Goal: Task Accomplishment & Management: Complete application form

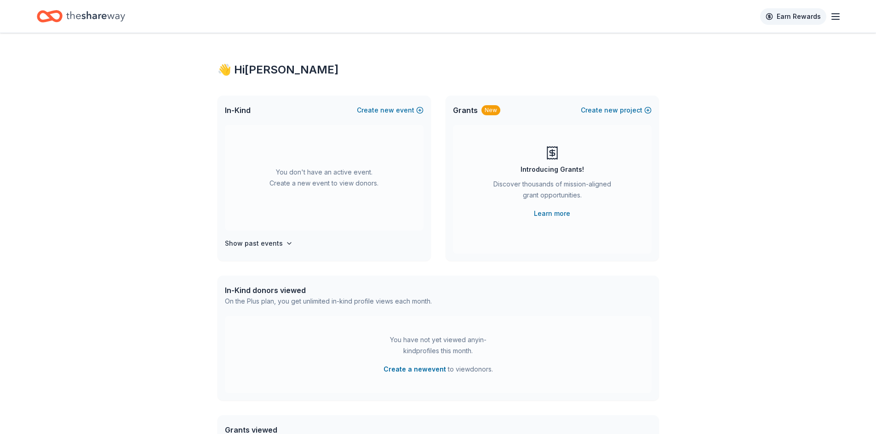
click at [823, 13] on link "Earn Rewards" at bounding box center [793, 16] width 66 height 17
click at [836, 14] on line "button" at bounding box center [835, 14] width 7 height 0
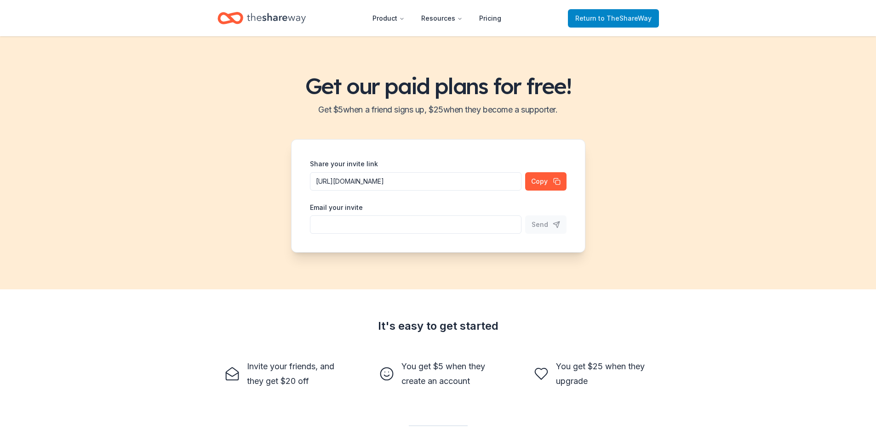
click at [616, 16] on span "to TheShareWay" at bounding box center [624, 18] width 53 height 8
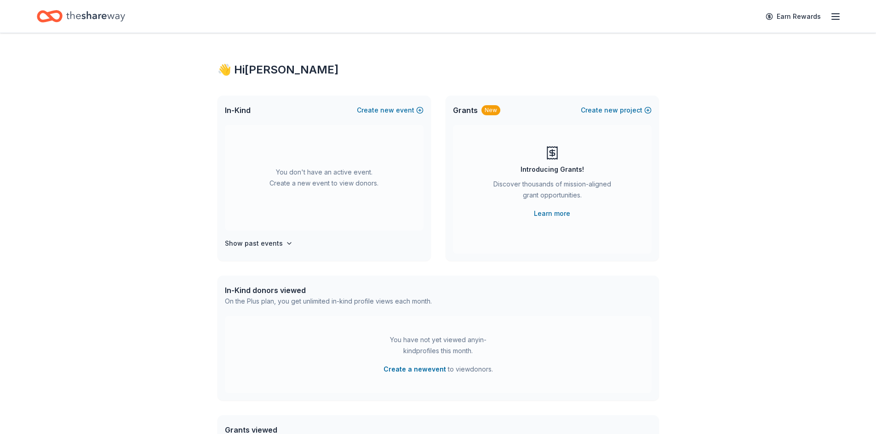
click at [269, 67] on div "👋 Hi Stephan" at bounding box center [437, 70] width 441 height 15
click at [836, 15] on icon "button" at bounding box center [835, 16] width 11 height 11
click at [270, 244] on h4 "Show past events" at bounding box center [254, 243] width 58 height 11
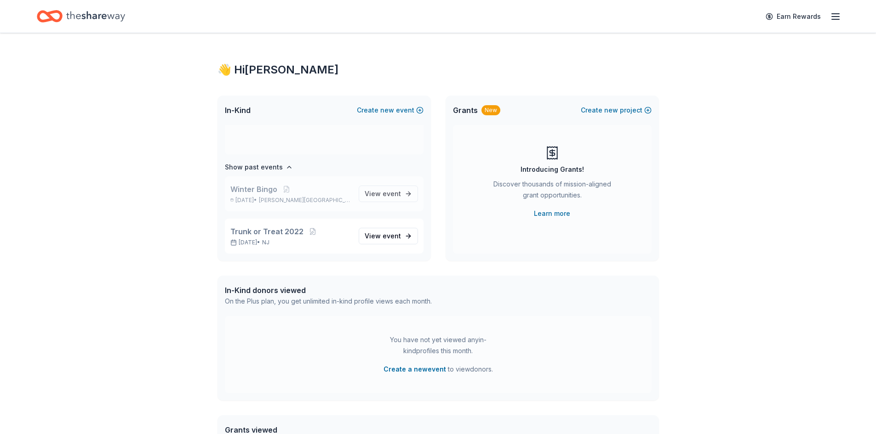
click at [267, 197] on p "Feb 22, 2025 • Jackson Township, NJ" at bounding box center [290, 200] width 121 height 7
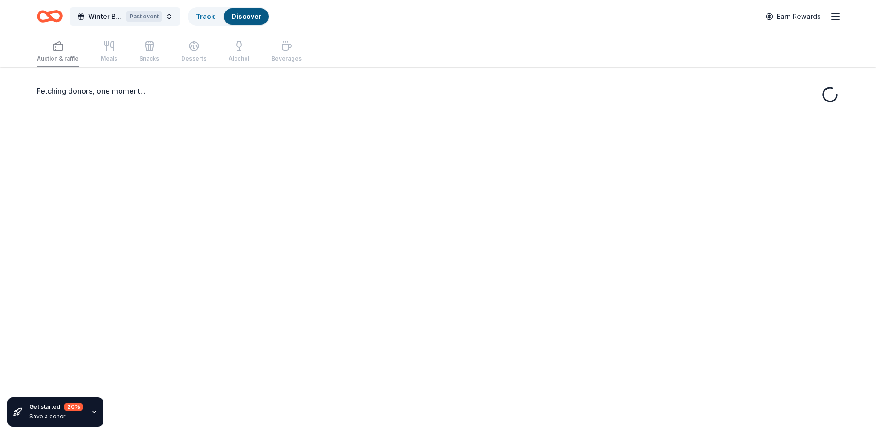
click at [394, 197] on div "Fetching donors, one moment..." at bounding box center [438, 284] width 876 height 434
click at [217, 18] on div "Track" at bounding box center [206, 16] width 34 height 17
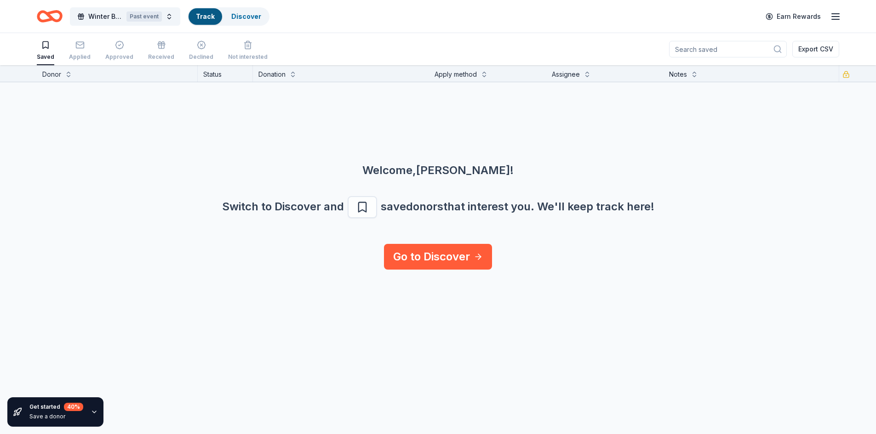
scroll to position [0, 0]
drag, startPoint x: 166, startPoint y: 125, endPoint x: 594, endPoint y: 336, distance: 476.8
click at [568, 312] on div "Get started 40 % Save a donor Donor Status Donation Apply method Assignee Notes…" at bounding box center [438, 250] width 876 height 370
click at [594, 336] on div "Get started 40 % Save a donor Donor Status Donation Apply method Assignee Notes…" at bounding box center [438, 250] width 876 height 370
click at [200, 17] on link "Track" at bounding box center [205, 16] width 19 height 8
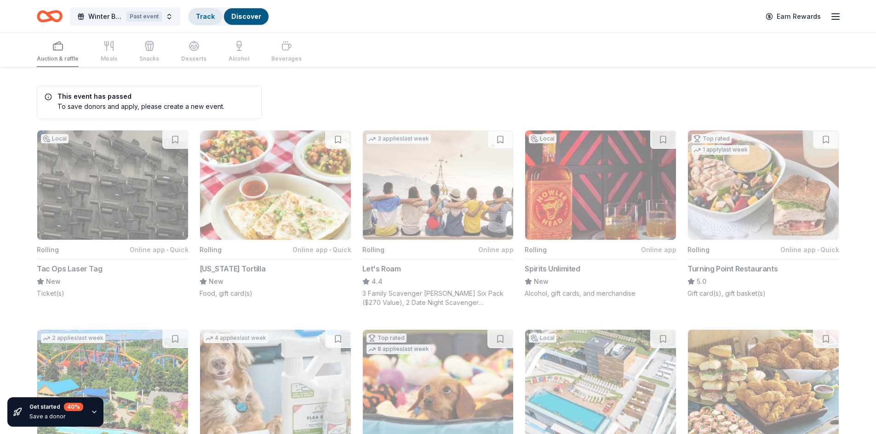
click at [208, 17] on link "Track" at bounding box center [205, 16] width 19 height 8
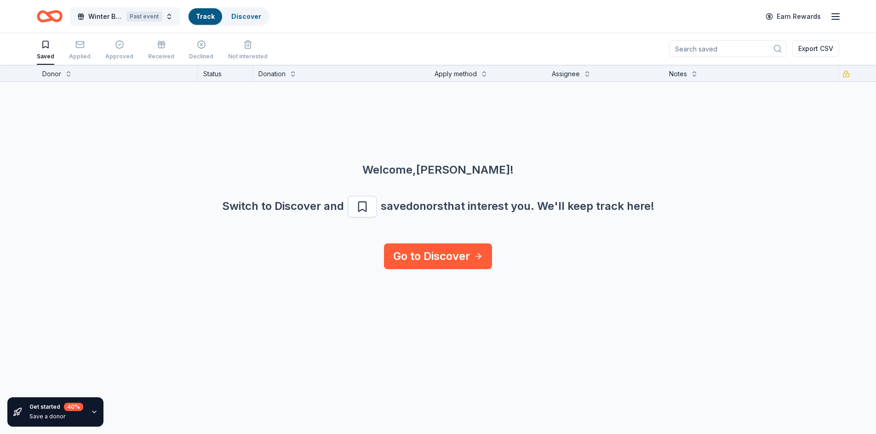
click at [171, 17] on button "Winter Bingo Past event" at bounding box center [125, 16] width 110 height 18
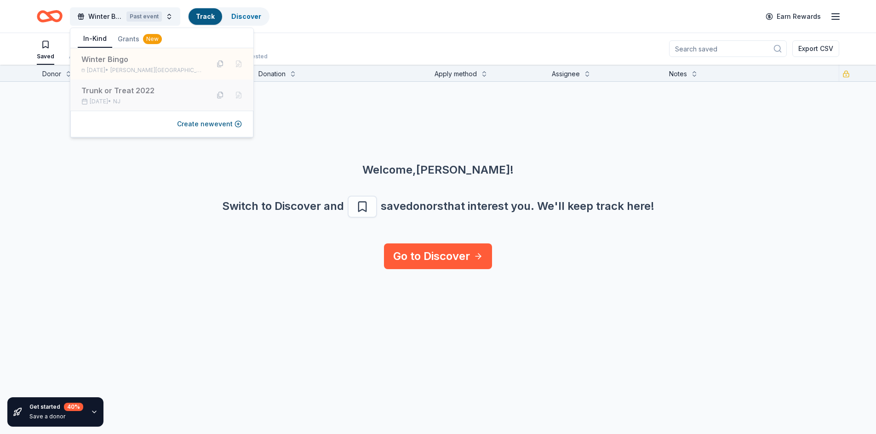
click at [149, 102] on div "Oct 30, 2022 • NJ" at bounding box center [141, 101] width 120 height 7
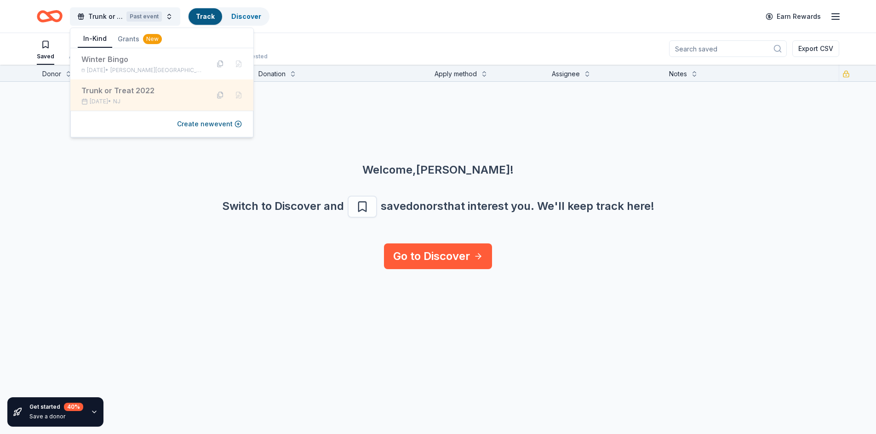
click at [143, 91] on div "Trunk or Treat 2022" at bounding box center [141, 90] width 120 height 11
click at [131, 174] on div "Welcome, Stephan !" at bounding box center [438, 170] width 832 height 15
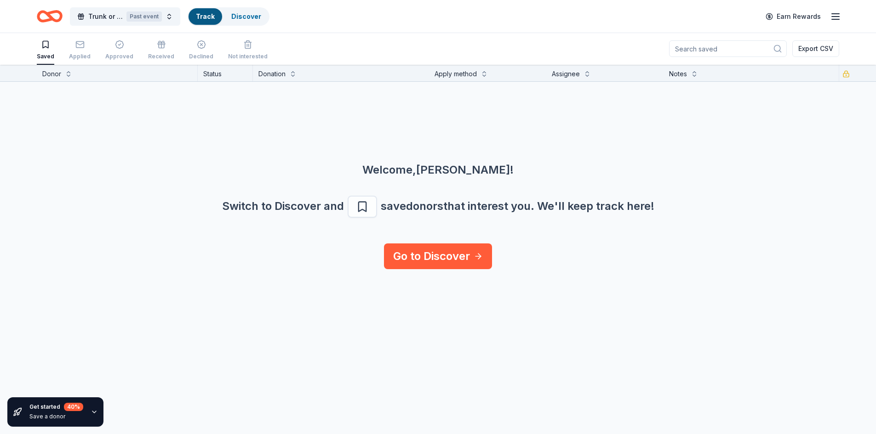
click at [212, 11] on div "Track" at bounding box center [206, 16] width 34 height 17
click at [236, 13] on link "Discover" at bounding box center [246, 16] width 30 height 8
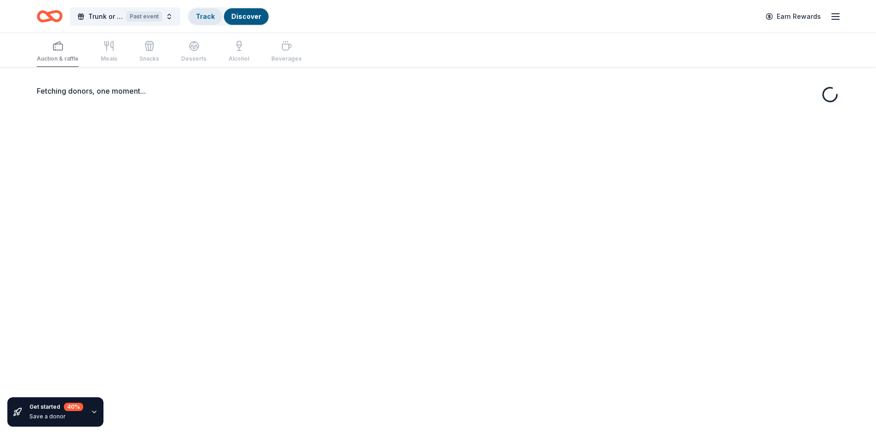
click at [212, 20] on div "Track" at bounding box center [206, 16] width 34 height 17
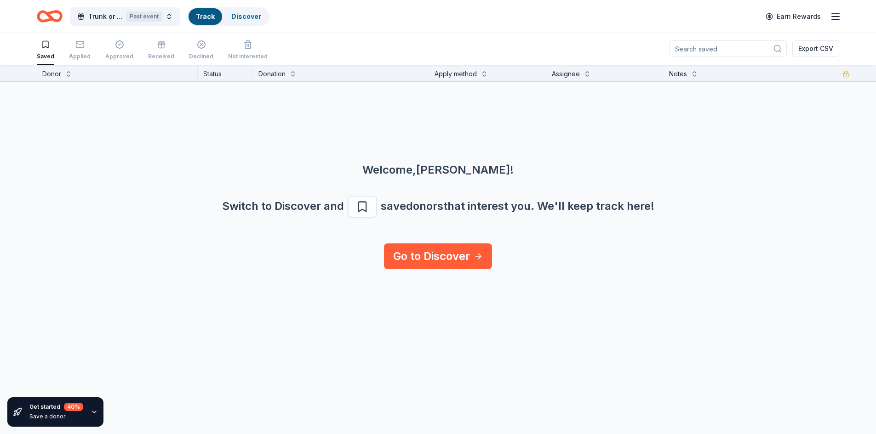
click at [66, 51] on div "Saved Applied Approved Received Declined Not interested" at bounding box center [152, 50] width 231 height 29
click at [69, 49] on div "button" at bounding box center [80, 44] width 22 height 9
click at [116, 50] on div "Approved" at bounding box center [119, 50] width 28 height 20
click at [100, 52] on div "Saved Applied Approved Received Declined Not interested" at bounding box center [152, 51] width 231 height 29
click at [72, 52] on div "Applied" at bounding box center [80, 50] width 22 height 20
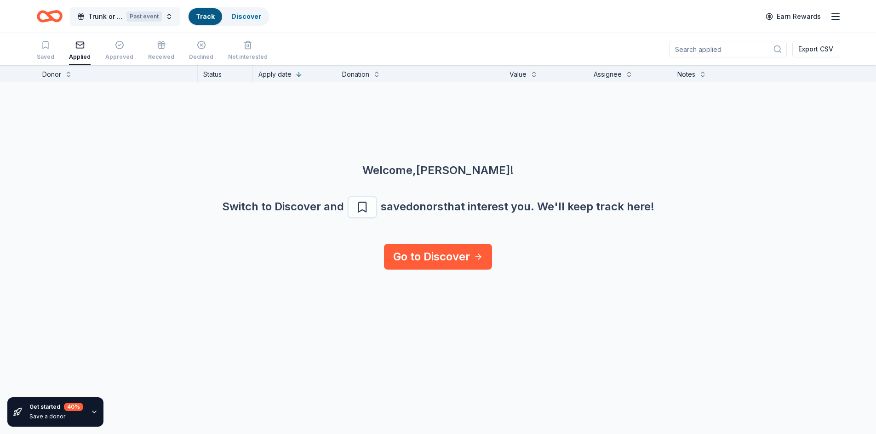
click at [169, 14] on button "Trunk or Treat 2022 Past event" at bounding box center [125, 16] width 110 height 18
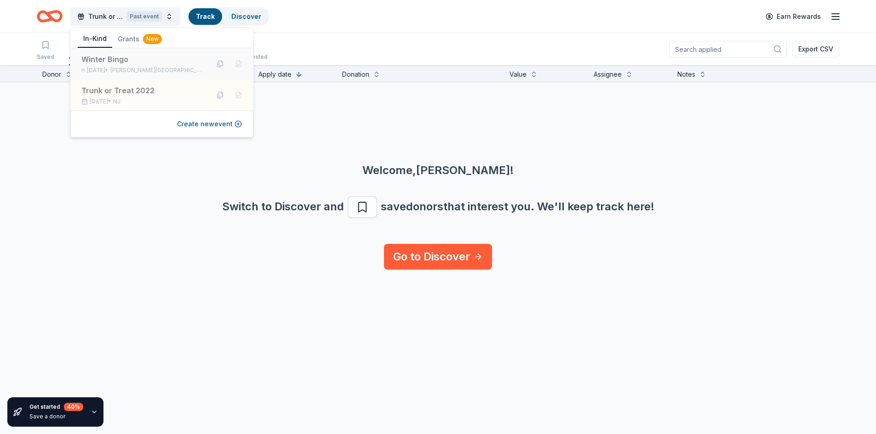
click at [104, 63] on div "Winter Bingo" at bounding box center [141, 59] width 120 height 11
drag, startPoint x: 46, startPoint y: 135, endPoint x: 51, endPoint y: 130, distance: 6.8
click at [46, 135] on div "Welcome, Stephan ! Switch to Discover and save donors that interest you. We ' l…" at bounding box center [438, 163] width 876 height 162
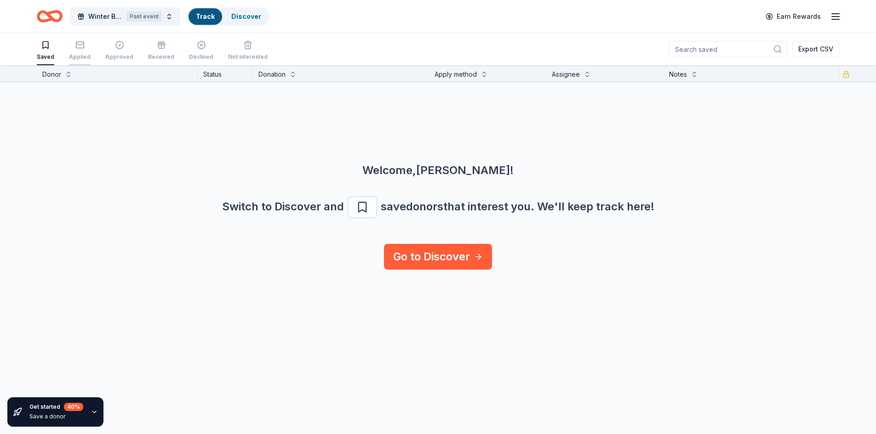
click at [83, 56] on div "Applied" at bounding box center [80, 56] width 22 height 7
click at [166, 17] on button "Winter Bingo Past event" at bounding box center [125, 16] width 110 height 18
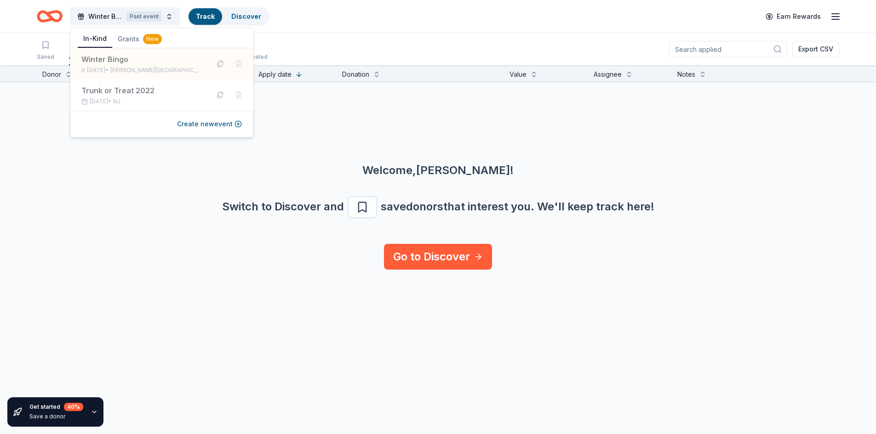
click at [326, 294] on div "Get started 40 % Save a donor Donor Status Apply date Donation Value Assignee N…" at bounding box center [438, 250] width 876 height 370
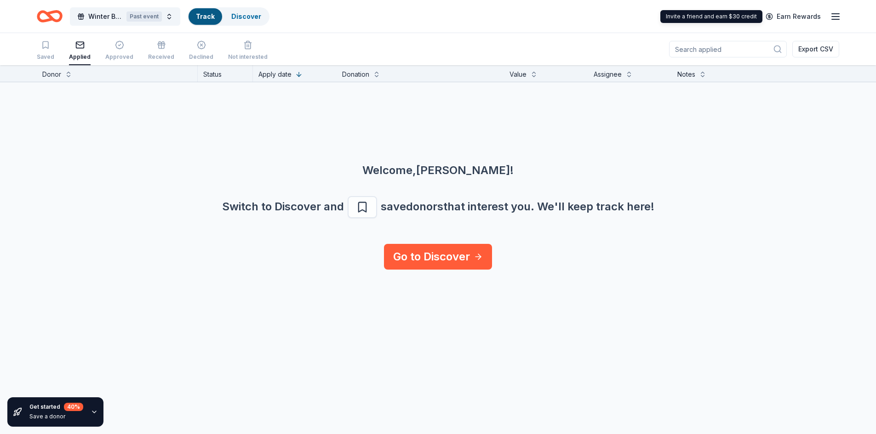
click at [616, 321] on div "Get started 40 % Save a donor Donor Status Apply date Donation Value Assignee N…" at bounding box center [438, 250] width 876 height 370
click at [246, 17] on link "Discover" at bounding box center [246, 16] width 30 height 8
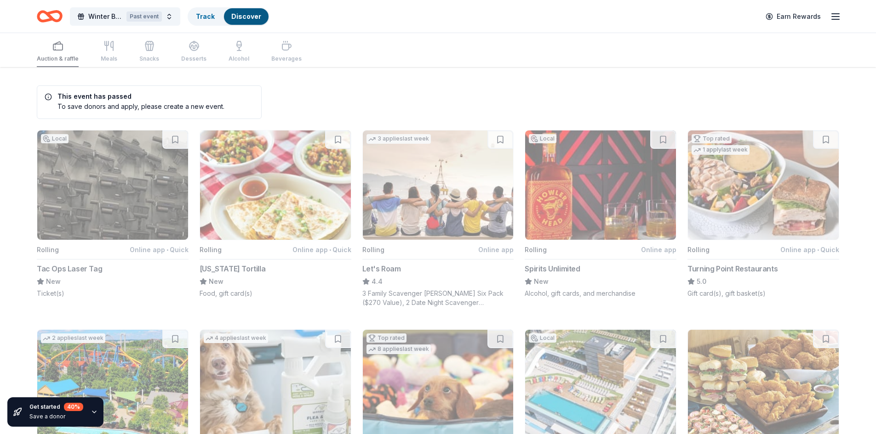
click at [838, 19] on line "button" at bounding box center [835, 19] width 7 height 0
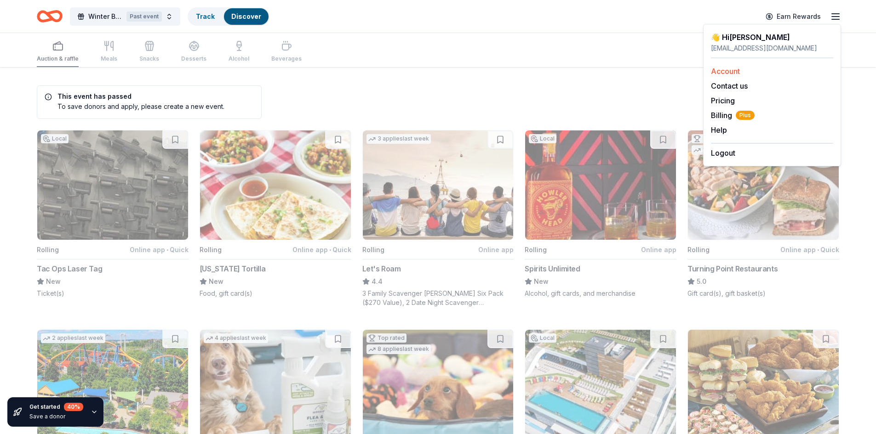
click at [730, 71] on link "Account" at bounding box center [725, 71] width 29 height 9
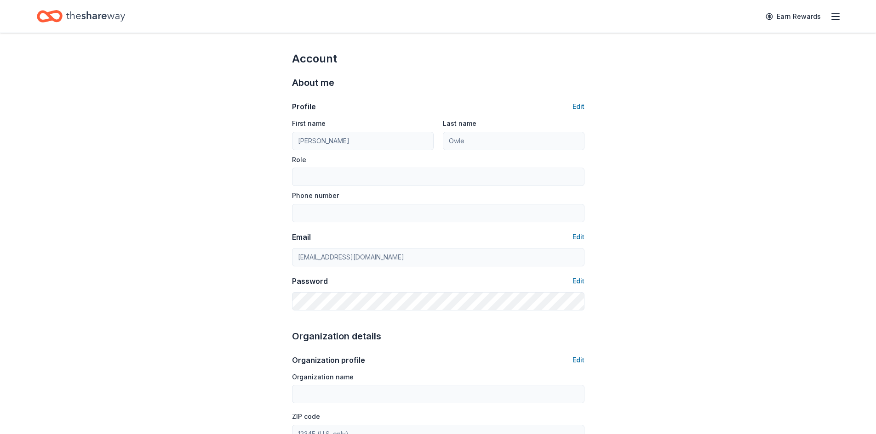
click at [313, 152] on div "First name Stephan Last name Owle Role Phone number" at bounding box center [438, 170] width 292 height 105
click at [581, 110] on button "Edit" at bounding box center [578, 106] width 12 height 11
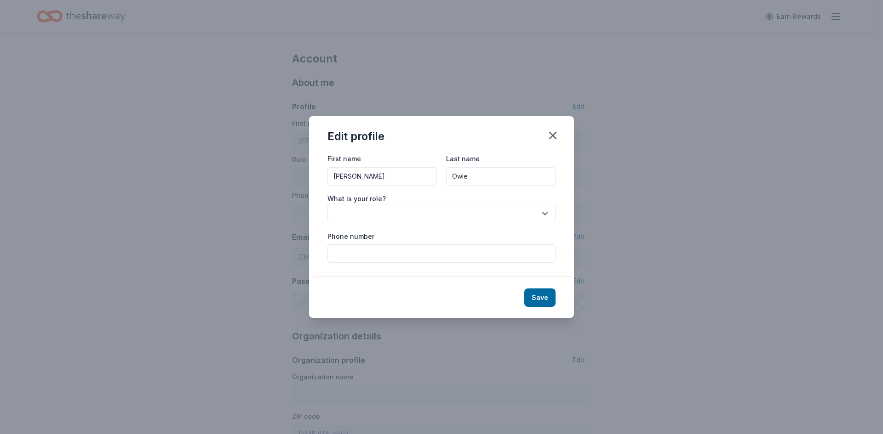
click at [363, 180] on input "Stephan" at bounding box center [381, 176] width 109 height 18
type input "[PERSON_NAME]"
type input "Silva"
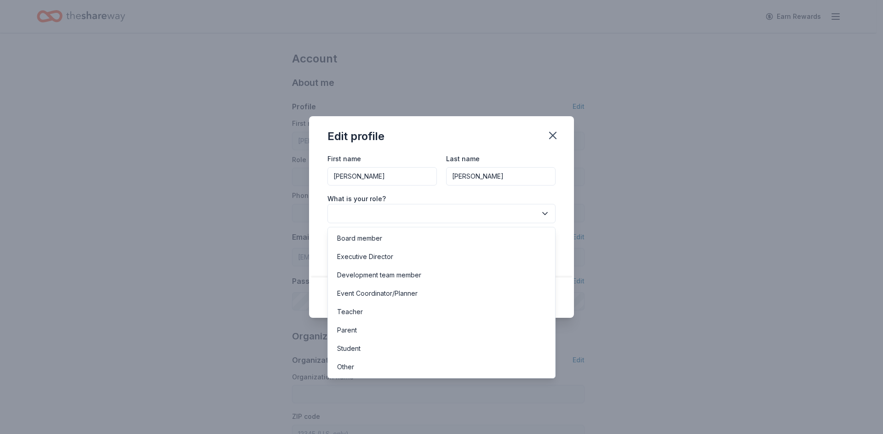
click at [362, 216] on button "button" at bounding box center [441, 213] width 228 height 19
click at [412, 236] on div "Board member" at bounding box center [441, 238] width 223 height 18
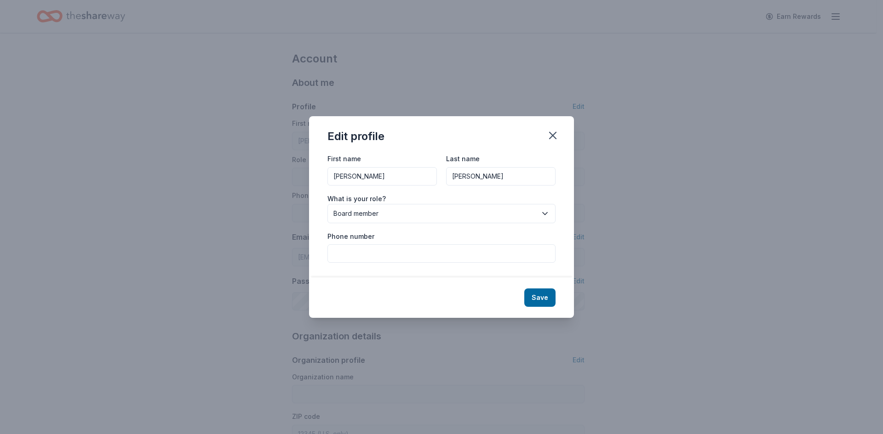
click at [393, 253] on input "Phone number" at bounding box center [441, 254] width 228 height 18
type input "7324475888"
click at [546, 297] on button "Save" at bounding box center [539, 298] width 31 height 18
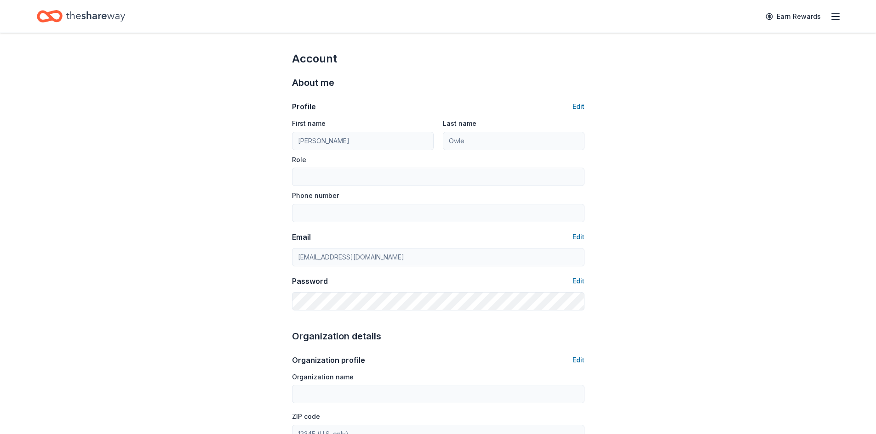
type input "[PERSON_NAME]"
type input "Silva"
type input "Board member"
type input "7324475888"
click at [577, 105] on button "Edit" at bounding box center [578, 106] width 12 height 11
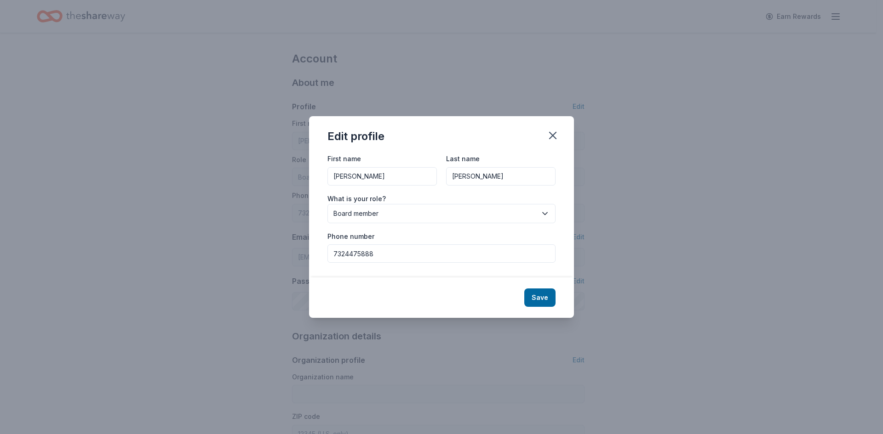
click at [344, 254] on input "7324475888" at bounding box center [441, 254] width 228 height 18
drag, startPoint x: 360, startPoint y: 252, endPoint x: 376, endPoint y: 253, distance: 16.1
click at [360, 253] on input "732-4475888" at bounding box center [441, 254] width 228 height 18
type input "732-447-5888"
click at [545, 300] on button "Save" at bounding box center [539, 298] width 31 height 18
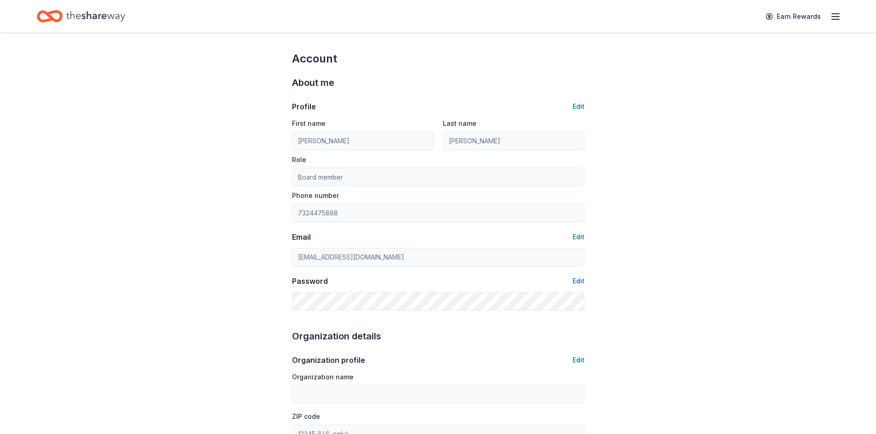
type input "732-447-5888"
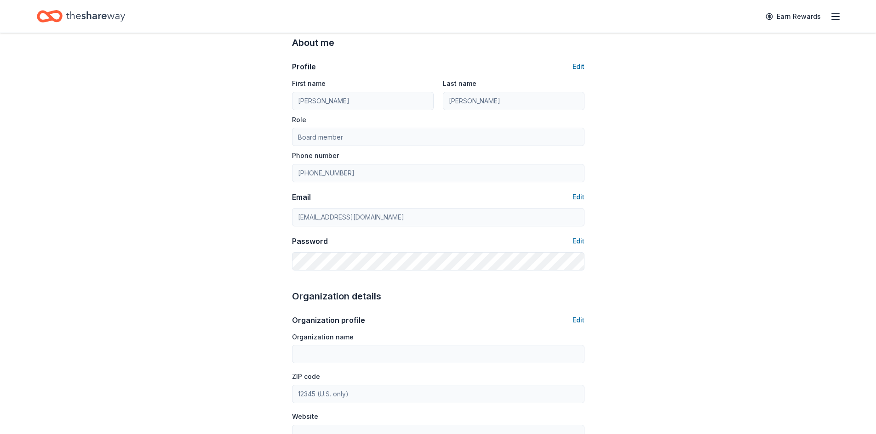
scroll to position [138, 0]
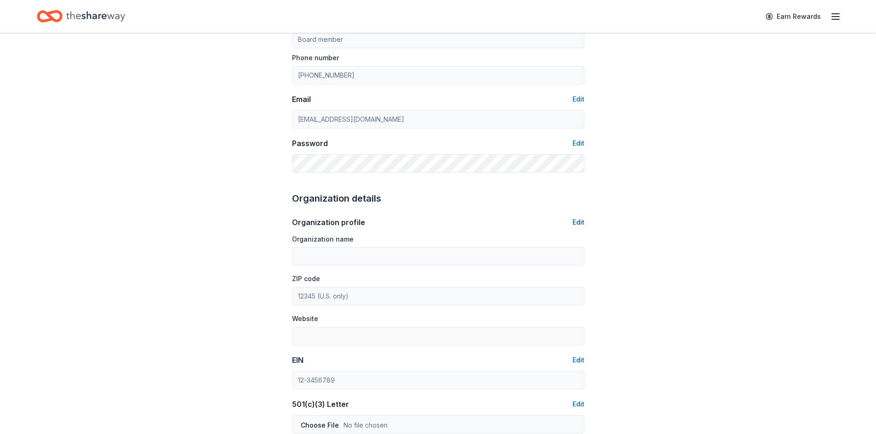
click at [573, 222] on button "Edit" at bounding box center [578, 222] width 12 height 11
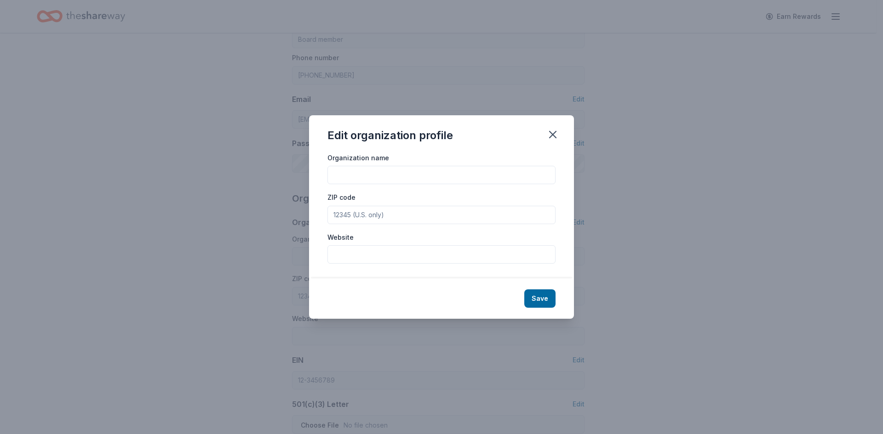
click at [416, 181] on input "Organization name" at bounding box center [441, 175] width 228 height 18
type input "New Egypt Rec Baseball"
click at [414, 221] on input "ZIP code" at bounding box center [441, 215] width 228 height 18
click at [361, 211] on input "08514" at bounding box center [441, 215] width 228 height 18
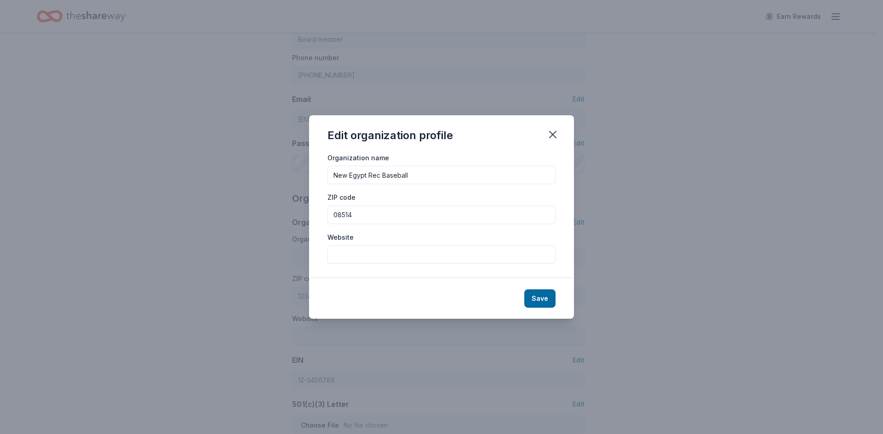
paste input "33"
type input "08533"
click at [365, 253] on input "Website" at bounding box center [441, 255] width 228 height 18
click at [364, 256] on input "Website" at bounding box center [441, 255] width 228 height 18
paste input "https://www.newegyptbaseball.com/"
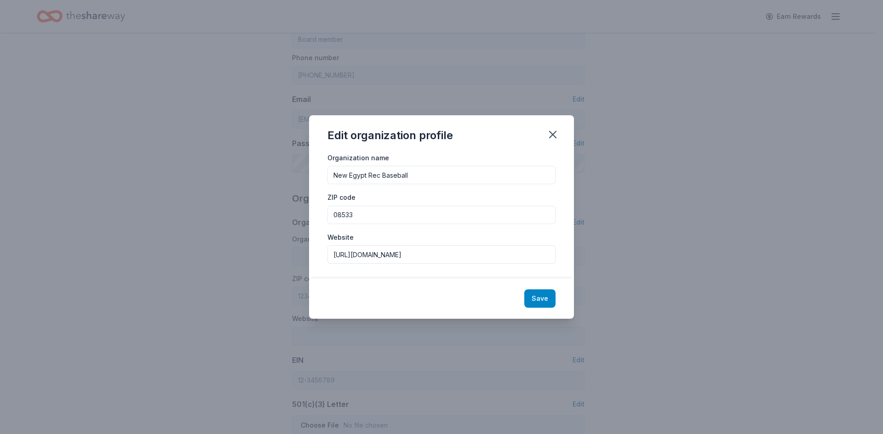
type input "https://www.newegyptbaseball.com/"
click at [537, 299] on button "Save" at bounding box center [539, 299] width 31 height 18
type input "New Egypt Rec Baseball"
type input "08533"
type input "https://www.newegyptbaseball.com/"
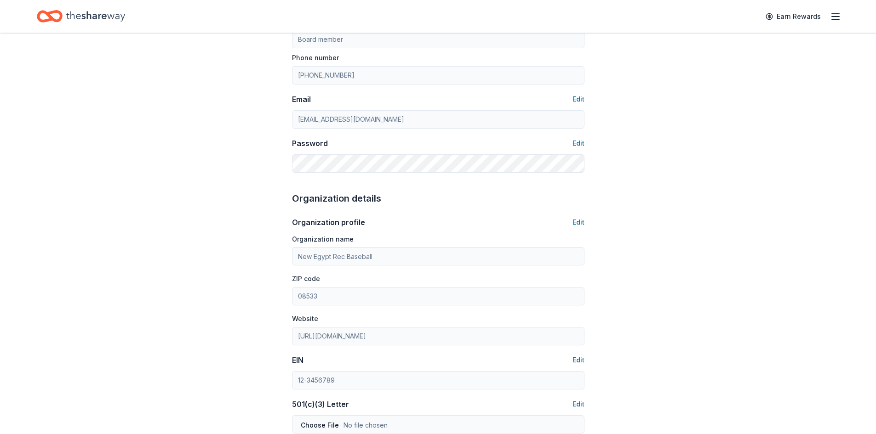
click at [747, 257] on div "Account About me Profile Edit First name Mike Last name Silva Role Board member…" at bounding box center [438, 305] width 876 height 821
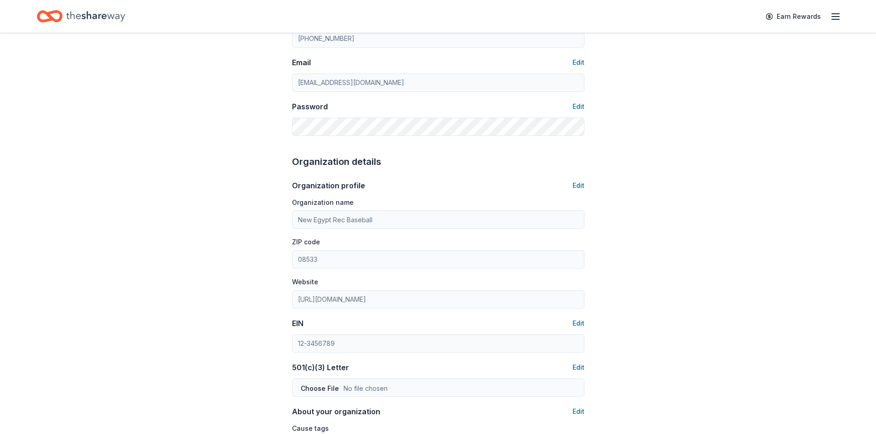
scroll to position [368, 0]
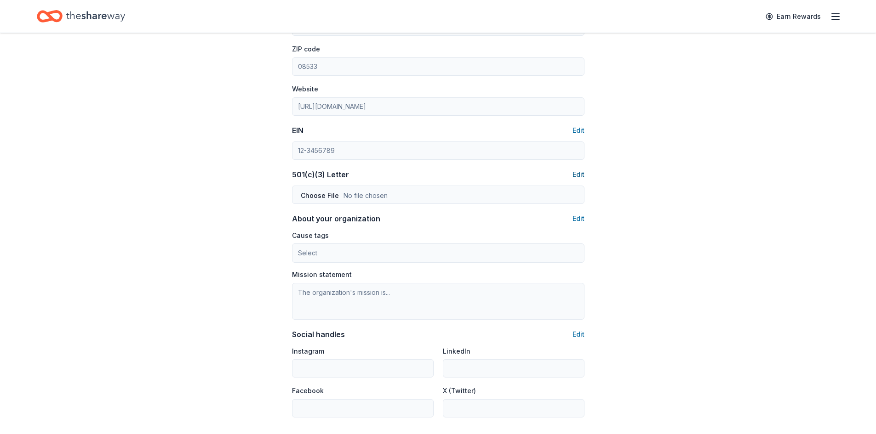
click at [578, 172] on button "Edit" at bounding box center [578, 174] width 12 height 11
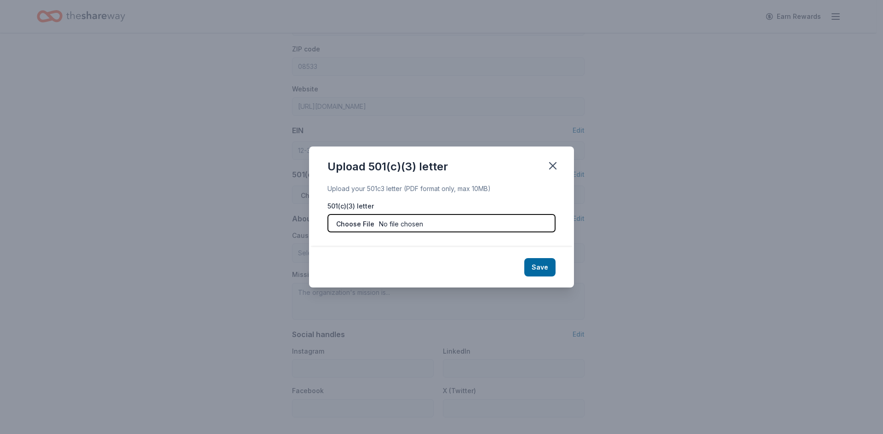
click at [512, 221] on input "file" at bounding box center [441, 223] width 228 height 18
type input "C:\fakepath\Form 990-N (2024).pdf"
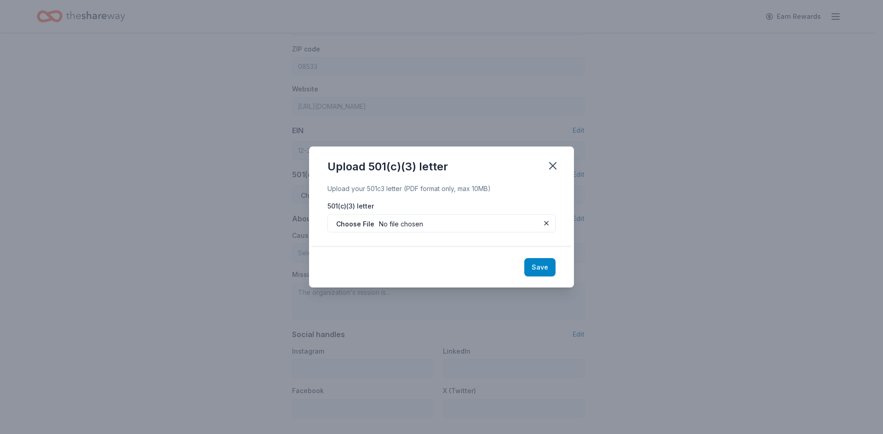
click at [545, 267] on button "Save" at bounding box center [539, 267] width 31 height 18
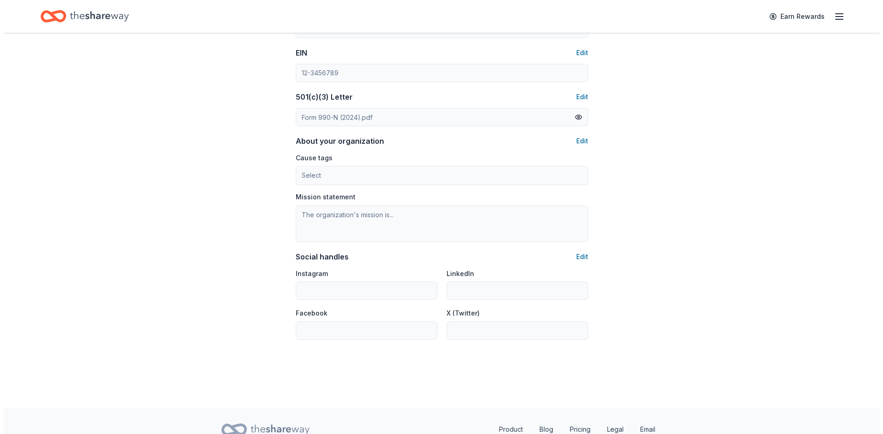
scroll to position [460, 0]
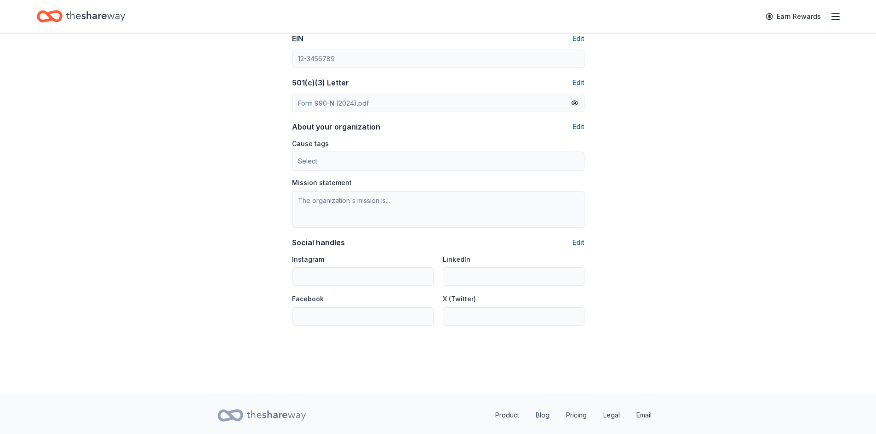
click at [575, 127] on button "Edit" at bounding box center [578, 126] width 12 height 11
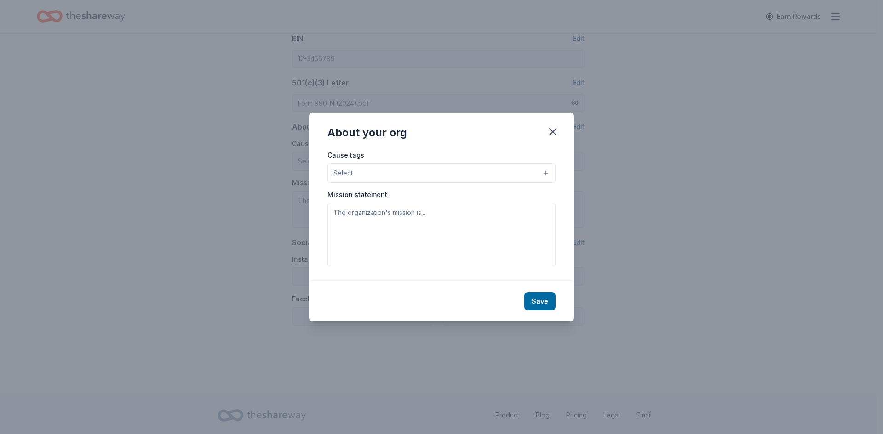
click at [403, 177] on button "Select" at bounding box center [441, 173] width 228 height 19
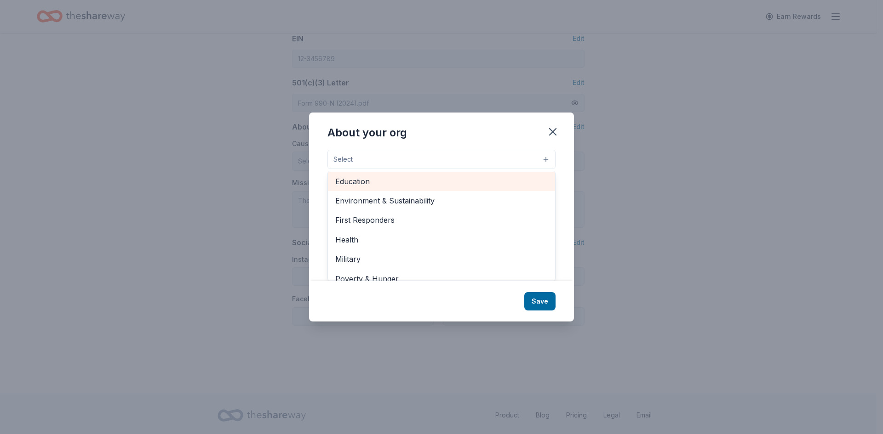
scroll to position [0, 0]
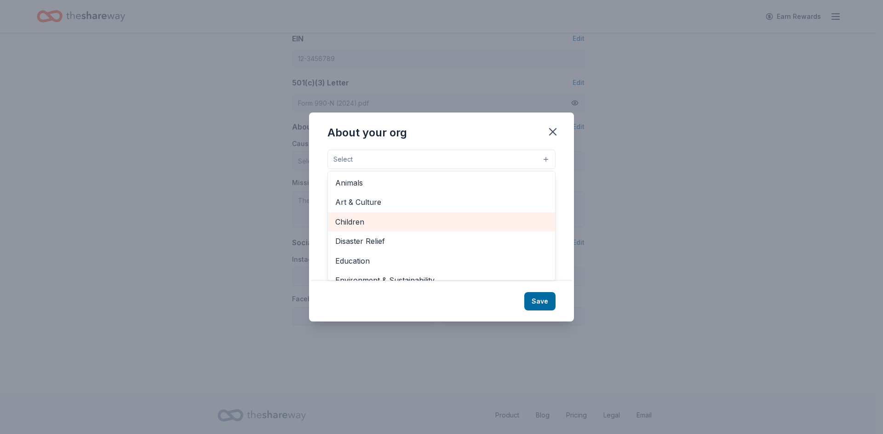
click at [407, 221] on span "Children" at bounding box center [441, 222] width 212 height 12
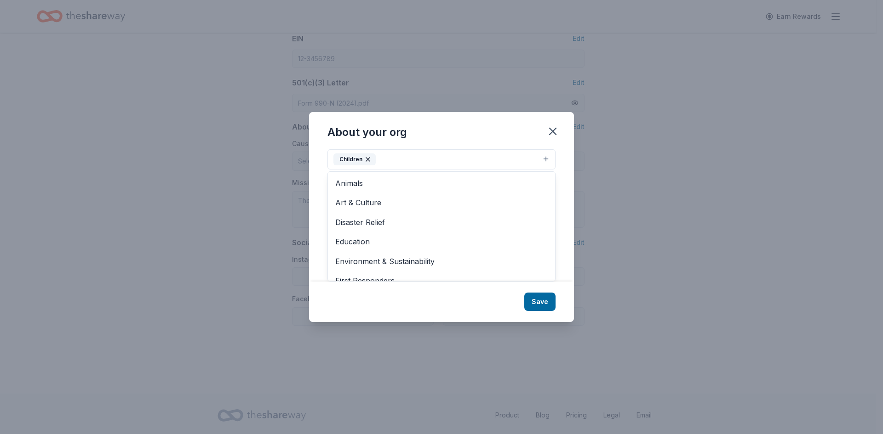
click at [428, 132] on div "About your org Cause tags Children Animals Art & Culture Disaster Relief Educat…" at bounding box center [441, 217] width 265 height 210
drag, startPoint x: 430, startPoint y: 244, endPoint x: 429, endPoint y: 236, distance: 7.5
click at [429, 244] on textarea at bounding box center [441, 235] width 228 height 63
click at [447, 214] on textarea at bounding box center [441, 235] width 228 height 63
paste textarea "To provide a fun, safe, and inclusive environment where the youth of New Egypt …"
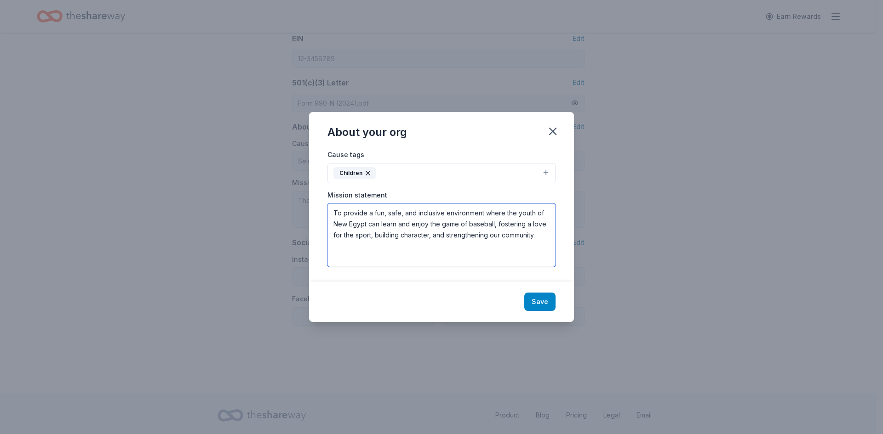
type textarea "To provide a fun, safe, and inclusive environment where the youth of New Egypt …"
click at [543, 302] on button "Save" at bounding box center [539, 302] width 31 height 18
type textarea "To provide a fun, safe, and inclusive environment where the youth of New Egypt …"
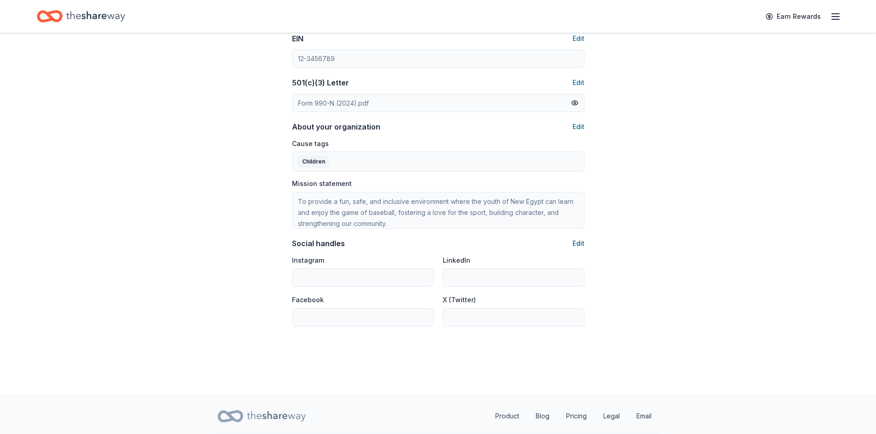
click at [577, 244] on button "Edit" at bounding box center [578, 243] width 12 height 11
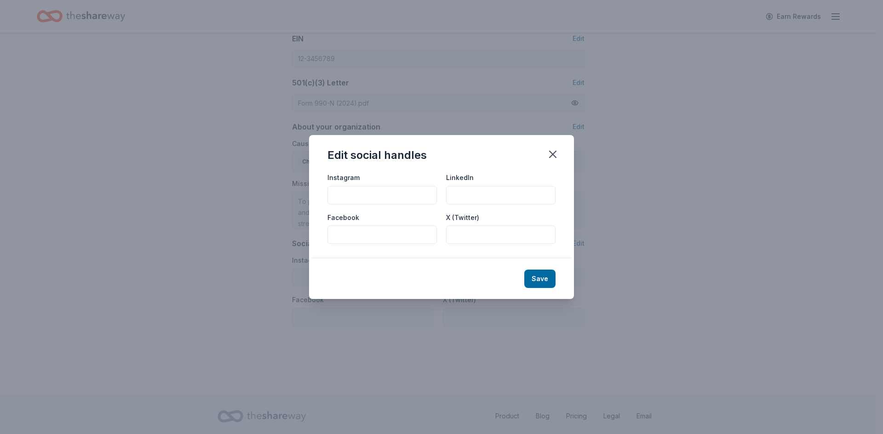
click at [357, 196] on input "Instagram" at bounding box center [381, 195] width 109 height 18
paste input "http://instagram.com/newegyptrecbaseball/?hl=en"
type input "http://instagram.com/newegyptrecbaseball/?hl=en"
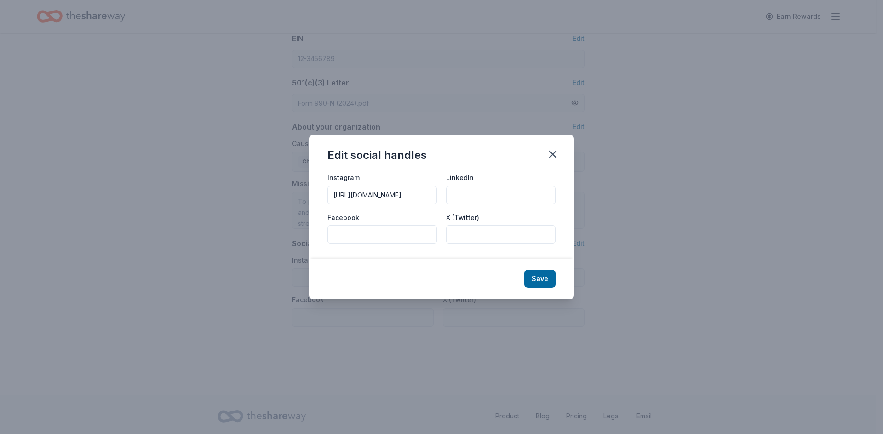
click at [348, 231] on input "Facebook" at bounding box center [381, 235] width 109 height 18
paste input "https://www.facebook.com/people/NE-Recreational-Baseball-League/100084526967766/"
type input "https://www.facebook.com/people/NE-Recreational-Baseball-League/100084526967766/"
click at [484, 237] on input "X (Twitter)" at bounding box center [500, 235] width 109 height 18
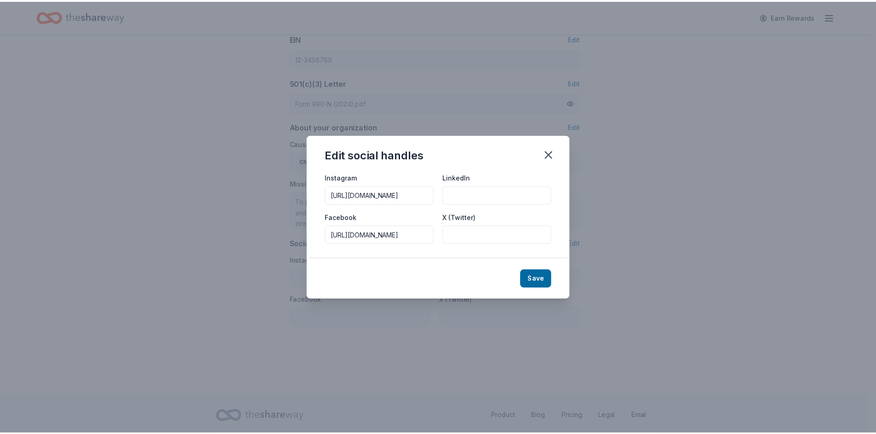
scroll to position [0, 0]
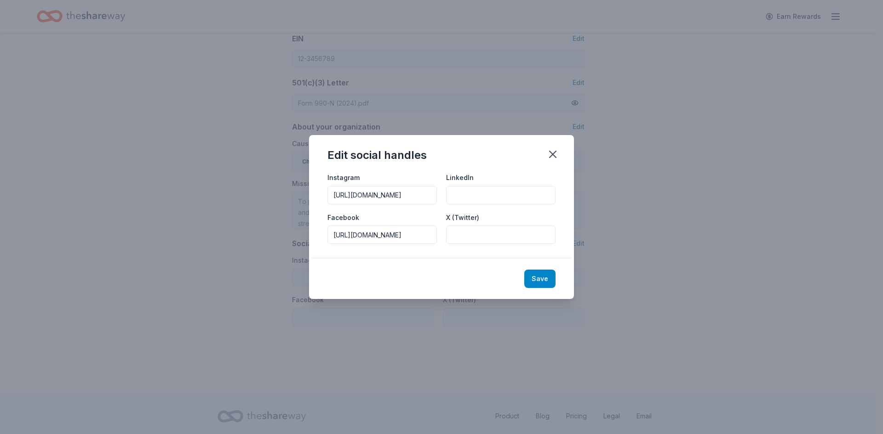
click at [548, 281] on button "Save" at bounding box center [539, 279] width 31 height 18
type input "http://instagram.com/newegyptrecbaseball/?hl=en"
type input "https://www.facebook.com/people/NE-Recreational-Baseball-League/100084526967766/"
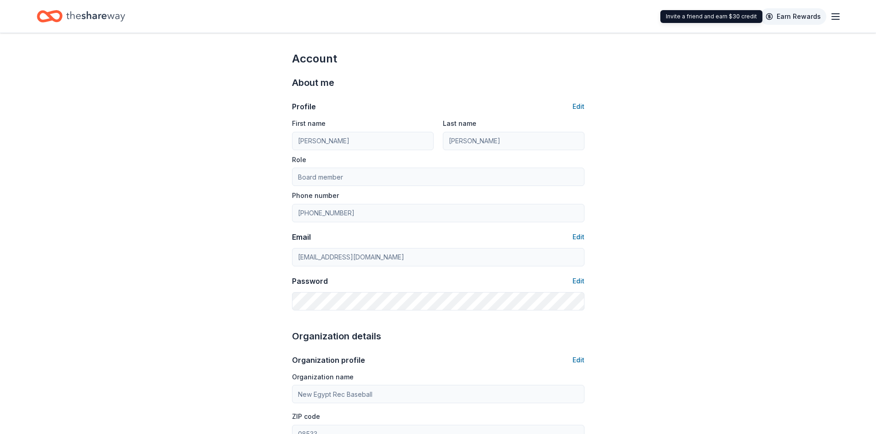
click at [814, 17] on link "Earn Rewards" at bounding box center [793, 16] width 66 height 17
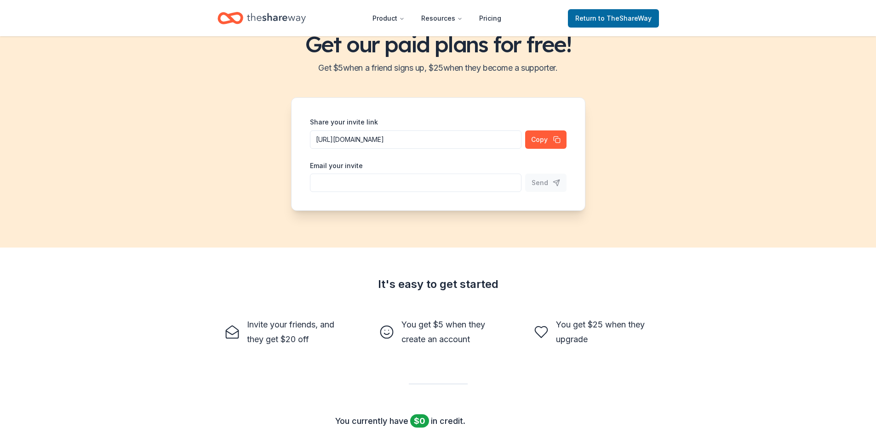
scroll to position [138, 0]
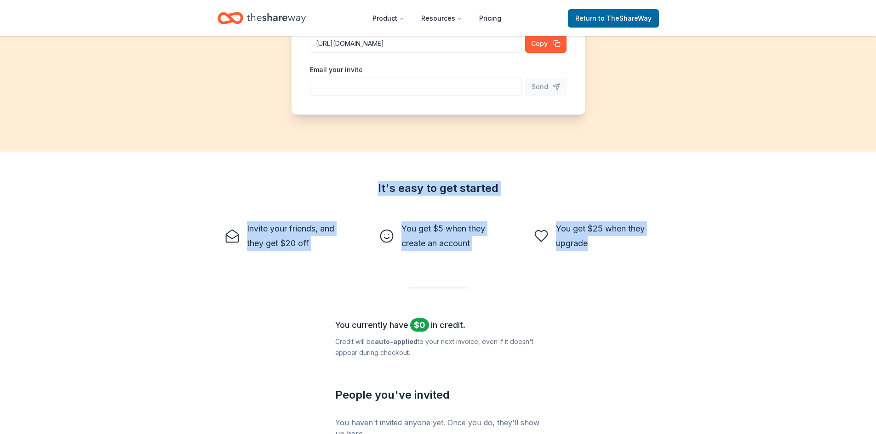
drag, startPoint x: 281, startPoint y: 184, endPoint x: 724, endPoint y: 302, distance: 458.2
click at [724, 302] on div "Get our paid plans for free! Get $ 5 when a friend signs up, $ 25 when they bec…" at bounding box center [438, 201] width 876 height 607
click at [716, 304] on div "Get our paid plans for free! Get $ 5 when a friend signs up, $ 25 when they bec…" at bounding box center [438, 201] width 876 height 607
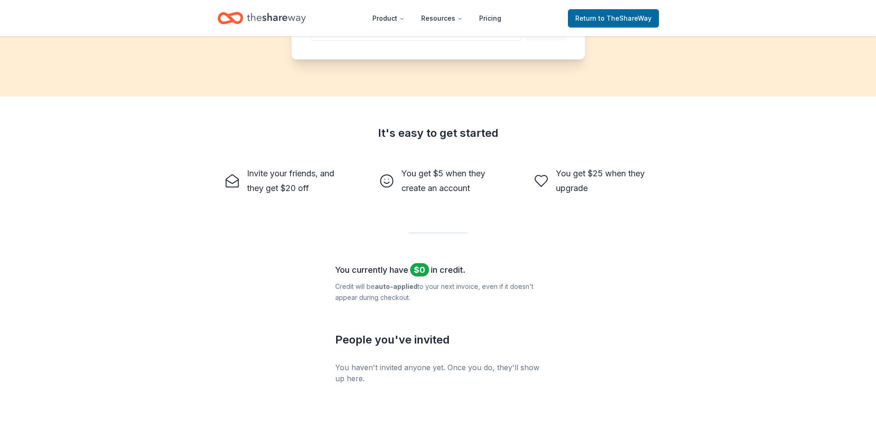
scroll to position [275, 0]
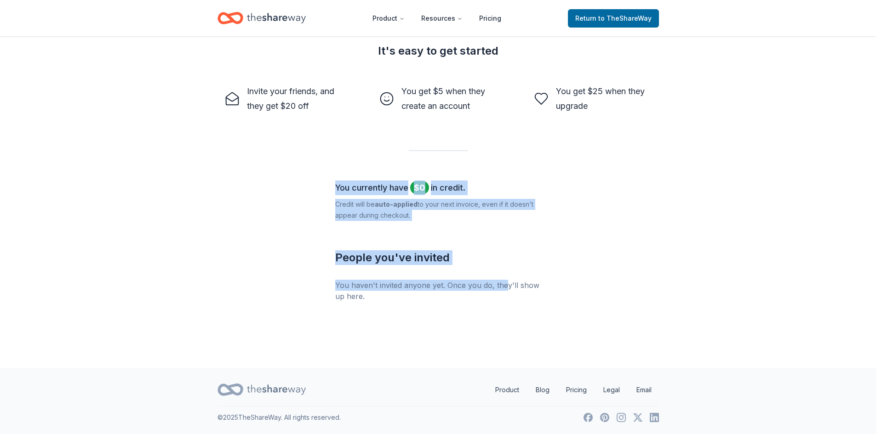
drag, startPoint x: 303, startPoint y: 174, endPoint x: 549, endPoint y: 290, distance: 271.9
click at [545, 288] on div "It's easy to get started Invite your friends, and they get $20 off You get $5 w…" at bounding box center [438, 173] width 471 height 258
click at [549, 291] on div "It's easy to get started Invite your friends, and they get $20 off You get $5 w…" at bounding box center [438, 173] width 471 height 258
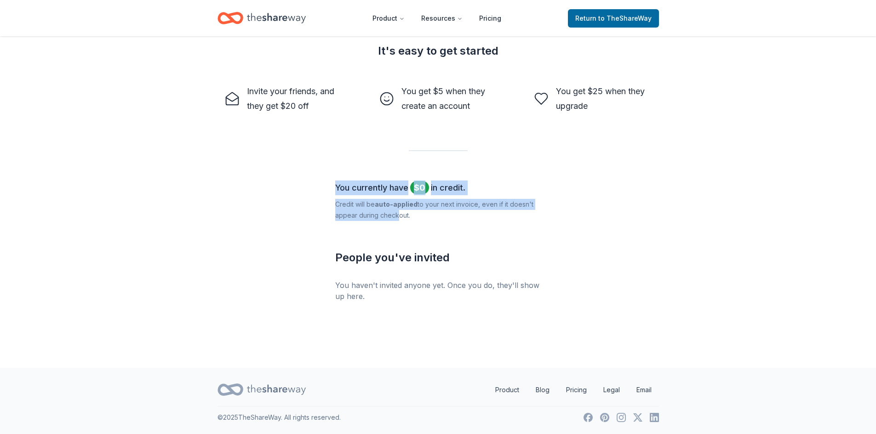
drag, startPoint x: 337, startPoint y: 180, endPoint x: 407, endPoint y: 227, distance: 84.5
click at [407, 226] on div "It's easy to get started Invite your friends, and they get $20 off You get $5 w…" at bounding box center [438, 173] width 471 height 258
click at [407, 227] on div "You currently have $ 0 in credit. Credit will be auto-applied to your next invo…" at bounding box center [438, 241] width 206 height 121
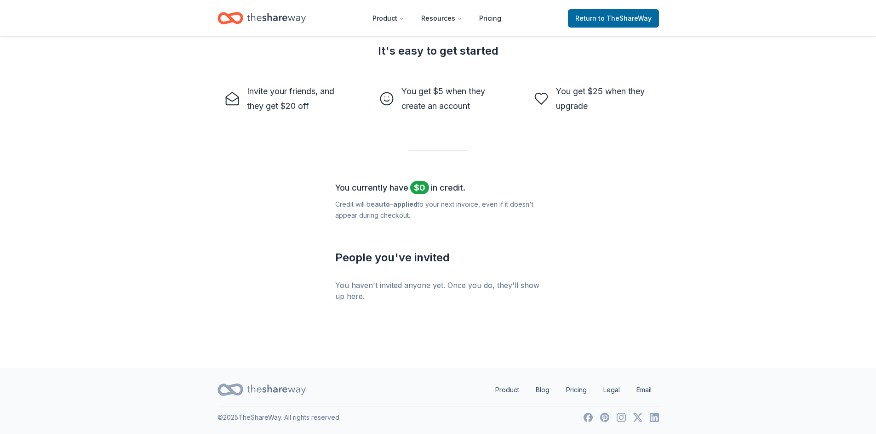
click at [365, 206] on div "Credit will be auto-applied to your next invoice, even if it doesn ' t appear d…" at bounding box center [438, 210] width 206 height 22
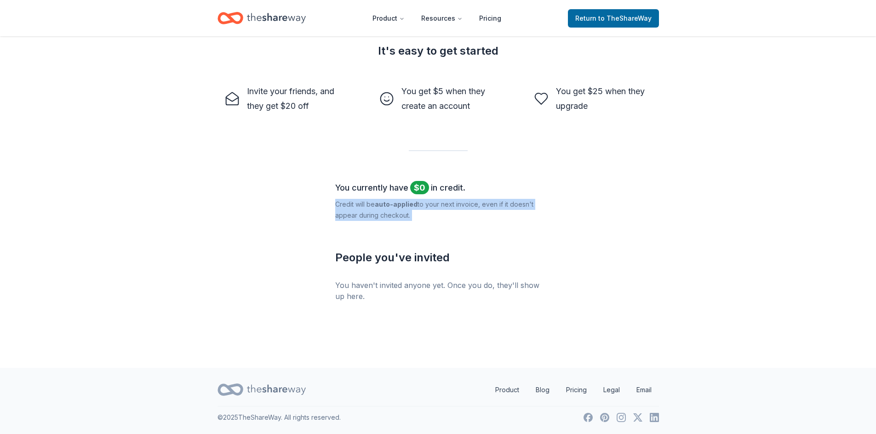
click at [365, 206] on div "Credit will be auto-applied to your next invoice, even if it doesn ' t appear d…" at bounding box center [438, 210] width 206 height 22
click at [373, 209] on div "Credit will be auto-applied to your next invoice, even if it doesn ' t appear d…" at bounding box center [438, 210] width 206 height 22
click at [370, 211] on div "Credit will be auto-applied to your next invoice, even if it doesn ' t appear d…" at bounding box center [438, 210] width 206 height 22
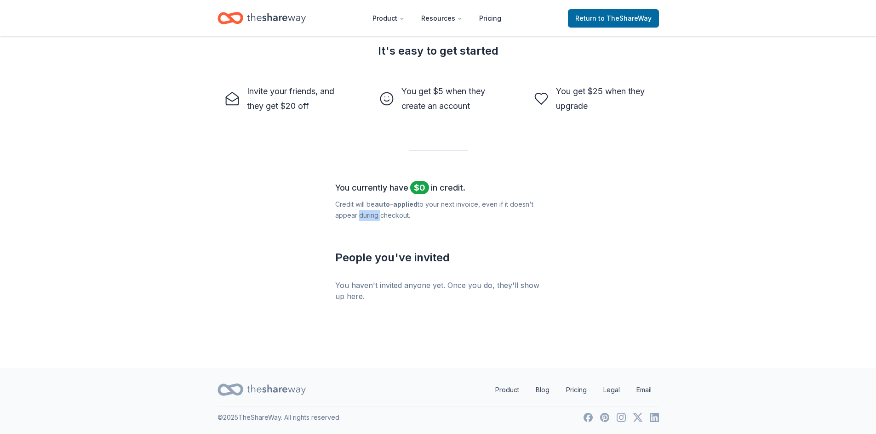
click at [370, 211] on div "Credit will be auto-applied to your next invoice, even if it doesn ' t appear d…" at bounding box center [438, 210] width 206 height 22
click at [360, 219] on div "Credit will be auto-applied to your next invoice, even if it doesn ' t appear d…" at bounding box center [438, 210] width 206 height 22
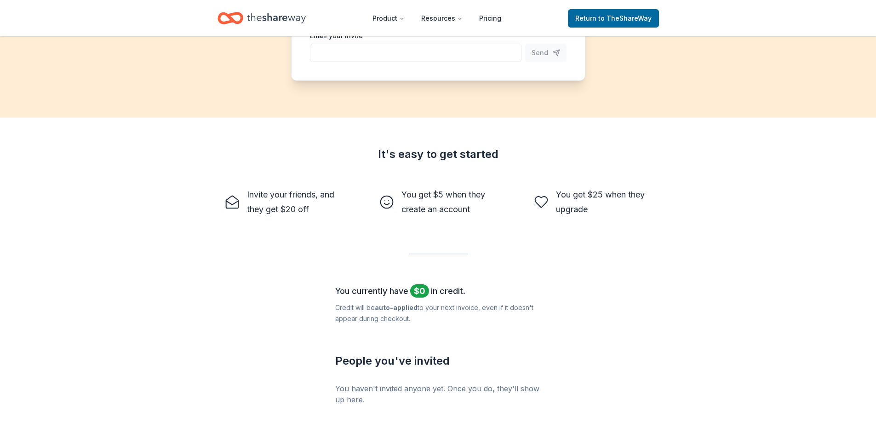
scroll to position [0, 0]
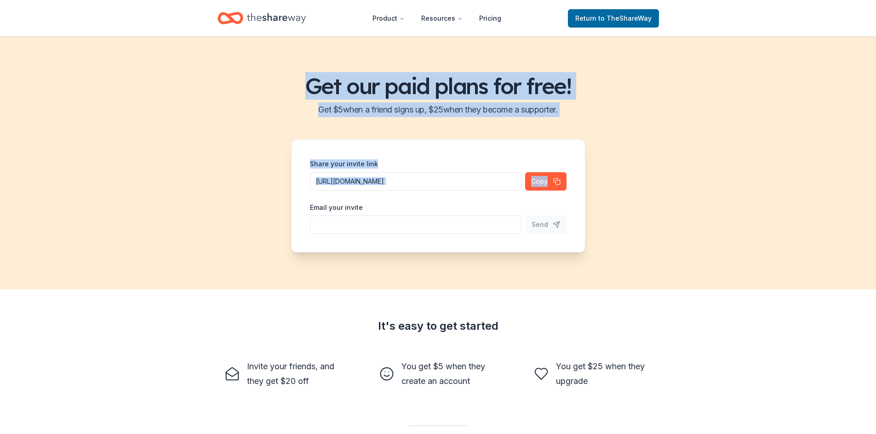
drag, startPoint x: 313, startPoint y: 69, endPoint x: 627, endPoint y: 120, distance: 318.5
click at [627, 120] on div "Get our paid plans for free! Get $ 5 when a friend signs up, $ 25 when they bec…" at bounding box center [438, 162] width 876 height 253
click at [607, 121] on div "Get our paid plans for free! Get $ 5 when a friend signs up, $ 25 when they bec…" at bounding box center [438, 162] width 876 height 253
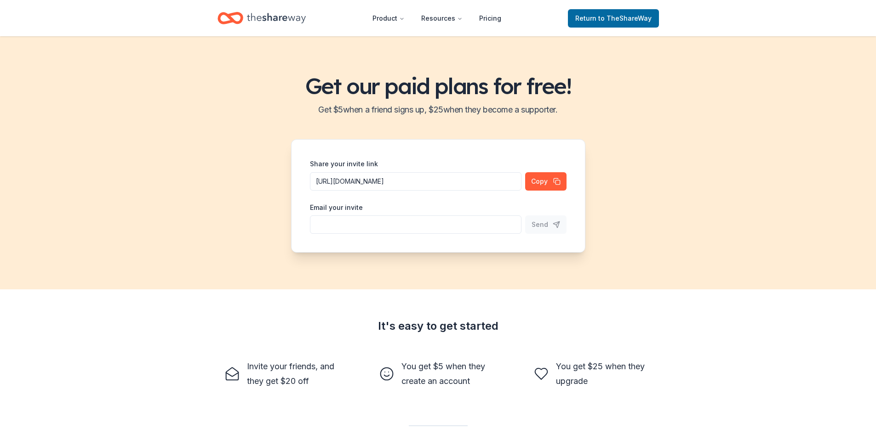
click at [423, 115] on h2 "Get $ 5 when a friend signs up, $ 25 when they become a supporter." at bounding box center [438, 110] width 854 height 15
click at [423, 114] on h2 "Get $ 5 when a friend signs up, $ 25 when they become a supporter." at bounding box center [438, 110] width 854 height 15
click at [635, 99] on div "Get our paid plans for free! Get $ 5 when a friend signs up, $ 25 when they bec…" at bounding box center [438, 162] width 876 height 253
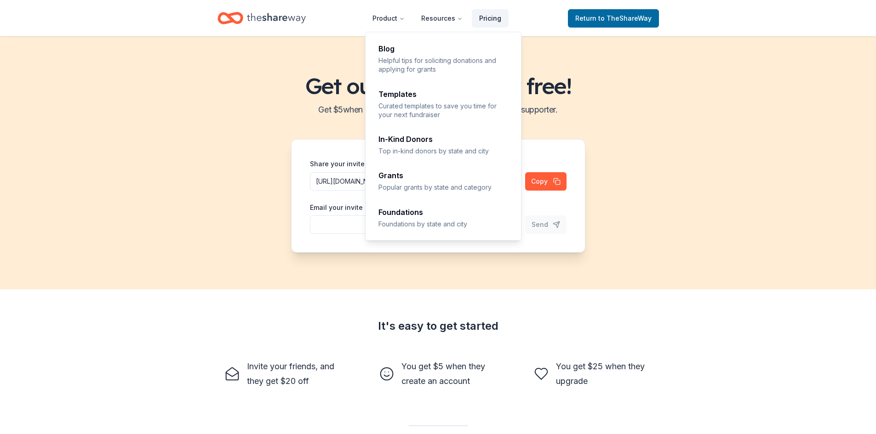
click at [491, 15] on link "Pricing" at bounding box center [490, 18] width 37 height 18
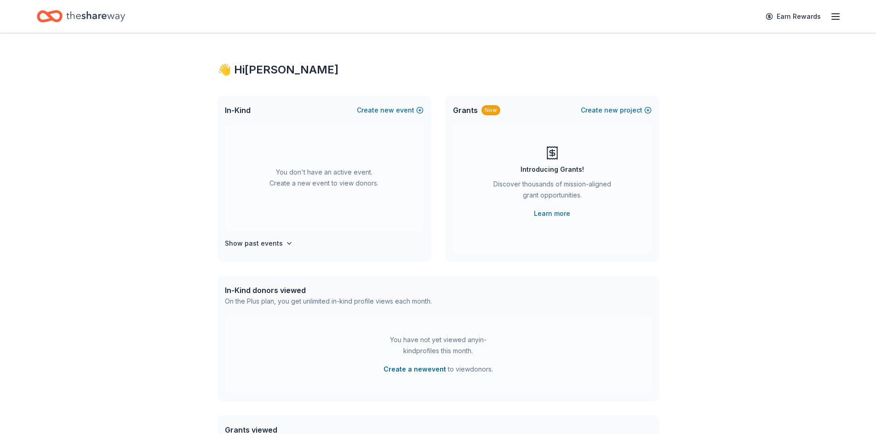
click at [835, 18] on icon "button" at bounding box center [835, 16] width 11 height 11
click at [738, 115] on span "Plus" at bounding box center [745, 115] width 19 height 9
drag, startPoint x: 147, startPoint y: 78, endPoint x: 743, endPoint y: 355, distance: 657.4
click at [743, 355] on div "👋 Hi Mike In-Kind Create new event You don't have an active event. Create a new…" at bounding box center [438, 301] width 876 height 537
click at [750, 235] on div "👋 Hi Mike In-Kind Create new event You don't have an active event. Create a new…" at bounding box center [438, 301] width 876 height 537
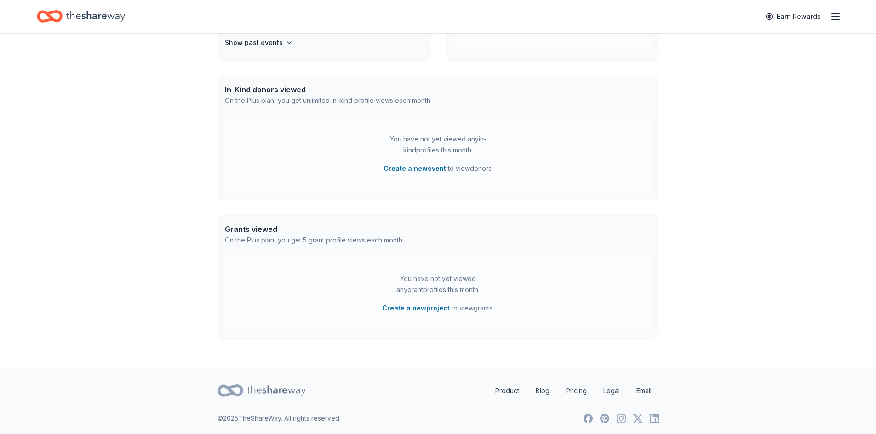
scroll to position [202, 0]
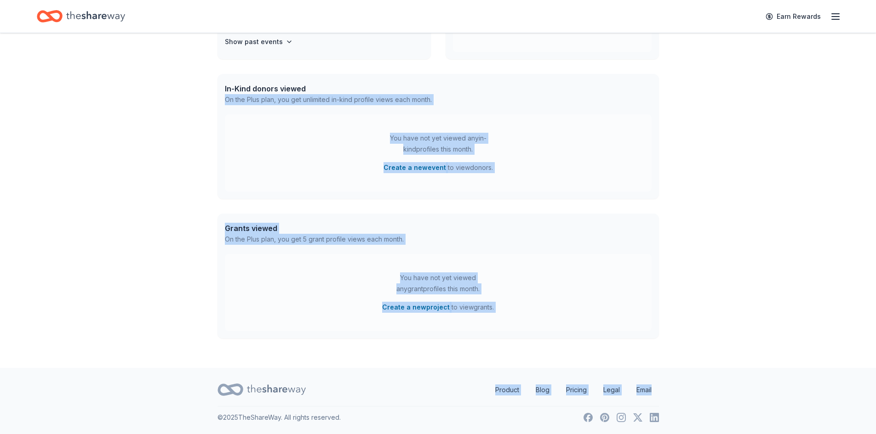
drag, startPoint x: 764, startPoint y: 406, endPoint x: 183, endPoint y: 67, distance: 672.6
click at [227, 62] on div "Earn Rewards 👋 Hi Mike In-Kind Create new event You don't have an active event.…" at bounding box center [438, 116] width 876 height 636
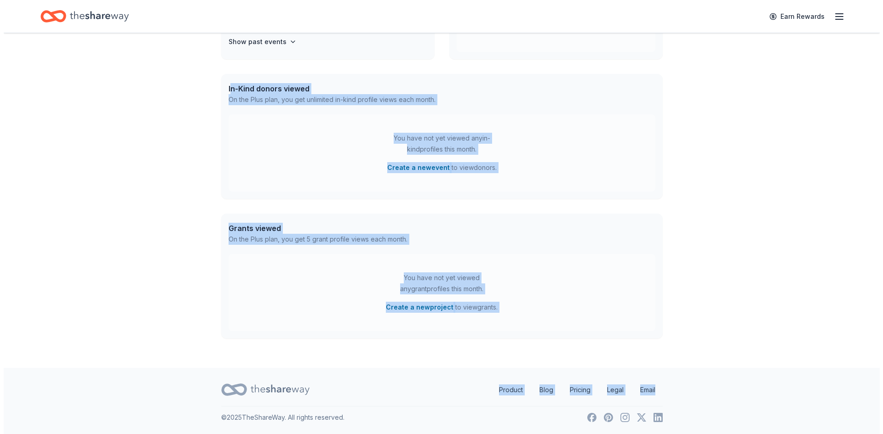
scroll to position [0, 0]
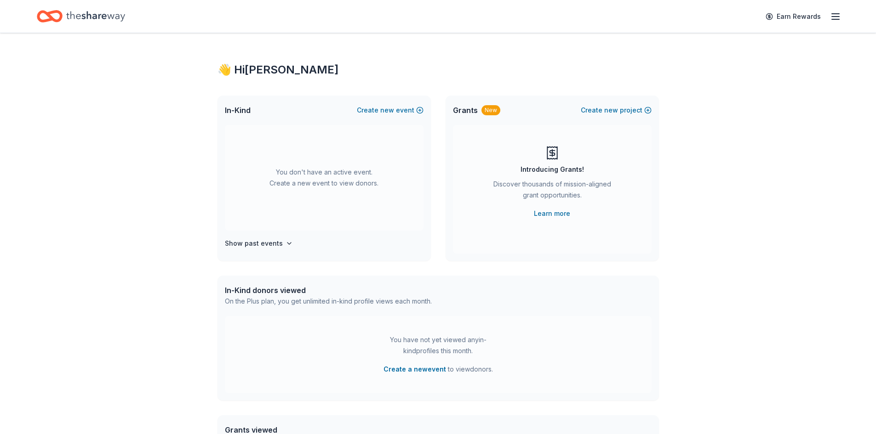
click at [141, 85] on div "👋 Hi Mike In-Kind Create new event You don't have an active event. Create a new…" at bounding box center [438, 301] width 876 height 537
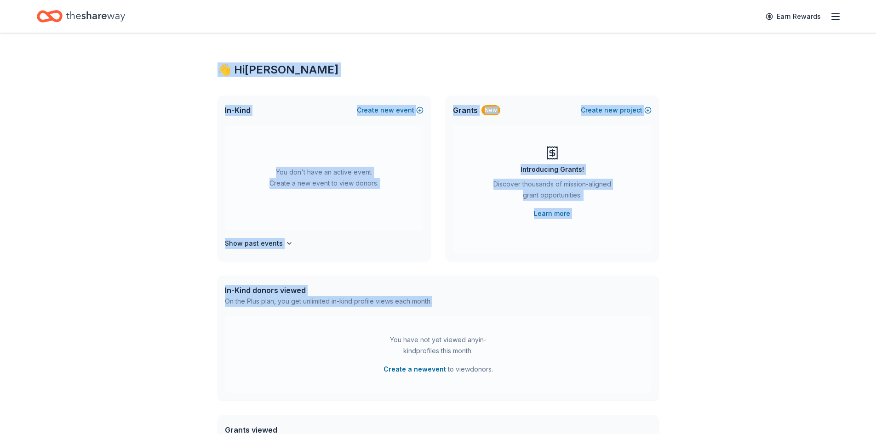
drag, startPoint x: 147, startPoint y: 66, endPoint x: 764, endPoint y: 243, distance: 641.9
click at [747, 340] on div "👋 Hi Mike In-Kind Create new event You don't have an active event. Create a new…" at bounding box center [438, 301] width 876 height 537
click at [764, 243] on div "👋 Hi Mike In-Kind Create new event You don't have an active event. Create a new…" at bounding box center [438, 301] width 876 height 537
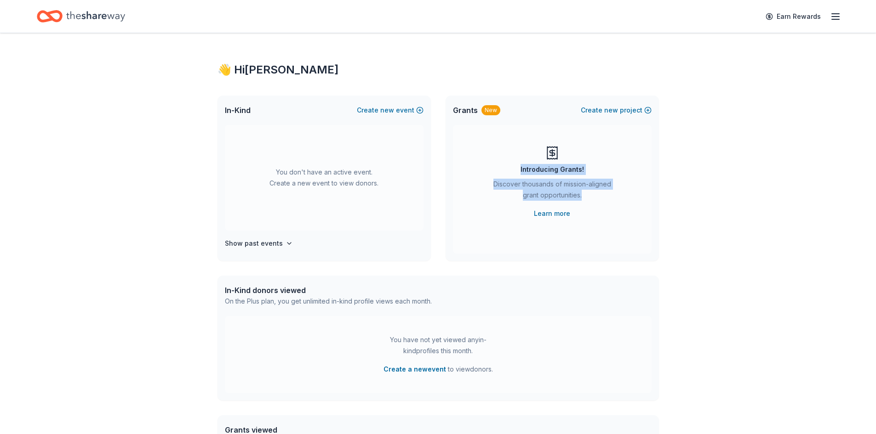
drag, startPoint x: 520, startPoint y: 132, endPoint x: 638, endPoint y: 217, distance: 145.1
click at [638, 217] on div "Introducing Grants! Discover thousands of mission-aligned grant opportunities. …" at bounding box center [552, 189] width 199 height 129
drag, startPoint x: 630, startPoint y: 212, endPoint x: 605, endPoint y: 154, distance: 63.4
click at [629, 211] on div "Introducing Grants! Discover thousands of mission-aligned grant opportunities. …" at bounding box center [552, 183] width 162 height 74
click at [617, 115] on span "new" at bounding box center [611, 110] width 14 height 11
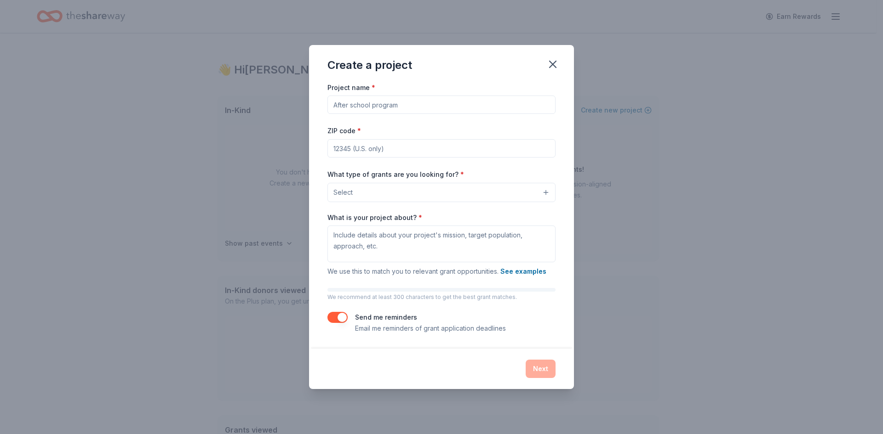
click at [372, 105] on input "Project name *" at bounding box center [441, 105] width 228 height 18
click at [378, 249] on textarea "What is your project about? *" at bounding box center [441, 244] width 228 height 37
click at [374, 194] on button "Select" at bounding box center [441, 192] width 228 height 19
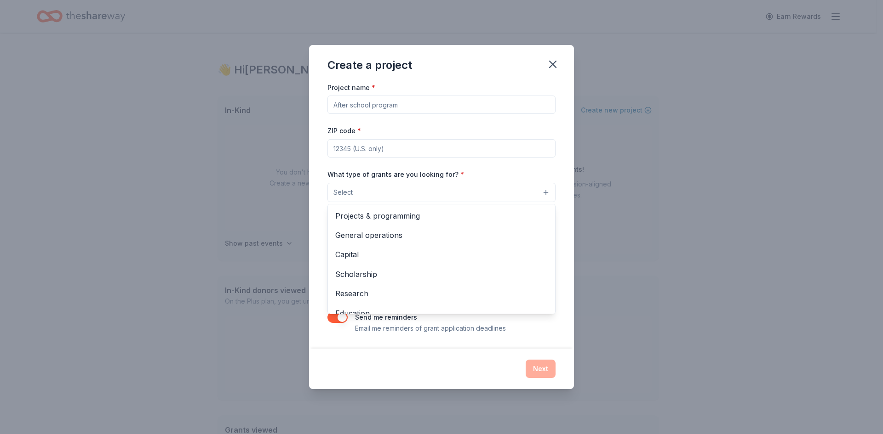
click at [447, 70] on div "Create a project Project name * ZIP code * What type of grants are you looking …" at bounding box center [441, 217] width 265 height 344
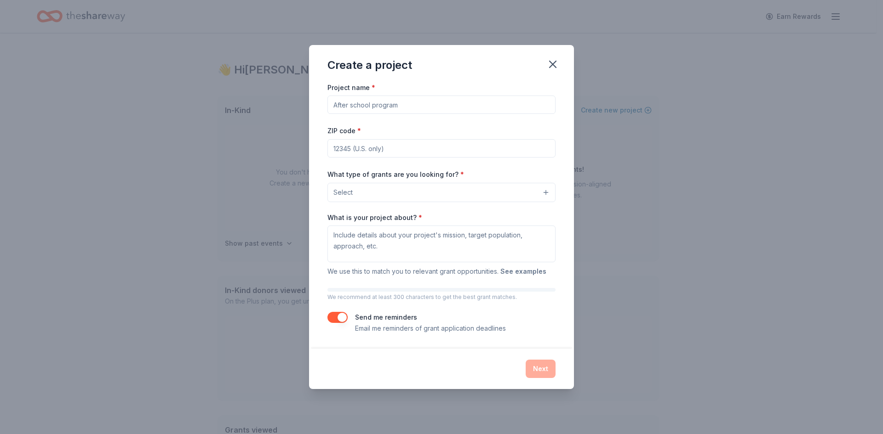
click at [524, 275] on button "See examples" at bounding box center [523, 271] width 46 height 11
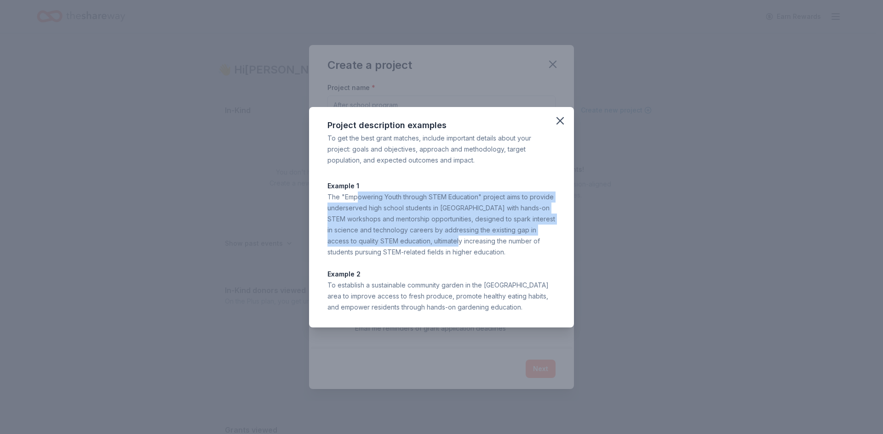
drag, startPoint x: 387, startPoint y: 202, endPoint x: 455, endPoint y: 245, distance: 80.1
click at [457, 245] on div "The "Empowering Youth through STEM Education" project aims to provide underserv…" at bounding box center [441, 225] width 228 height 66
click at [453, 244] on div "The "Empowering Youth through STEM Education" project aims to provide underserv…" at bounding box center [441, 225] width 228 height 66
drag, startPoint x: 412, startPoint y: 186, endPoint x: 530, endPoint y: 364, distance: 213.1
click at [530, 364] on div "Project description examples To get the best grant matches, include important d…" at bounding box center [441, 217] width 883 height 434
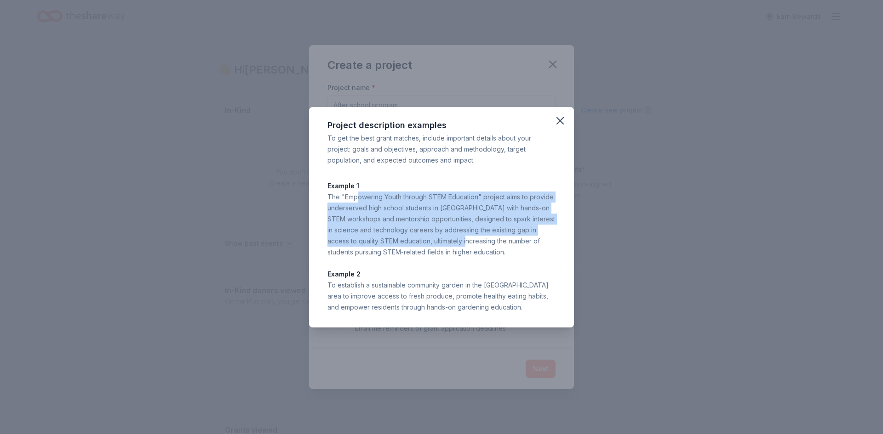
click at [487, 277] on p "Example 2" at bounding box center [441, 274] width 228 height 11
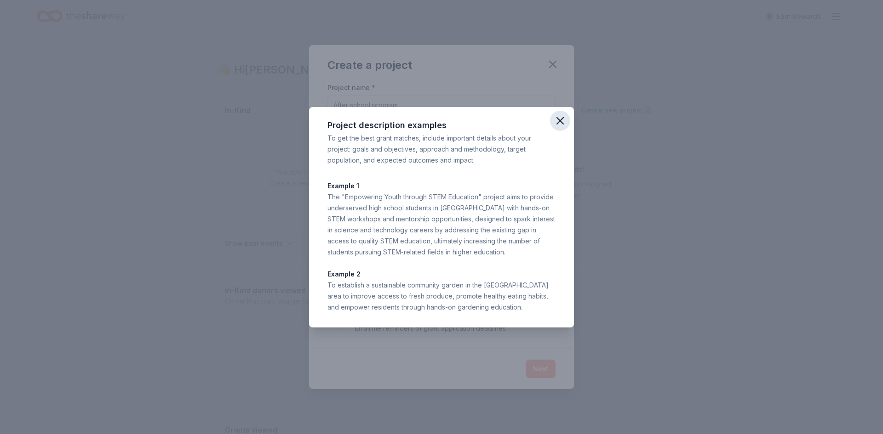
click at [557, 119] on icon "button" at bounding box center [560, 120] width 13 height 13
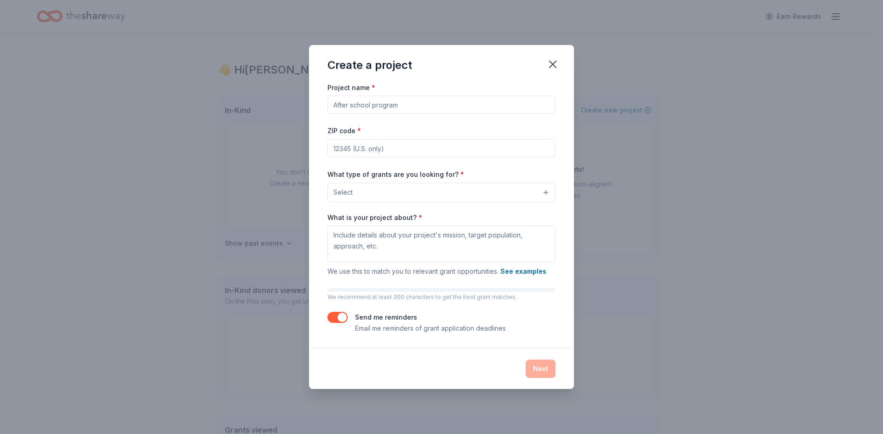
click at [417, 100] on input "Project name *" at bounding box center [441, 105] width 228 height 18
click at [554, 63] on icon "button" at bounding box center [552, 64] width 13 height 13
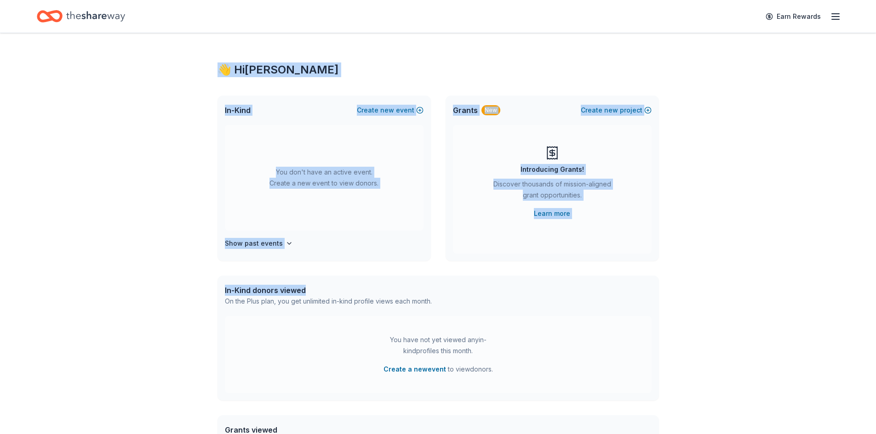
drag, startPoint x: 149, startPoint y: 53, endPoint x: 765, endPoint y: 309, distance: 667.0
click at [764, 311] on div "👋 Hi Mike In-Kind Create new event You don't have an active event. Create a new…" at bounding box center [438, 301] width 876 height 537
click at [743, 187] on div "👋 Hi Mike In-Kind Create new event You don't have an active event. Create a new…" at bounding box center [438, 301] width 876 height 537
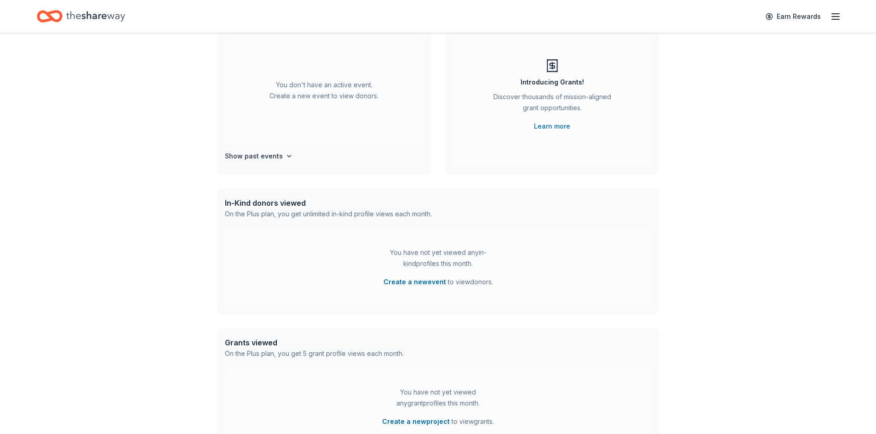
scroll to position [138, 0]
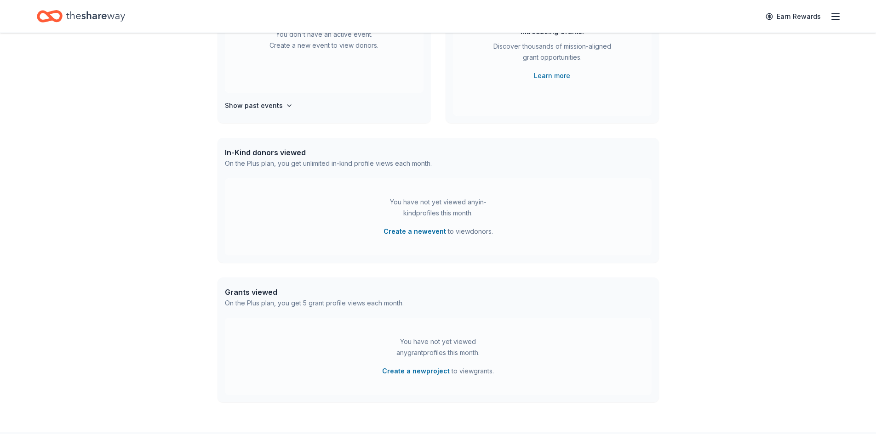
click at [418, 215] on div "You have not yet viewed any in-kind profiles this month." at bounding box center [438, 208] width 115 height 22
click at [417, 214] on div "You have not yet viewed any in-kind profiles this month." at bounding box center [438, 208] width 115 height 22
click at [255, 165] on div "On the Plus plan, you get unlimited in-kind profile views each month." at bounding box center [328, 163] width 207 height 11
click at [250, 163] on div "On the Plus plan, you get unlimited in-kind profile views each month." at bounding box center [328, 163] width 207 height 11
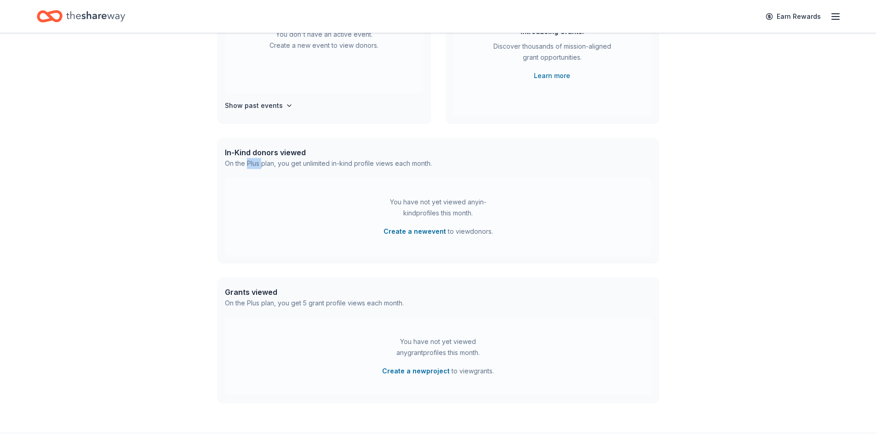
click at [250, 163] on div "On the Plus plan, you get unlimited in-kind profile views each month." at bounding box center [328, 163] width 207 height 11
drag, startPoint x: 250, startPoint y: 163, endPoint x: 305, endPoint y: 160, distance: 54.8
click at [250, 162] on div "On the Plus plan, you get unlimited in-kind profile views each month." at bounding box center [328, 163] width 207 height 11
click at [309, 158] on div "In-Kind donors viewed" at bounding box center [328, 152] width 207 height 11
click at [392, 168] on div "On the Plus plan, you get unlimited in-kind profile views each month." at bounding box center [328, 163] width 207 height 11
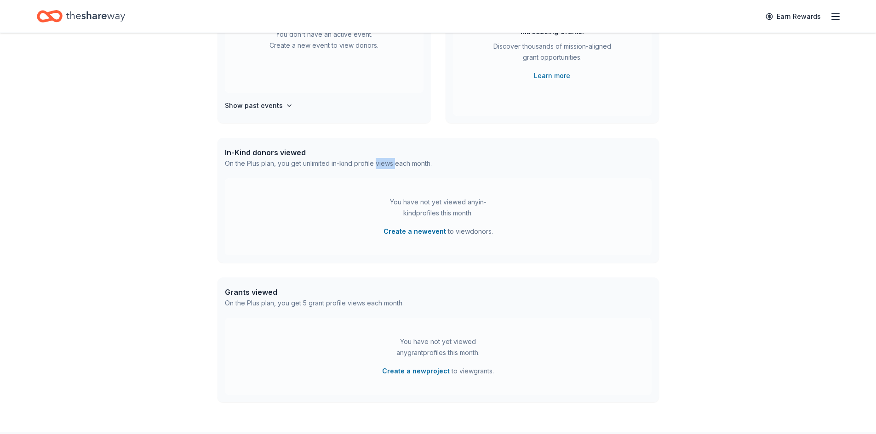
click at [392, 167] on div "On the Plus plan, you get unlimited in-kind profile views each month." at bounding box center [328, 163] width 207 height 11
click at [343, 186] on div "You have not yet viewed any in-kind profiles this month. Create a new event to …" at bounding box center [438, 216] width 427 height 77
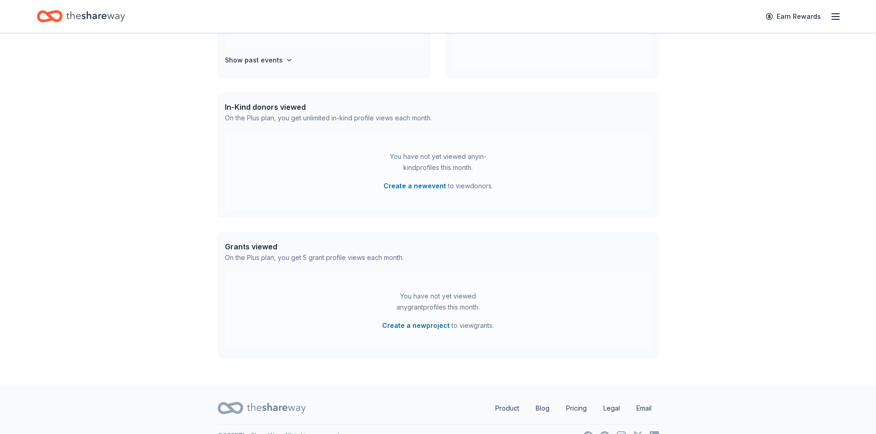
scroll to position [184, 0]
click at [429, 186] on button "Create a new event" at bounding box center [414, 185] width 63 height 11
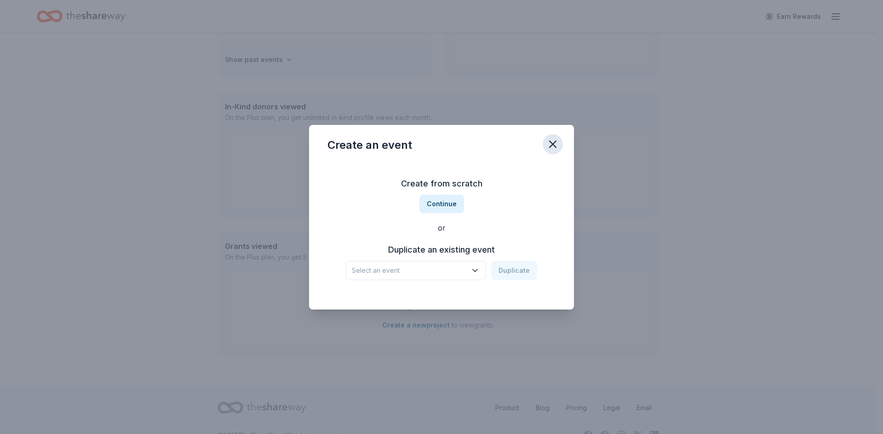
click at [554, 149] on icon "button" at bounding box center [552, 144] width 13 height 13
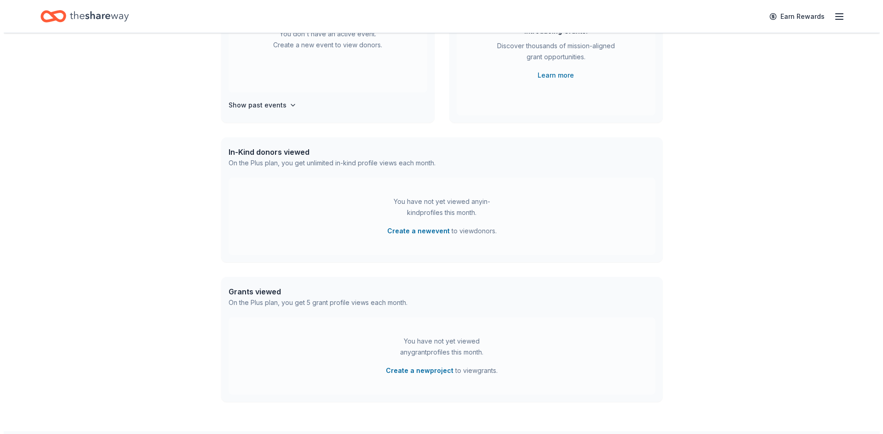
scroll to position [138, 0]
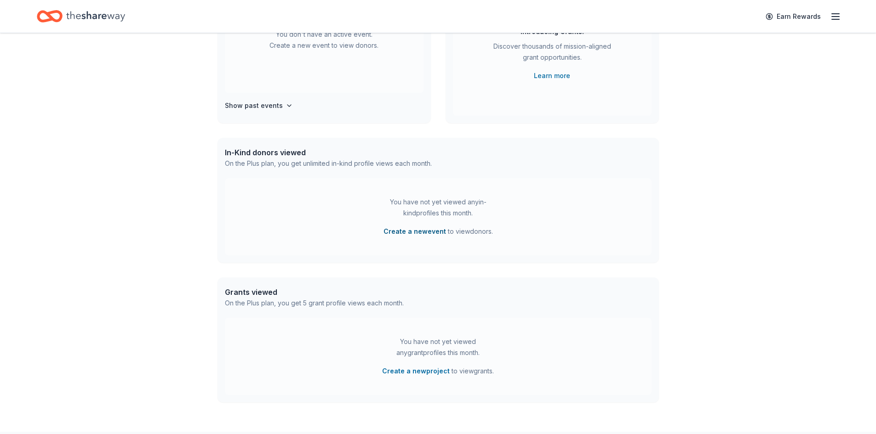
click at [401, 229] on button "Create a new event" at bounding box center [414, 231] width 63 height 11
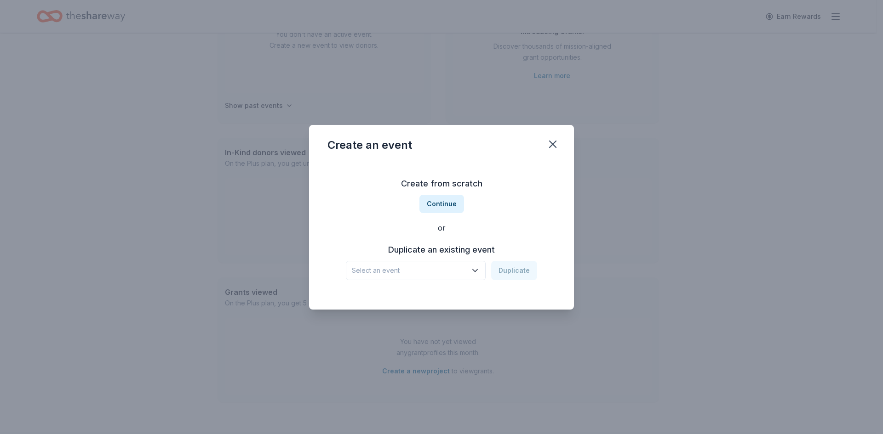
click at [420, 267] on span "Select an event" at bounding box center [409, 270] width 115 height 11
click at [419, 267] on span "Select an event" at bounding box center [409, 270] width 115 height 11
drag, startPoint x: 382, startPoint y: 173, endPoint x: 492, endPoint y: 233, distance: 125.7
click at [492, 233] on div "Create from scratch Continue or Duplicate an existing event Select an event Dup…" at bounding box center [441, 228] width 228 height 133
click at [486, 196] on div "Create from scratch Continue or Duplicate an existing event Select an event Dup…" at bounding box center [441, 228] width 228 height 133
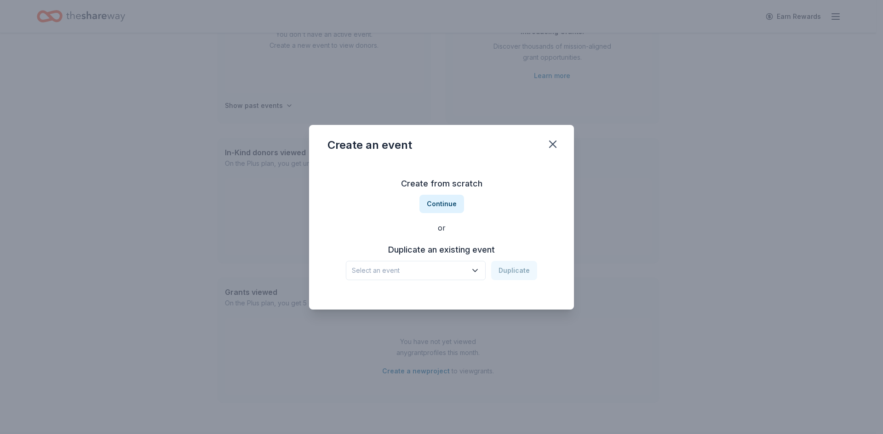
click at [449, 194] on div "Create from scratch Continue or Duplicate an existing event Select an event Dup…" at bounding box center [441, 228] width 228 height 133
click at [448, 187] on h3 "Create from scratch" at bounding box center [441, 184] width 228 height 15
click at [425, 185] on h3 "Create from scratch" at bounding box center [441, 184] width 228 height 15
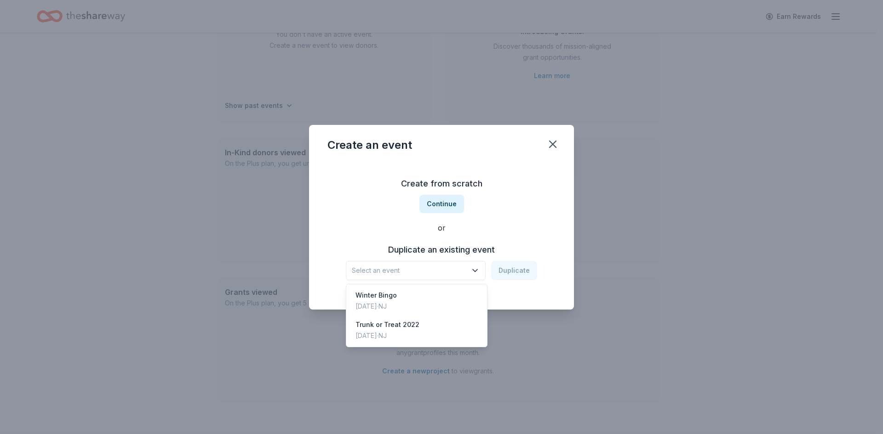
click at [404, 269] on span "Select an event" at bounding box center [409, 270] width 115 height 11
click at [358, 221] on div "Create from scratch Continue or Duplicate an existing event Select an event Dup…" at bounding box center [441, 228] width 228 height 133
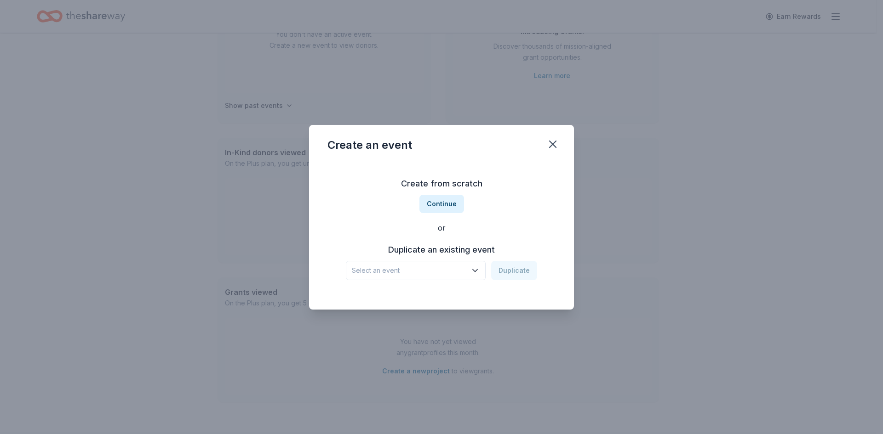
click at [449, 189] on h3 "Create from scratch" at bounding box center [441, 184] width 228 height 15
click at [449, 197] on button "Continue" at bounding box center [441, 204] width 45 height 18
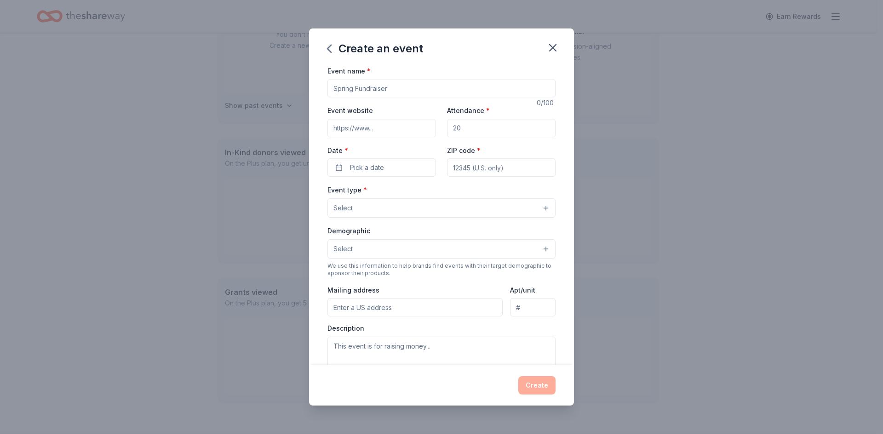
click at [362, 87] on input "Event name *" at bounding box center [441, 88] width 228 height 18
type input "Opening Day Ceremony - [DATE]"
drag, startPoint x: 372, startPoint y: 123, endPoint x: 375, endPoint y: 131, distance: 8.3
click at [373, 123] on input "Event website" at bounding box center [381, 128] width 109 height 18
click at [374, 126] on input "Event website" at bounding box center [381, 128] width 109 height 18
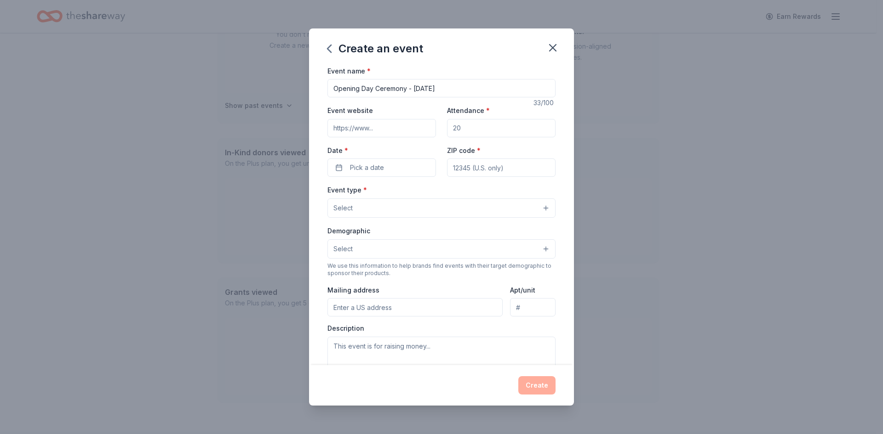
paste input "https://www.newegyptbaseball.com/"
type input "https://www.newegyptbaseball.com/"
click at [490, 131] on input "Attendance *" at bounding box center [501, 128] width 109 height 18
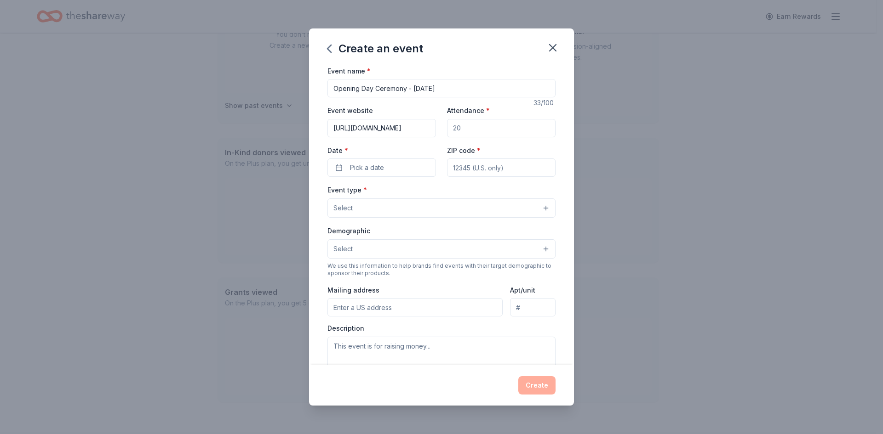
click at [490, 131] on input "Attendance *" at bounding box center [501, 128] width 109 height 18
type input "300"
click at [404, 164] on button "Pick a date" at bounding box center [381, 168] width 109 height 18
click at [424, 192] on div "September 2025" at bounding box center [380, 191] width 116 height 13
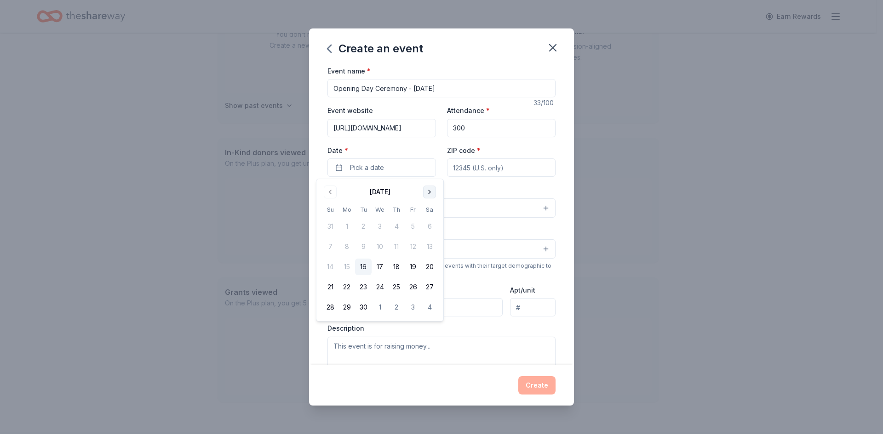
click at [425, 192] on button "Go to next month" at bounding box center [429, 192] width 13 height 13
click at [429, 193] on button "Go to next month" at bounding box center [429, 192] width 13 height 13
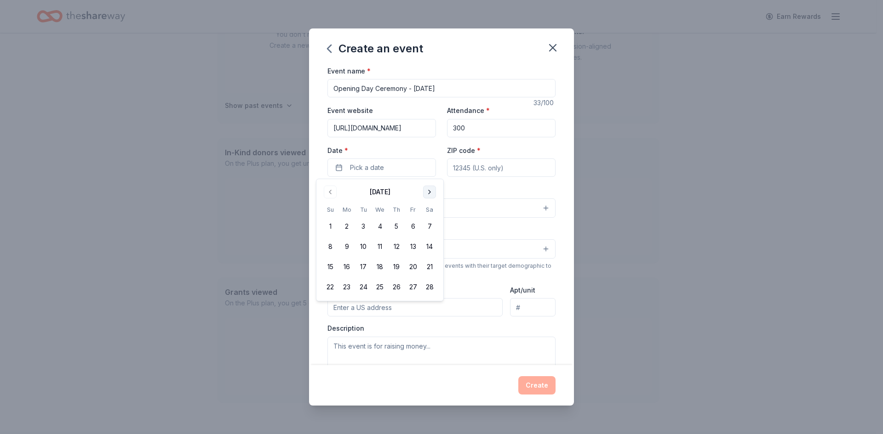
click at [429, 193] on button "Go to next month" at bounding box center [429, 192] width 13 height 13
click at [432, 248] on button "11" at bounding box center [429, 247] width 17 height 17
click at [467, 170] on input "ZIP code *" at bounding box center [501, 168] width 109 height 18
type input "08533"
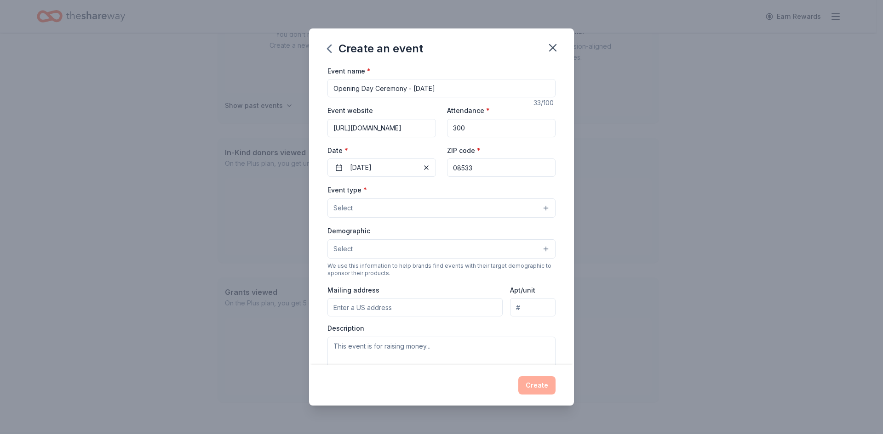
click at [385, 206] on button "Select" at bounding box center [441, 208] width 228 height 19
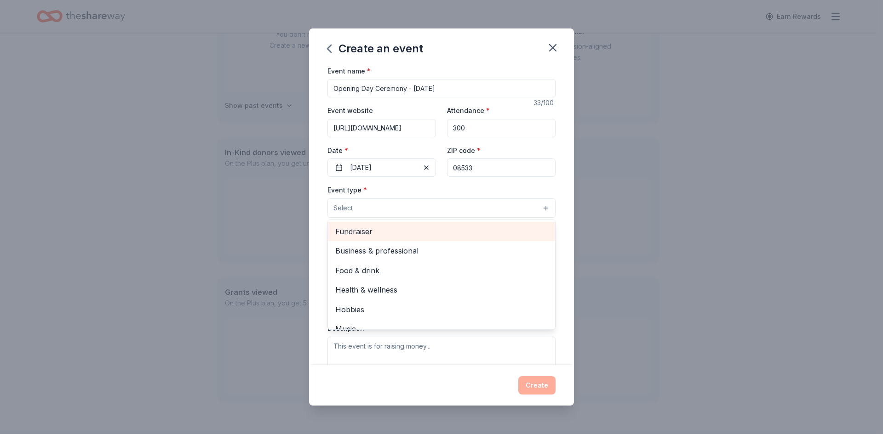
click at [400, 230] on span "Fundraiser" at bounding box center [441, 232] width 212 height 12
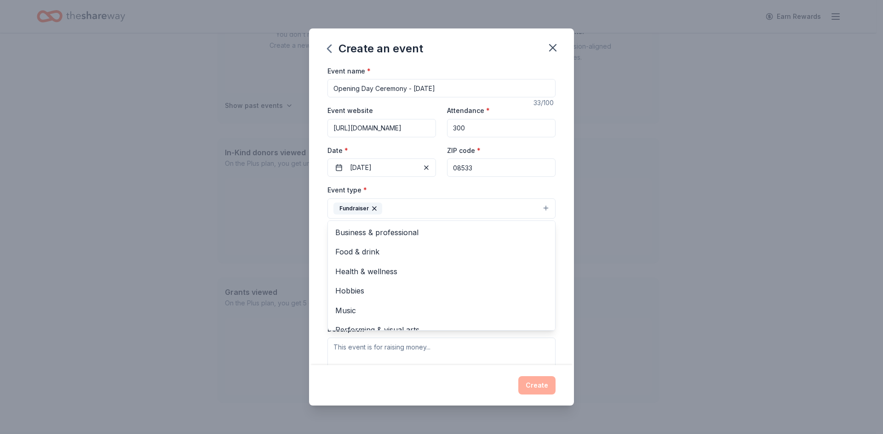
click at [512, 186] on div "Event type * Fundraiser Business & professional Food & drink Health & wellness …" at bounding box center [441, 201] width 228 height 34
click at [439, 209] on button "Fundraiser" at bounding box center [441, 209] width 228 height 20
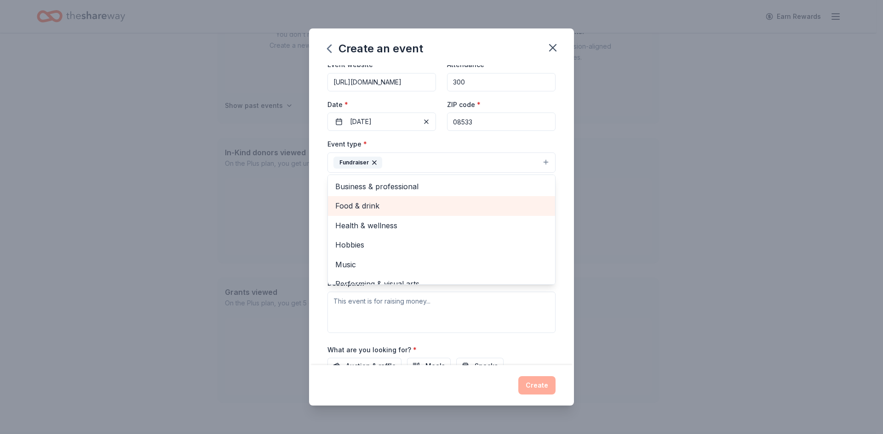
click at [400, 200] on span "Food & drink" at bounding box center [441, 206] width 212 height 12
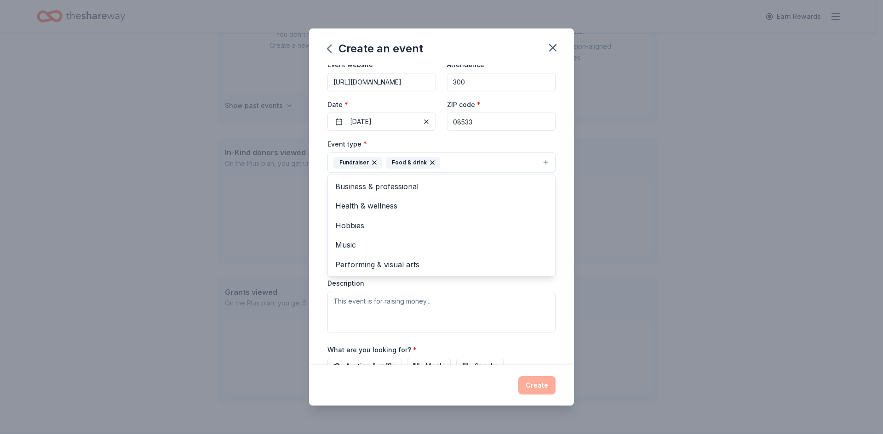
click at [549, 144] on div "Event name * Opening Day Ceremony - April 2026 33 /100 Event website https://ww…" at bounding box center [441, 215] width 265 height 301
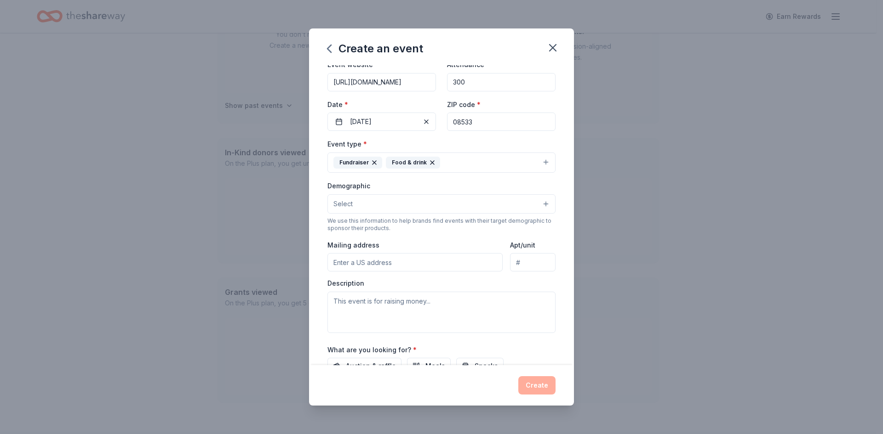
click at [378, 206] on button "Select" at bounding box center [441, 203] width 228 height 19
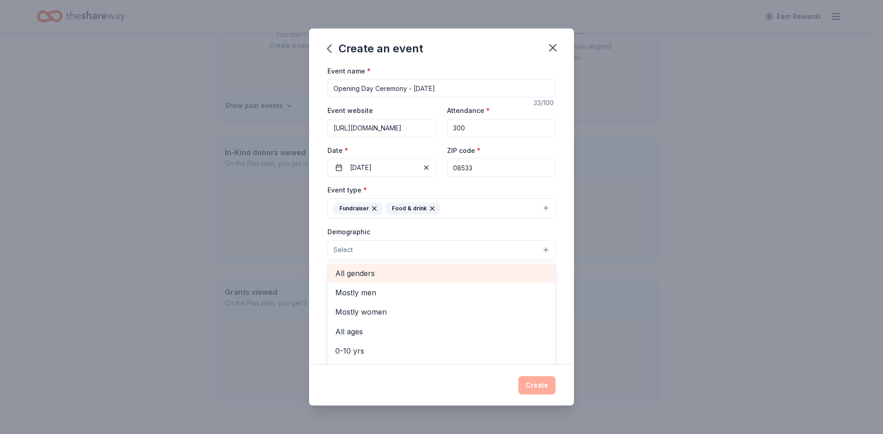
click at [401, 271] on span "All genders" at bounding box center [441, 274] width 212 height 12
click at [418, 243] on button "All genders" at bounding box center [441, 250] width 228 height 20
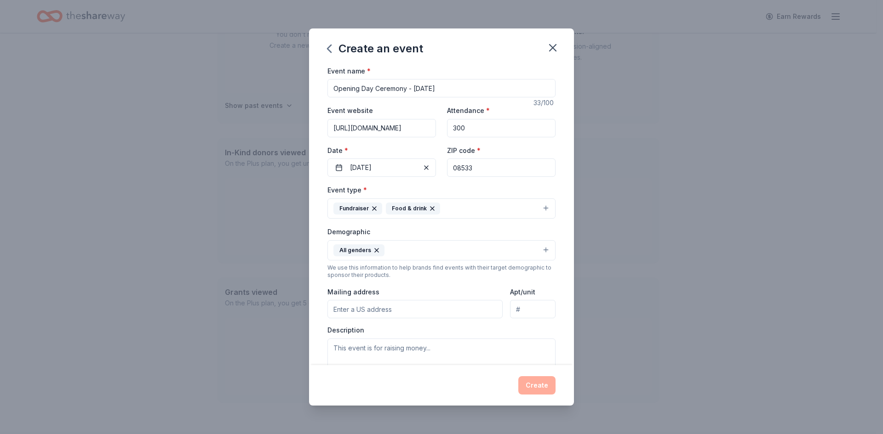
click at [415, 255] on button "All genders" at bounding box center [441, 250] width 228 height 20
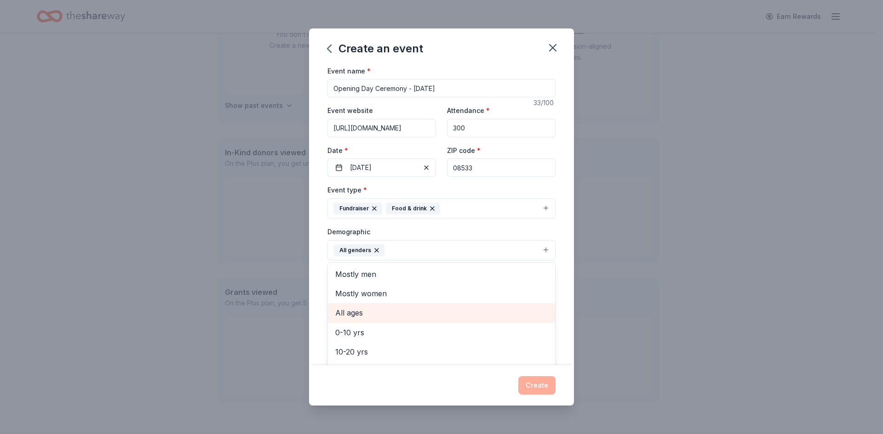
click at [378, 311] on span "All ages" at bounding box center [441, 313] width 212 height 12
click at [537, 225] on div "Event type * Fundraiser Food & drink Demographic All genders All ages Mostly me…" at bounding box center [441, 281] width 228 height 195
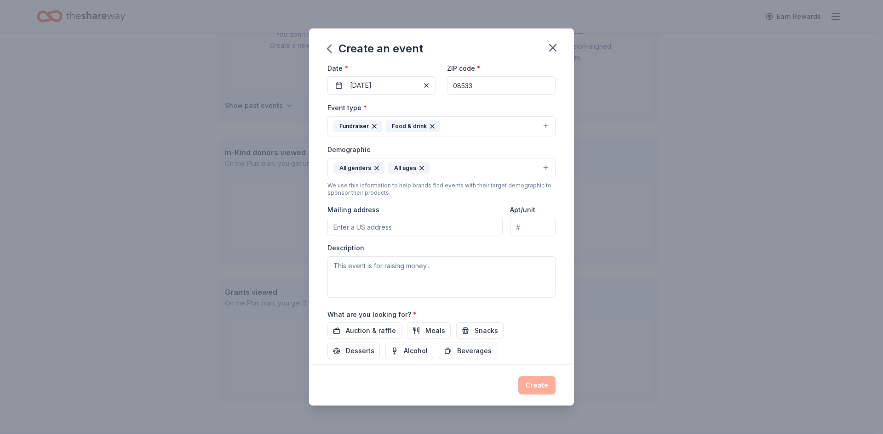
scroll to position [92, 0]
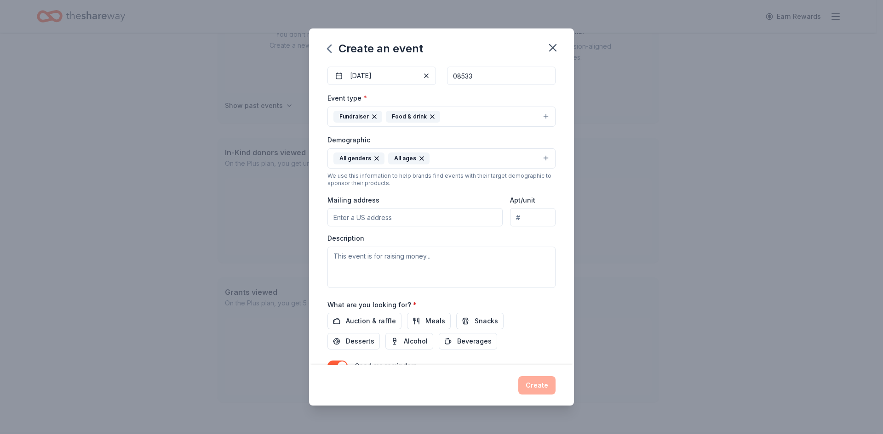
click at [377, 217] on input "Mailing address" at bounding box center [414, 217] width 175 height 18
click at [390, 217] on input "Mailing address" at bounding box center [414, 217] width 175 height 18
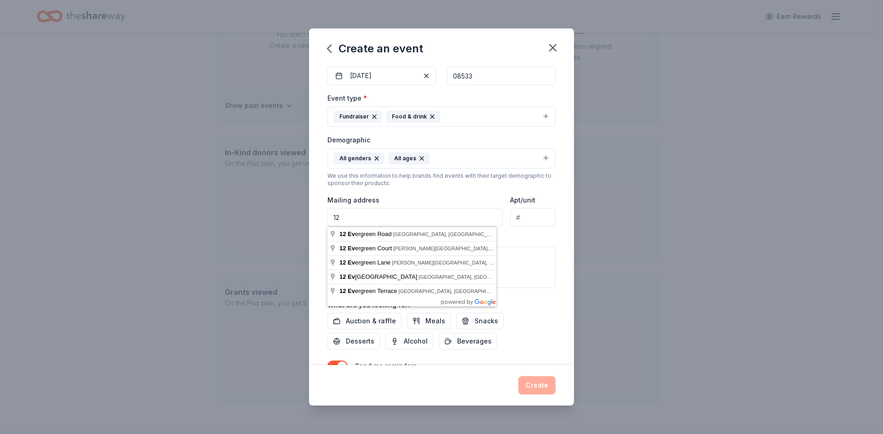
type input "1"
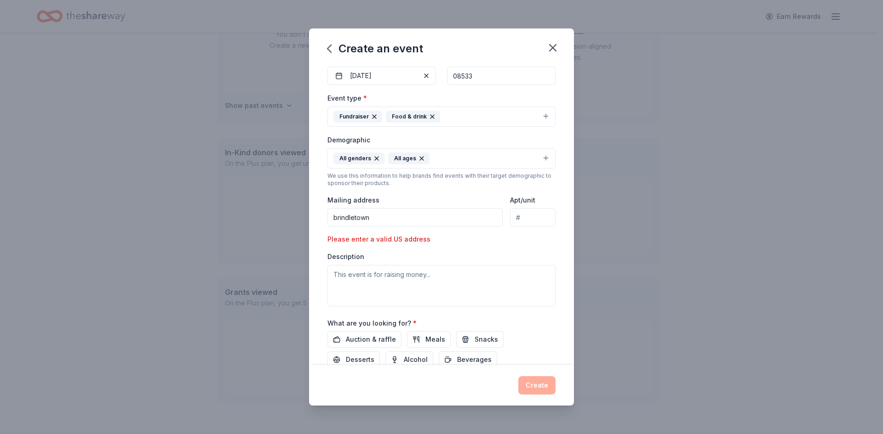
click at [400, 216] on input "brindletown" at bounding box center [414, 217] width 175 height 18
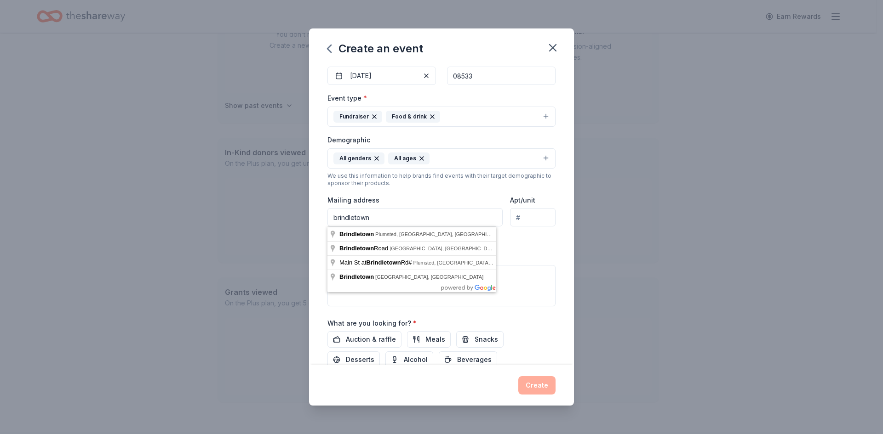
click at [393, 223] on input "brindletown" at bounding box center [414, 217] width 175 height 18
paste input "28 Brindletown Rd, New Egypt, NJ 08533"
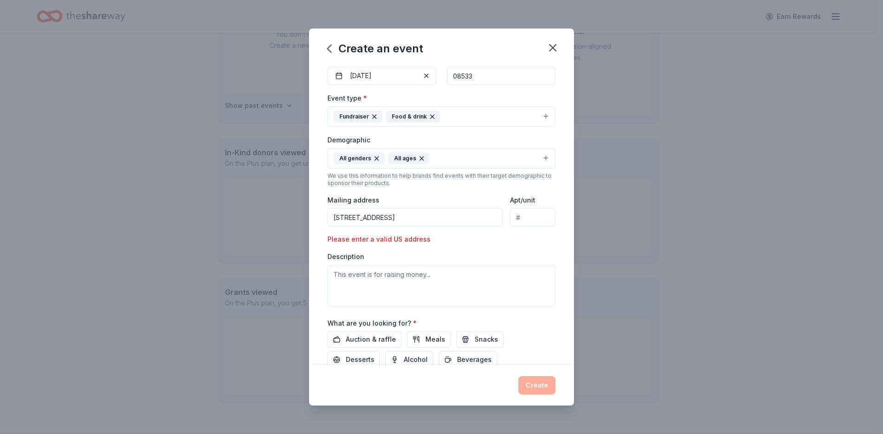
type input "28 Brindletown Road, Plumsted, NJ, 08533"
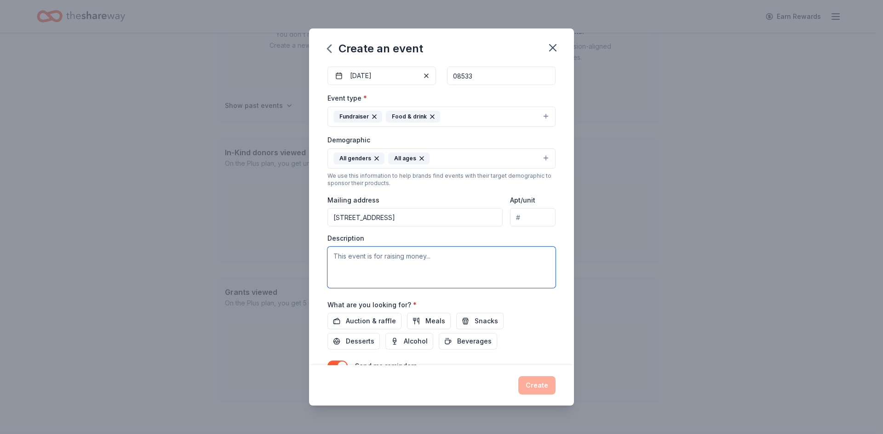
click at [398, 267] on textarea at bounding box center [441, 267] width 228 height 41
click at [421, 260] on textarea at bounding box center [441, 267] width 228 height 41
click at [413, 257] on textarea at bounding box center [441, 267] width 228 height 41
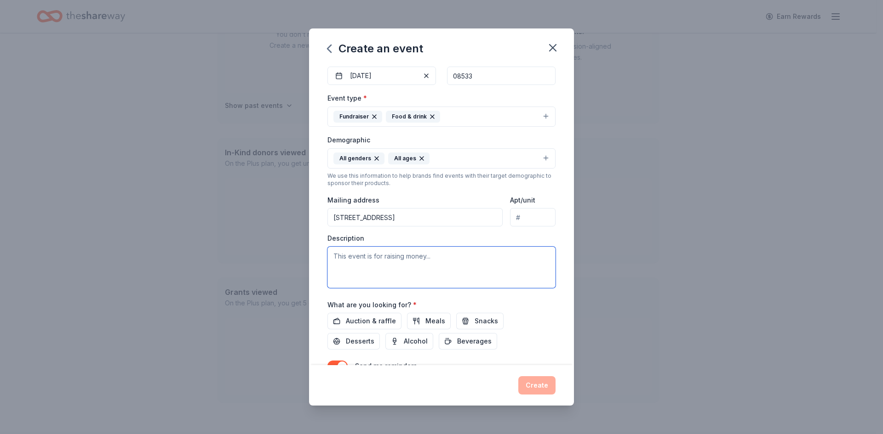
click at [433, 258] on textarea at bounding box center [441, 267] width 228 height 41
click at [380, 319] on span "Auction & raffle" at bounding box center [371, 321] width 50 height 11
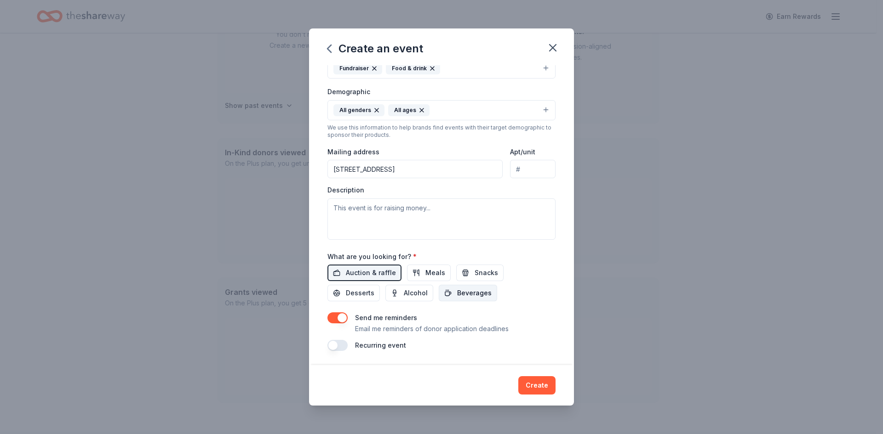
scroll to position [141, 0]
drag, startPoint x: 471, startPoint y: 271, endPoint x: 471, endPoint y: 277, distance: 6.0
click at [474, 273] on span "Snacks" at bounding box center [485, 272] width 23 height 11
click at [389, 231] on textarea at bounding box center [441, 218] width 228 height 41
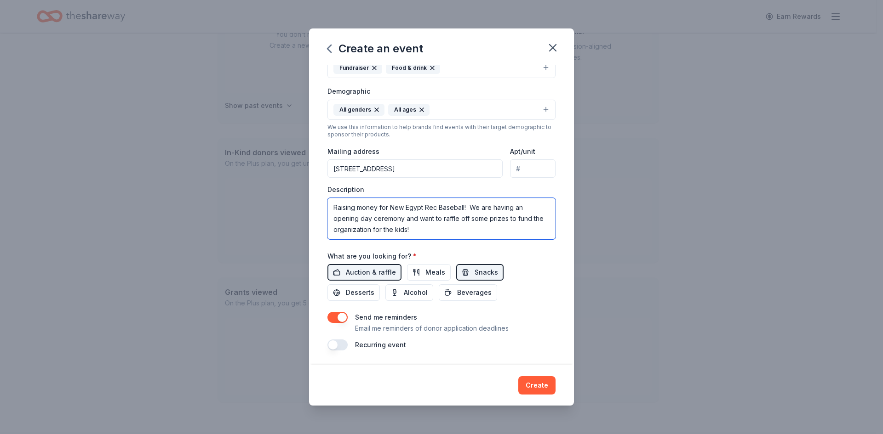
click at [470, 222] on textarea "Raising money for New Egypt Rec Baseball! We are having an opening day ceremony…" at bounding box center [441, 218] width 228 height 41
click at [387, 203] on textarea "Raising money for New Egypt Rec Baseball! We are having an opening day ceremony…" at bounding box center [441, 218] width 228 height 41
click at [379, 218] on textarea "Raising money for New Egypt Rec Baseball! We are having an opening day ceremony…" at bounding box center [441, 218] width 228 height 41
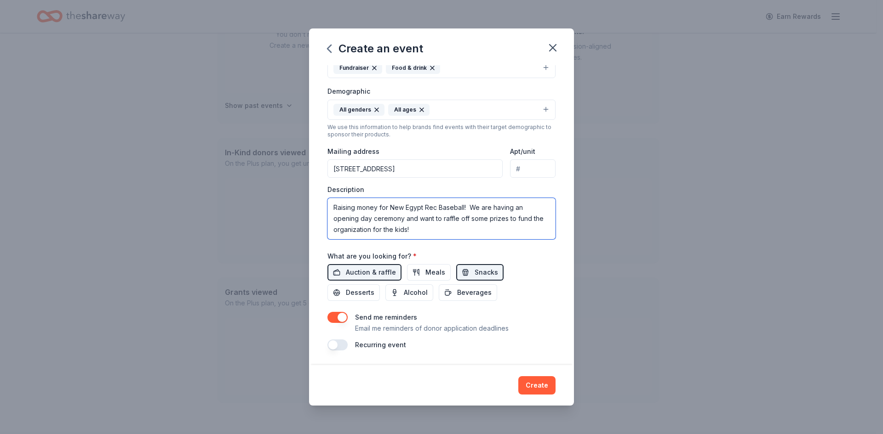
click at [379, 218] on textarea "Raising money for New Egypt Rec Baseball! We are having an opening day ceremony…" at bounding box center [441, 218] width 228 height 41
paste textarea "Join us for our New Egypt Rec Baseball Opening Day Ceremony and help us hit a h…"
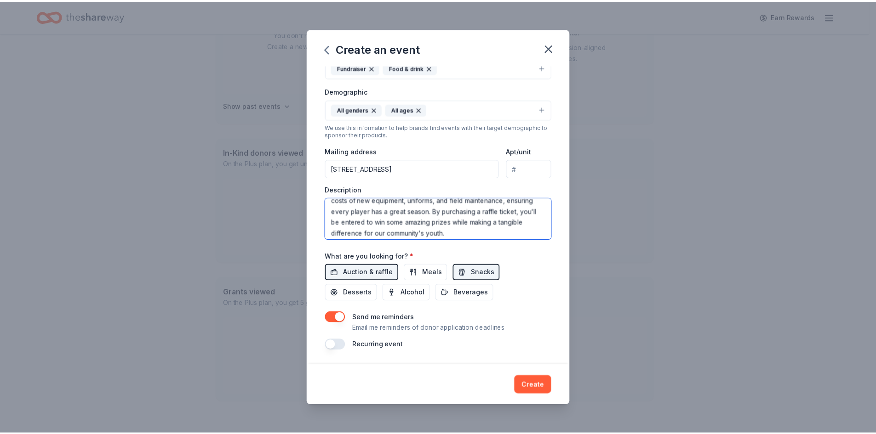
scroll to position [121, 0]
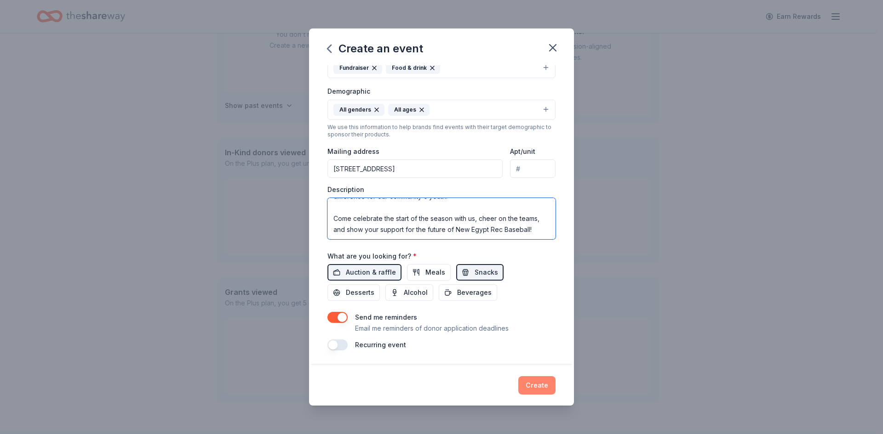
type textarea "Join us for our New Egypt Rec Baseball Opening Day Ceremony and help us hit a h…"
click at [532, 385] on button "Create" at bounding box center [536, 386] width 37 height 18
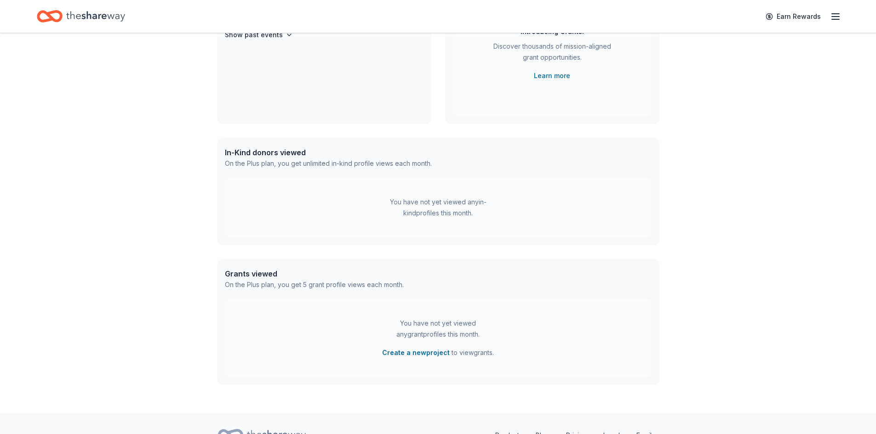
scroll to position [67, 0]
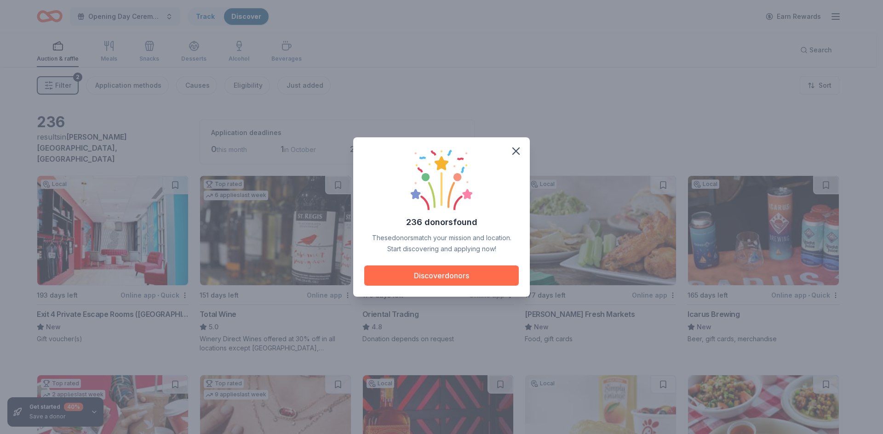
click at [461, 279] on button "Discover donors" at bounding box center [441, 276] width 154 height 20
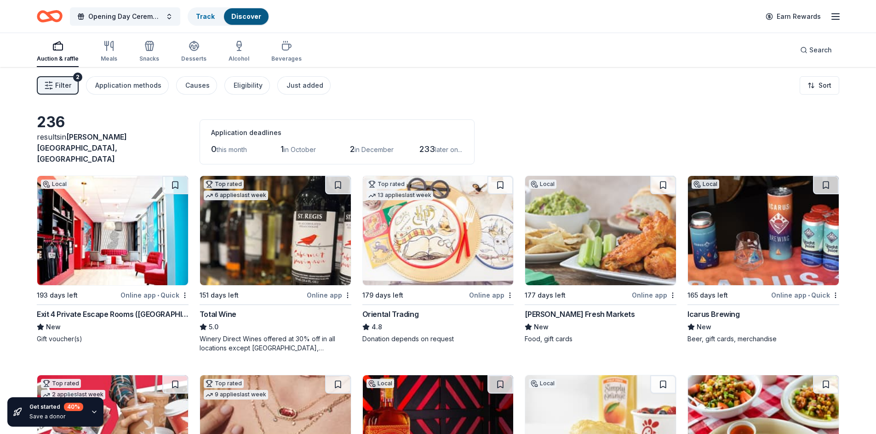
click at [243, 127] on div "Application deadlines" at bounding box center [337, 132] width 252 height 11
click at [300, 142] on div "1 in October" at bounding box center [302, 149] width 44 height 15
drag, startPoint x: 275, startPoint y: 144, endPoint x: 389, endPoint y: 143, distance: 114.5
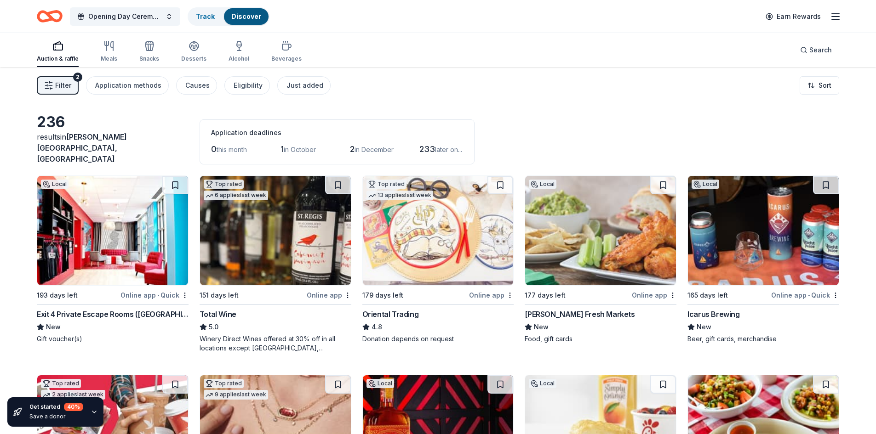
click at [387, 143] on div "0 this month 1 in October 2 in December 233 later on..." at bounding box center [337, 149] width 252 height 15
drag, startPoint x: 413, startPoint y: 141, endPoint x: 440, endPoint y: 141, distance: 26.2
click at [415, 142] on div "0 this month 1 in October 2 in December 233 later on..." at bounding box center [337, 149] width 252 height 15
click at [435, 144] on span "233" at bounding box center [427, 149] width 16 height 10
click at [825, 92] on html "Opening Day Ceremony - April 2026 Track Discover Earn Rewards Auction & raffle …" at bounding box center [438, 217] width 876 height 434
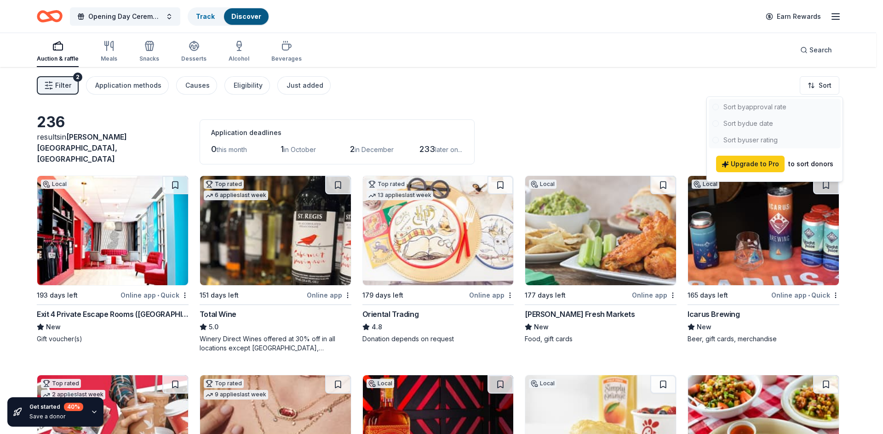
click at [747, 124] on div at bounding box center [775, 124] width 132 height 50
click at [809, 162] on div "to sort donors" at bounding box center [810, 164] width 45 height 11
click at [749, 165] on span "Upgrade to Pro" at bounding box center [749, 164] width 57 height 11
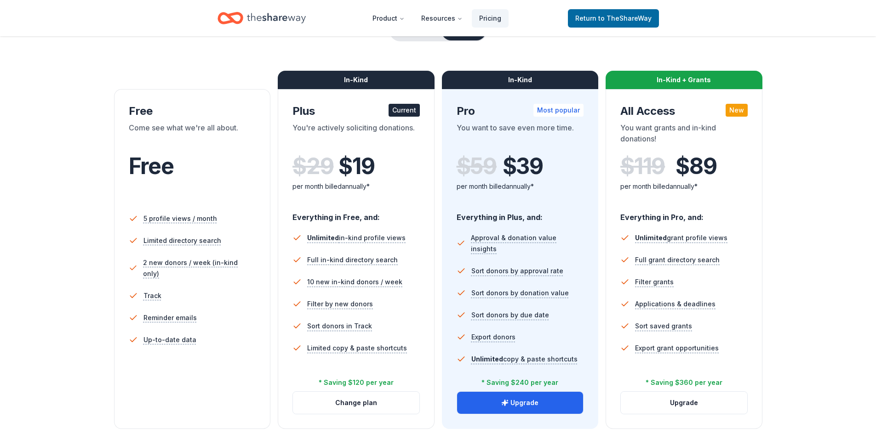
scroll to position [92, 0]
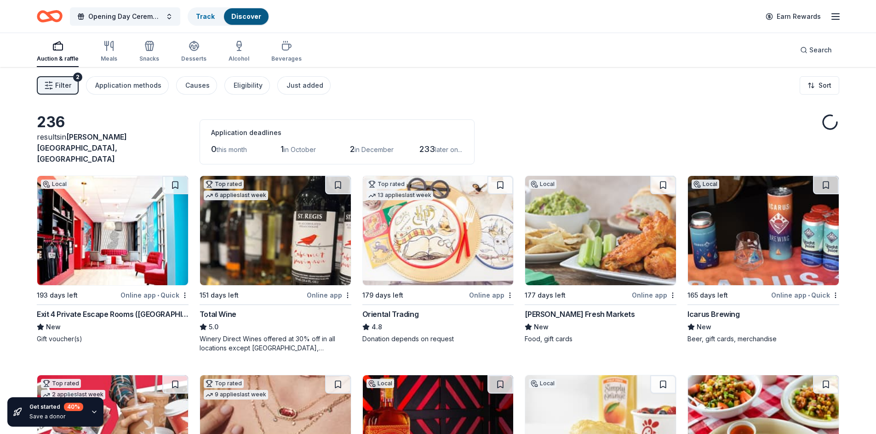
click at [290, 146] on span "in October" at bounding box center [300, 150] width 32 height 8
click at [251, 84] on div "Eligibility" at bounding box center [248, 85] width 29 height 11
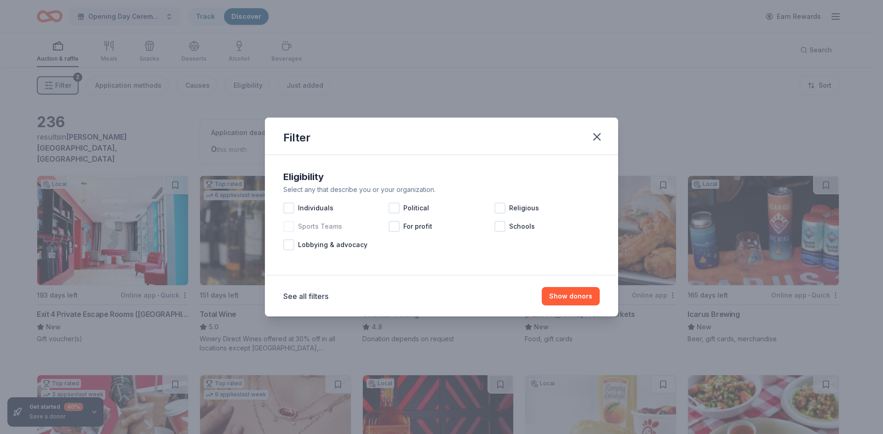
click at [320, 226] on span "Sports Teams" at bounding box center [320, 226] width 44 height 11
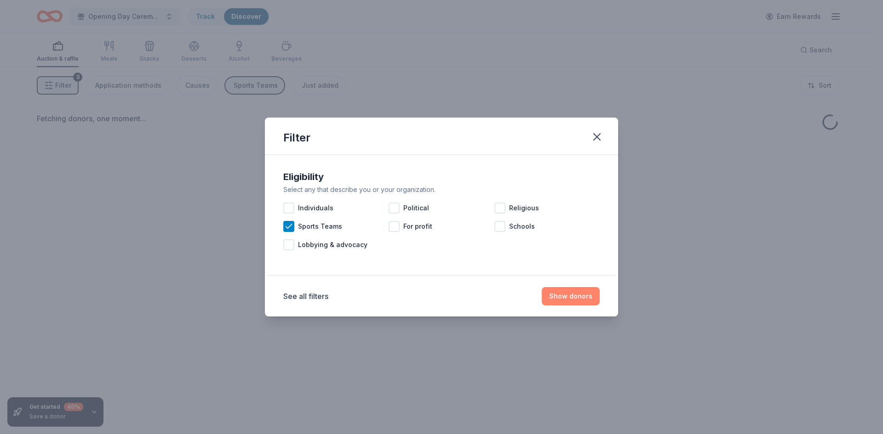
click at [580, 298] on button "Show donors" at bounding box center [571, 296] width 58 height 18
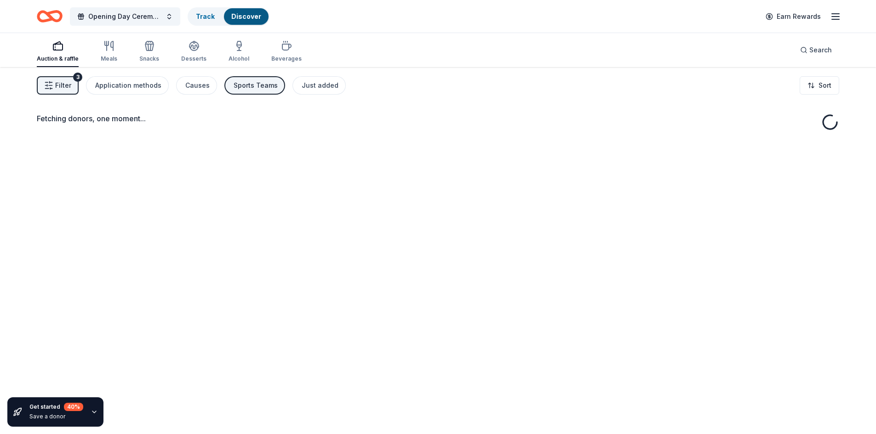
click at [265, 89] on div "Sports Teams" at bounding box center [256, 85] width 44 height 11
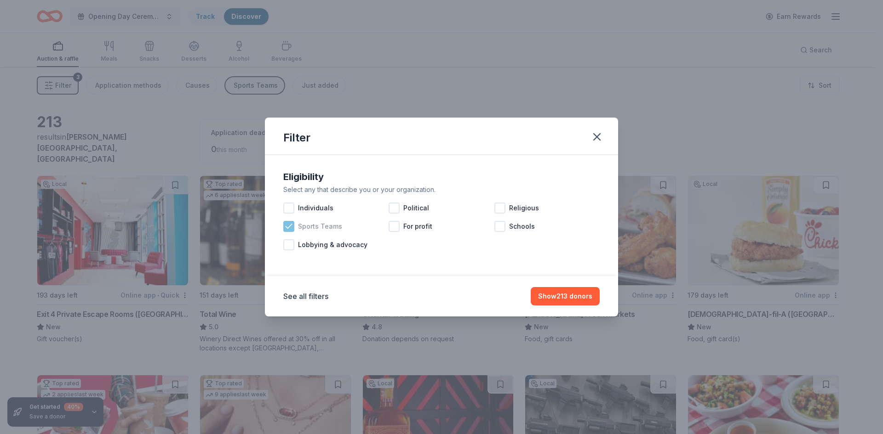
click at [304, 225] on span "Sports Teams" at bounding box center [320, 226] width 44 height 11
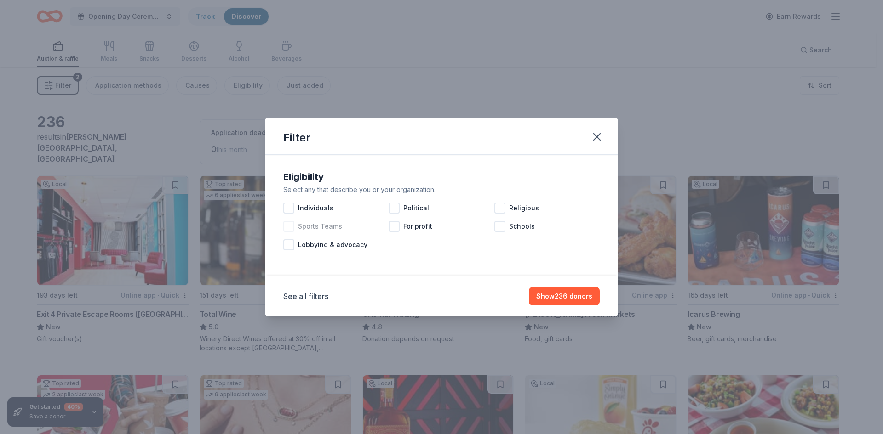
click at [317, 219] on div "Sports Teams" at bounding box center [335, 226] width 105 height 18
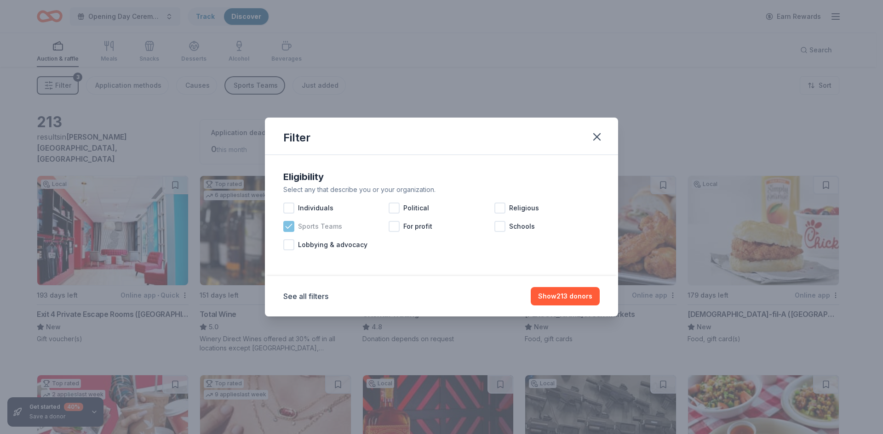
click at [316, 227] on span "Sports Teams" at bounding box center [320, 226] width 44 height 11
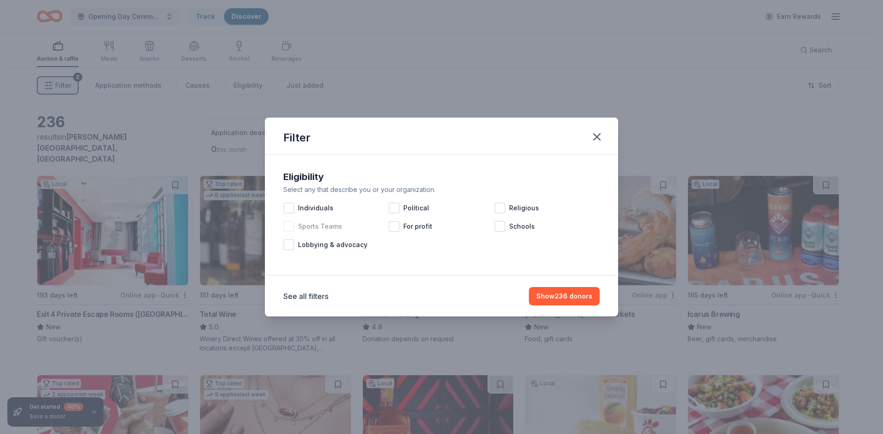
click at [316, 227] on span "Sports Teams" at bounding box center [320, 226] width 44 height 11
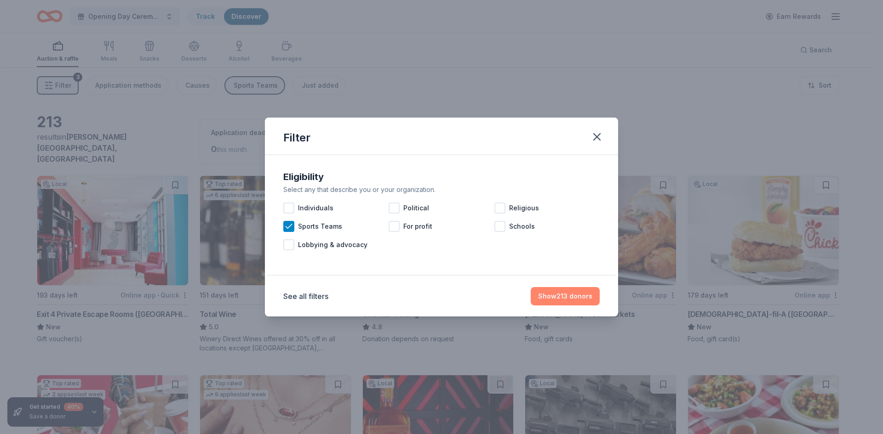
click at [568, 293] on button "Show 213 donors" at bounding box center [565, 296] width 69 height 18
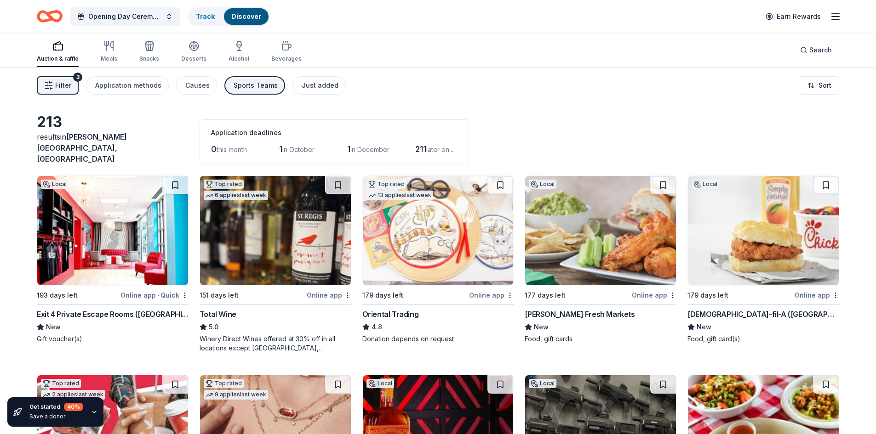
click at [112, 201] on img at bounding box center [112, 230] width 151 height 109
click at [211, 15] on link "Track" at bounding box center [205, 16] width 19 height 8
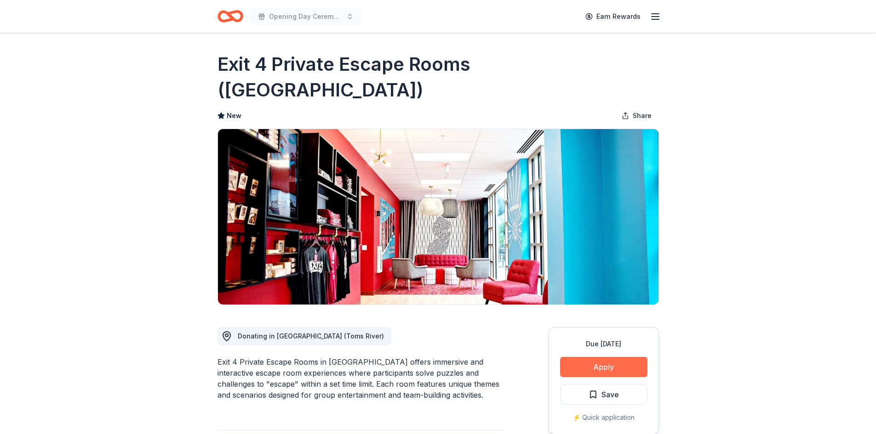
click at [620, 357] on button "Apply" at bounding box center [603, 367] width 87 height 20
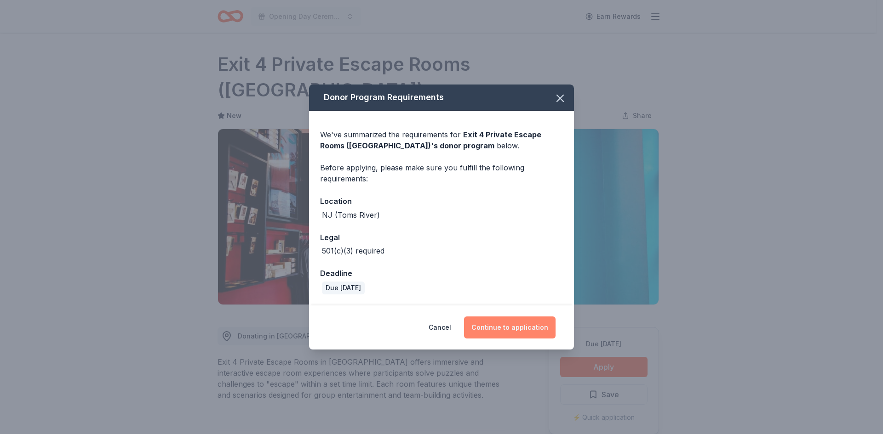
click at [513, 328] on button "Continue to application" at bounding box center [509, 328] width 91 height 22
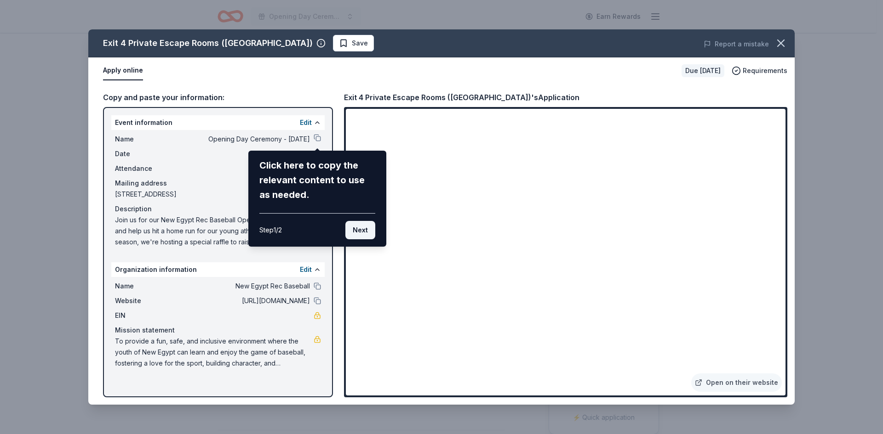
click at [360, 234] on button "Next" at bounding box center [360, 230] width 30 height 18
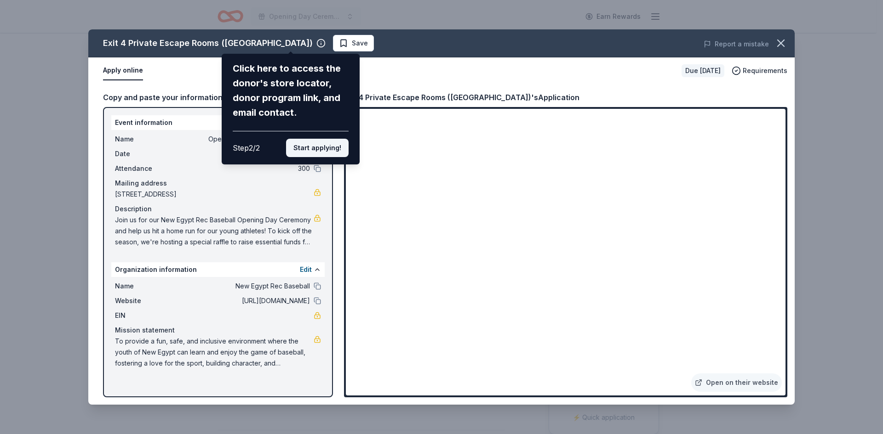
click at [311, 152] on button "Start applying!" at bounding box center [317, 148] width 63 height 18
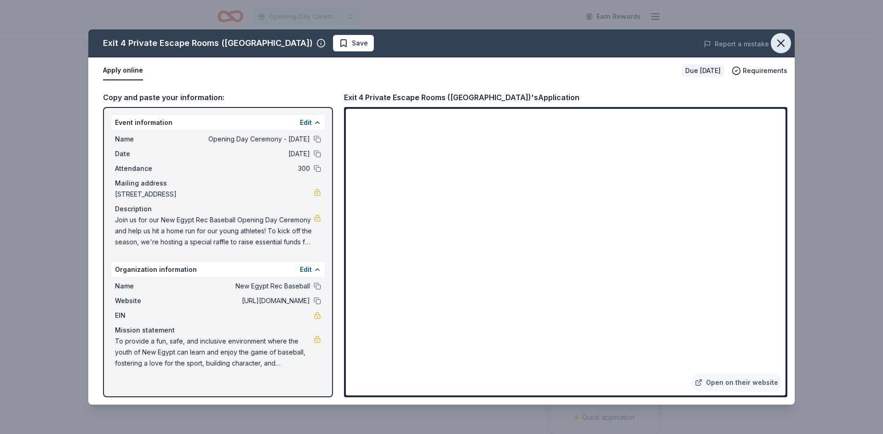
click at [778, 45] on icon "button" at bounding box center [780, 43] width 13 height 13
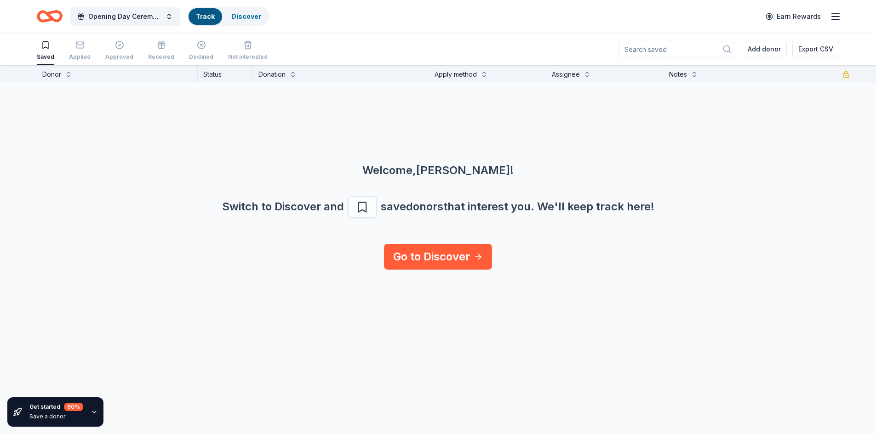
scroll to position [0, 0]
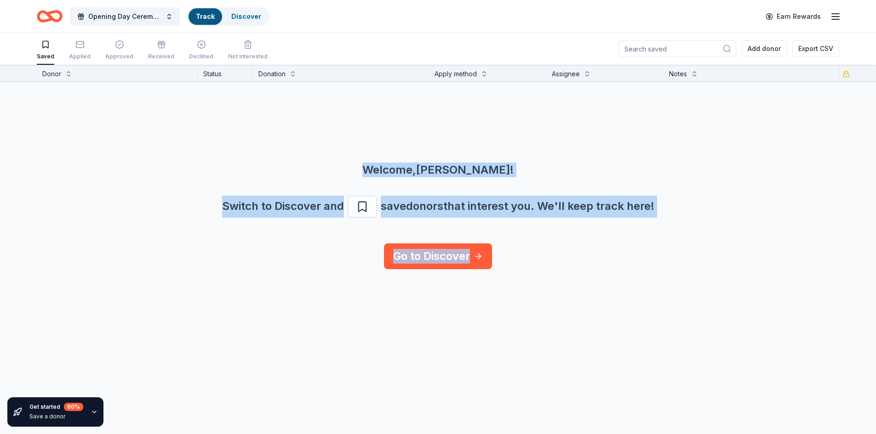
drag, startPoint x: 574, startPoint y: 254, endPoint x: 677, endPoint y: 341, distance: 134.8
click at [633, 291] on div "Get started 60 % Save a donor Donor Status Donation Apply method Assignee Notes…" at bounding box center [438, 250] width 876 height 370
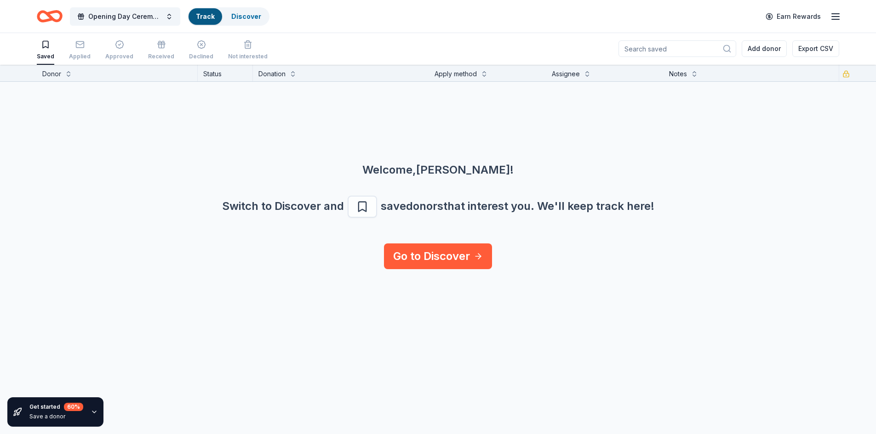
click at [677, 341] on div "Get started 60 % Save a donor Donor Status Donation Apply method Assignee Notes…" at bounding box center [438, 250] width 876 height 370
drag, startPoint x: 244, startPoint y: 154, endPoint x: 216, endPoint y: 72, distance: 86.1
click at [244, 152] on div "Welcome, [PERSON_NAME] ! Switch to Discover and save donors that interest you. …" at bounding box center [438, 163] width 876 height 162
click at [252, 23] on div "Discover" at bounding box center [246, 16] width 45 height 17
click at [245, 19] on link "Discover" at bounding box center [246, 16] width 30 height 8
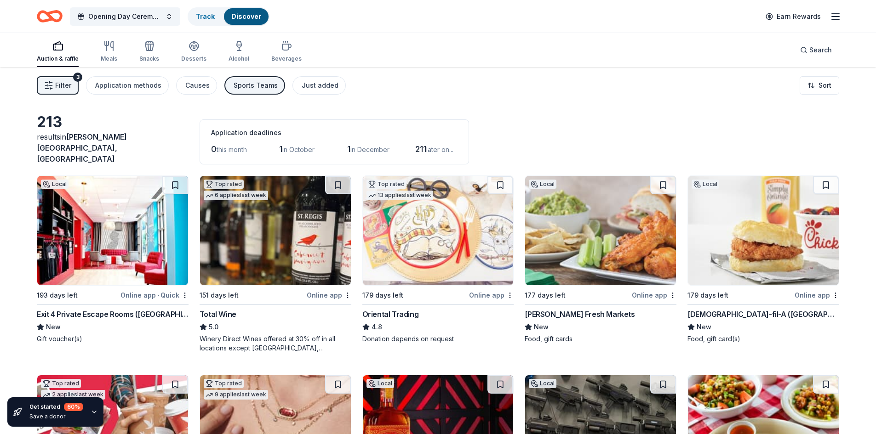
click at [169, 291] on div "Online app • Quick" at bounding box center [154, 295] width 68 height 11
click at [211, 19] on link "Track" at bounding box center [205, 16] width 19 height 8
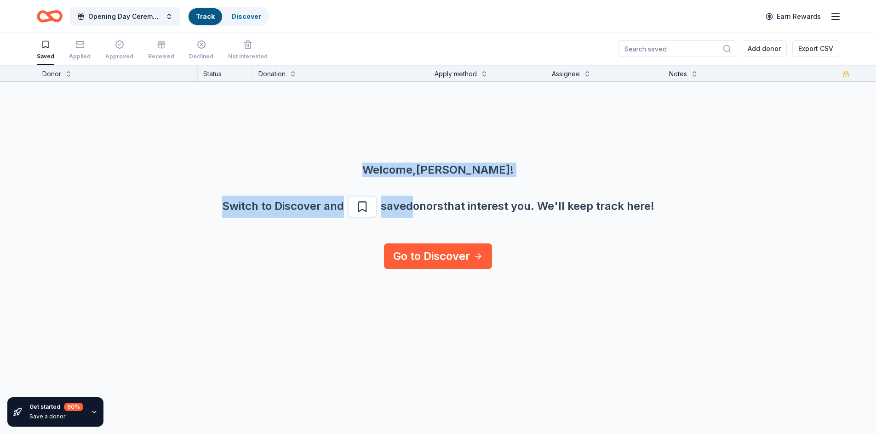
drag, startPoint x: 394, startPoint y: 159, endPoint x: 518, endPoint y: 272, distance: 168.3
click at [498, 244] on div "Welcome, [PERSON_NAME] ! Switch to Discover and save donors that interest you. …" at bounding box center [438, 163] width 876 height 162
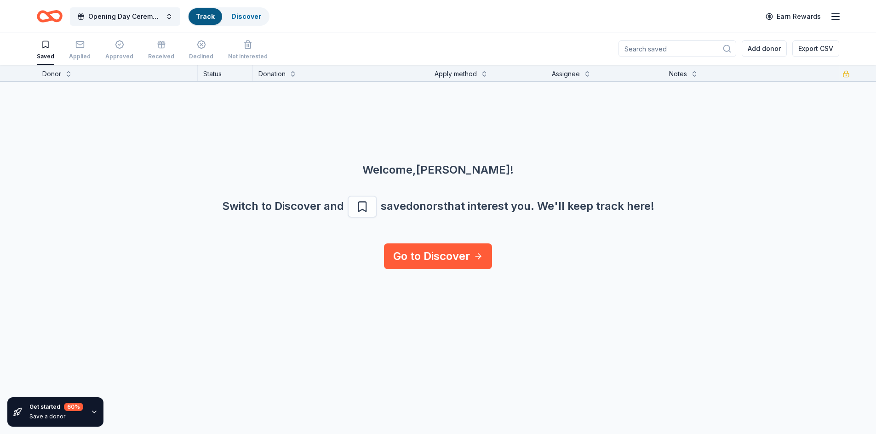
click at [525, 277] on div "Get started 60 % Save a donor Donor Status Donation Apply method Assignee Notes…" at bounding box center [438, 250] width 876 height 370
click at [454, 258] on link "Go to Discover" at bounding box center [438, 257] width 108 height 26
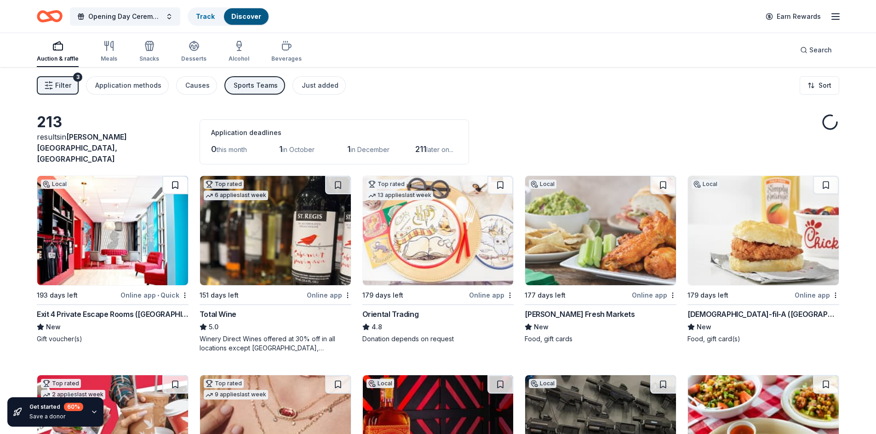
click at [175, 178] on button at bounding box center [175, 185] width 26 height 18
click at [206, 15] on link "Track · 1" at bounding box center [208, 16] width 24 height 8
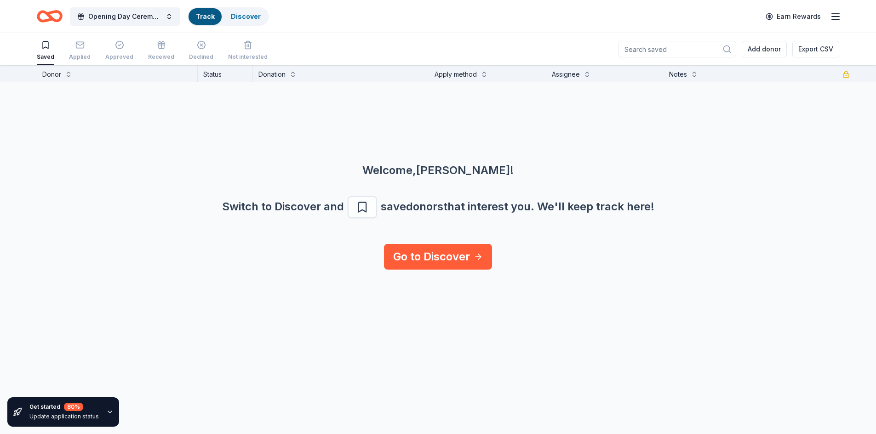
scroll to position [0, 0]
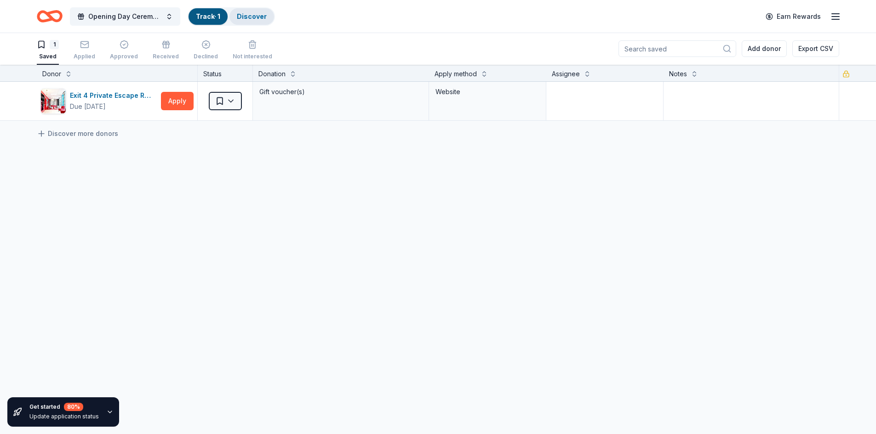
click at [241, 9] on div "Discover" at bounding box center [251, 16] width 45 height 17
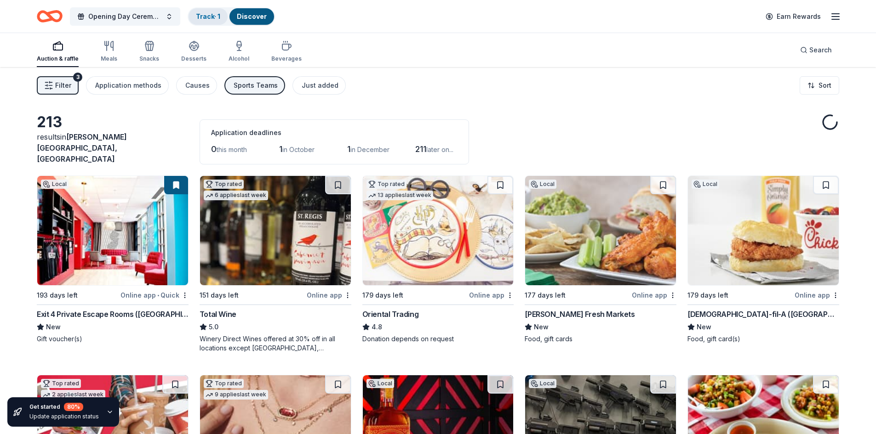
click at [213, 19] on link "Track · 1" at bounding box center [208, 16] width 24 height 8
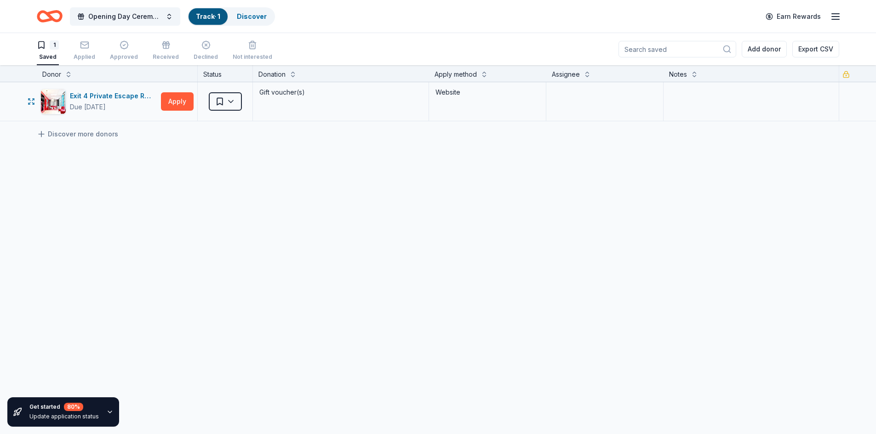
click at [468, 101] on div "Website" at bounding box center [487, 101] width 117 height 39
click at [583, 103] on textarea at bounding box center [604, 101] width 115 height 37
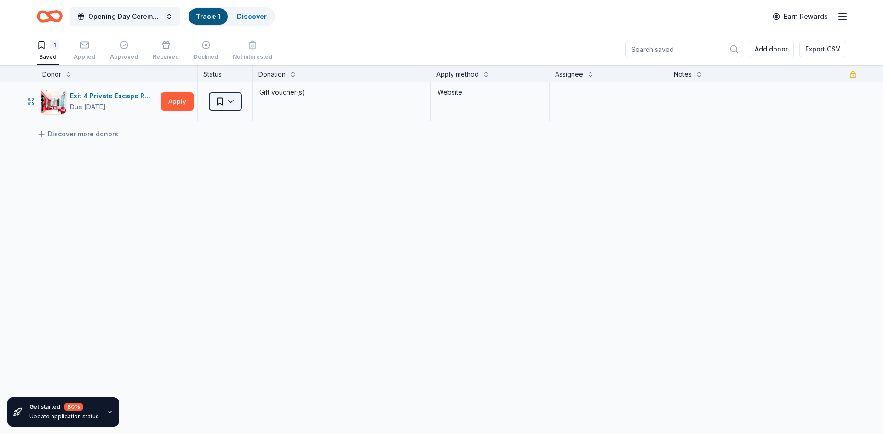
click at [234, 101] on html "Opening Day Ceremony - [DATE] Track · 1 Discover Earn Rewards 1 Saved Applied A…" at bounding box center [441, 217] width 883 height 434
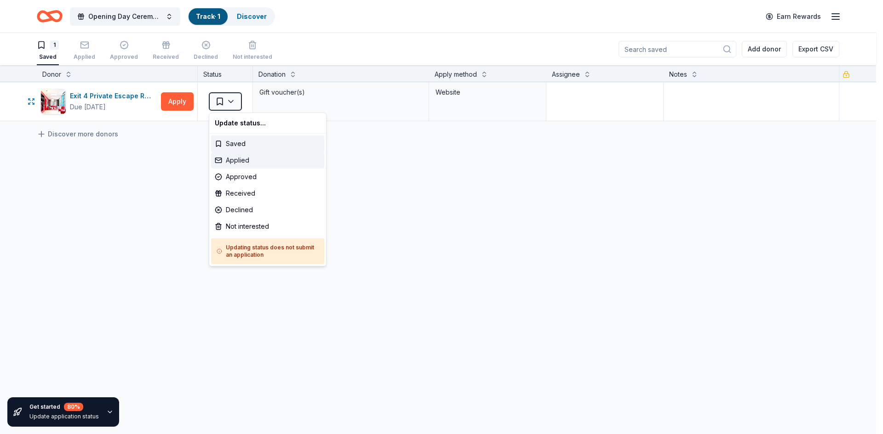
click at [253, 160] on div "Applied" at bounding box center [267, 160] width 113 height 17
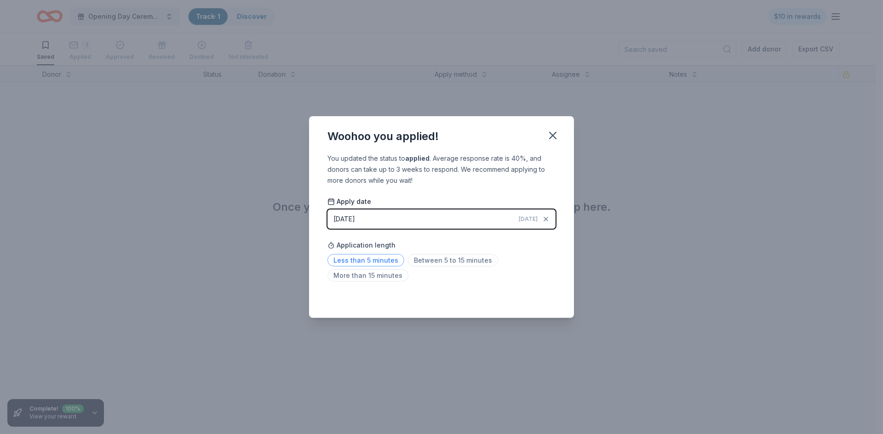
click at [361, 263] on span "Less than 5 minutes" at bounding box center [365, 260] width 77 height 12
click at [551, 138] on icon "button" at bounding box center [552, 135] width 13 height 13
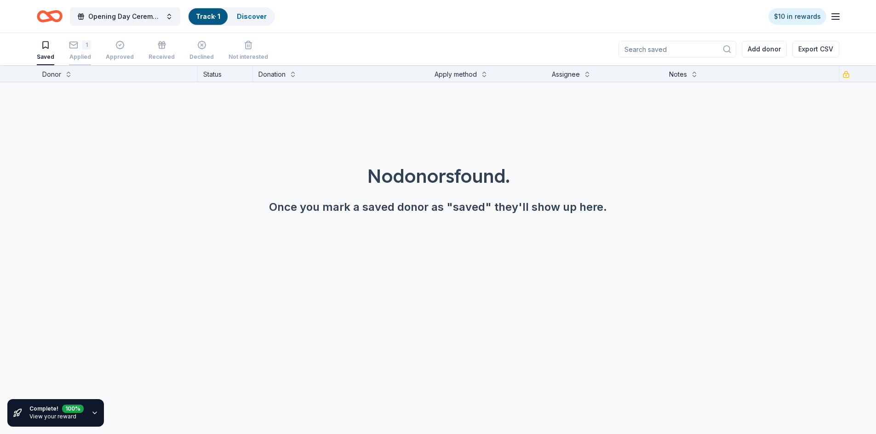
click at [86, 51] on div "1 Applied" at bounding box center [80, 50] width 22 height 20
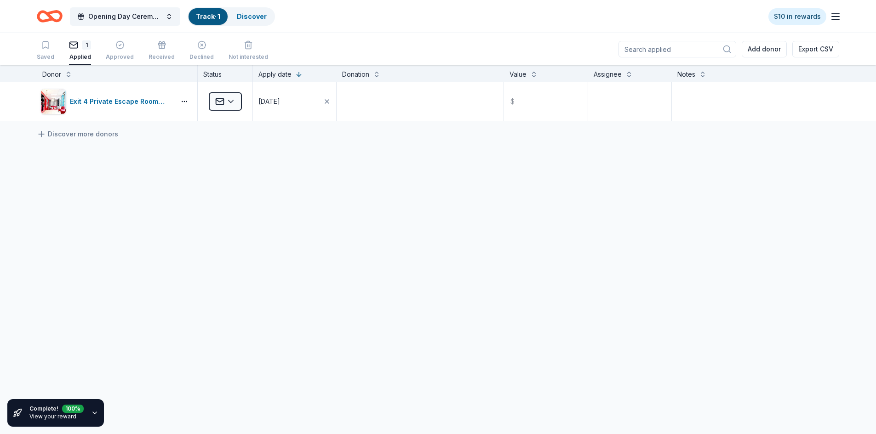
click at [425, 244] on div "Exit 4 Private Escape Rooms ([GEOGRAPHIC_DATA]) Applied [DATE] $ Discover more …" at bounding box center [438, 188] width 876 height 212
click at [556, 100] on input "text" at bounding box center [545, 101] width 81 height 37
click at [183, 103] on button "button" at bounding box center [184, 101] width 18 height 7
click at [183, 100] on button "button" at bounding box center [184, 101] width 18 height 7
click at [634, 100] on textarea at bounding box center [629, 101] width 81 height 37
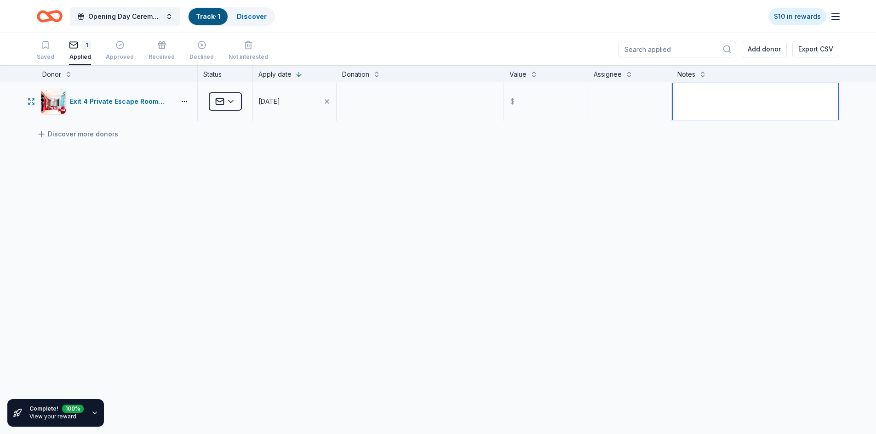
click at [704, 94] on textarea at bounding box center [756, 101] width 166 height 37
click at [632, 100] on textarea at bounding box center [629, 101] width 81 height 37
click at [710, 97] on textarea at bounding box center [756, 101] width 166 height 37
click at [419, 99] on textarea at bounding box center [419, 101] width 165 height 37
click at [351, 179] on div "Exit 4 Private Escape Rooms ([GEOGRAPHIC_DATA]) Applied [DATE] $ Discover more …" at bounding box center [438, 188] width 876 height 212
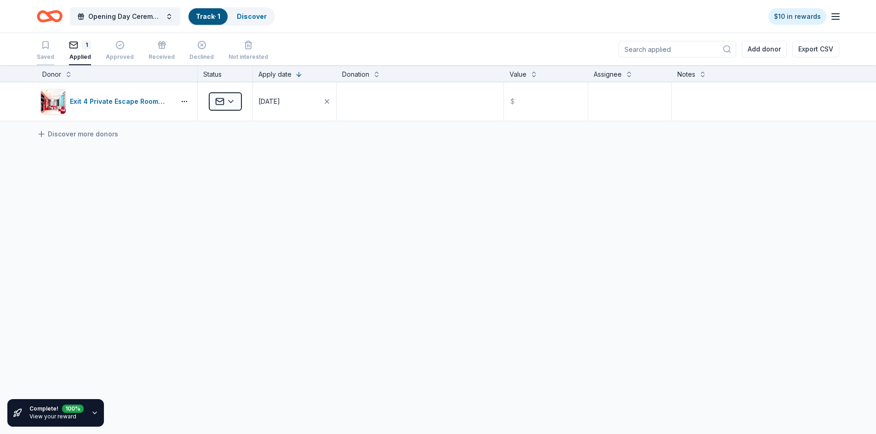
click at [45, 51] on div "Saved" at bounding box center [45, 50] width 17 height 20
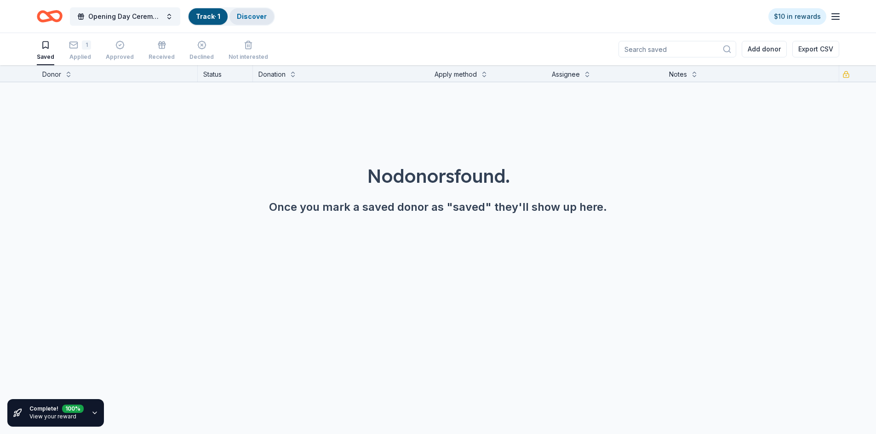
click at [260, 16] on link "Discover" at bounding box center [252, 16] width 30 height 8
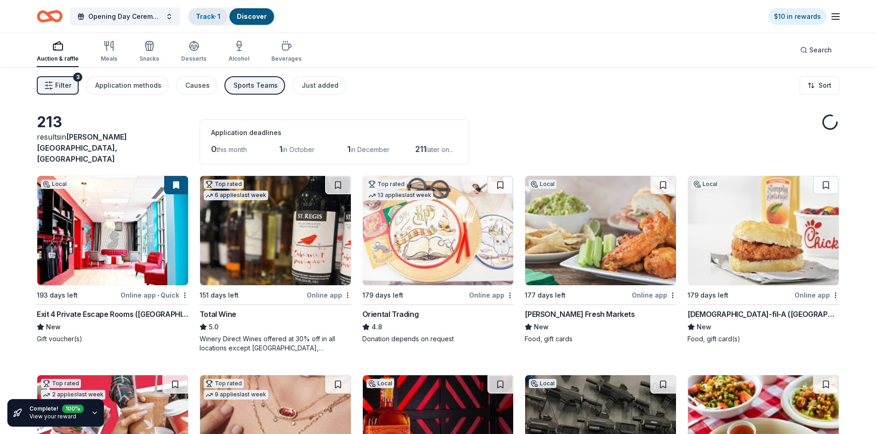
click at [217, 19] on link "Track · 1" at bounding box center [208, 16] width 24 height 8
click at [216, 19] on link "Track · 1" at bounding box center [208, 16] width 24 height 8
click at [217, 19] on link "Track · 1" at bounding box center [208, 16] width 24 height 8
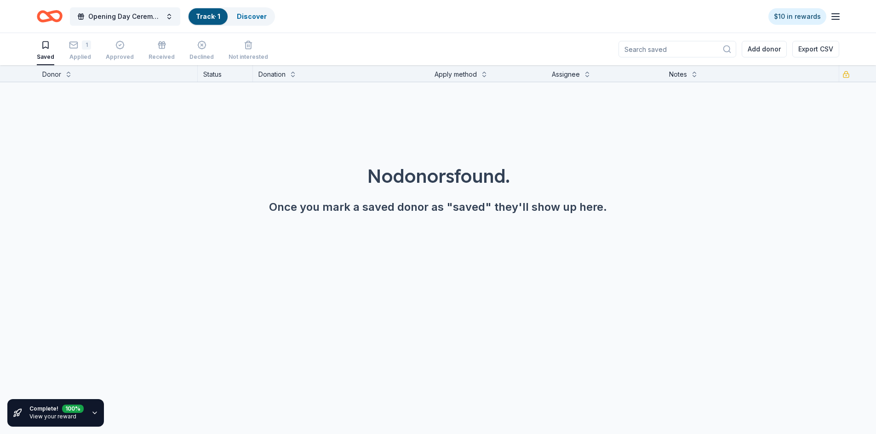
scroll to position [0, 0]
click at [252, 15] on link "Discover" at bounding box center [252, 16] width 30 height 8
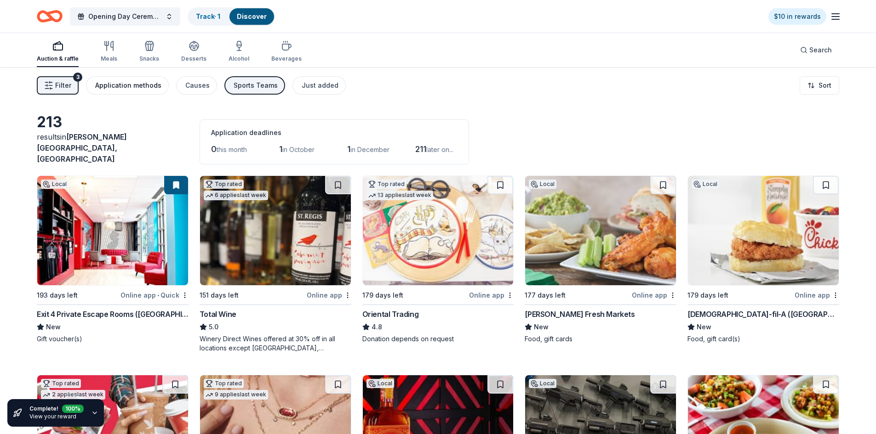
click at [144, 87] on div "Application methods" at bounding box center [128, 85] width 66 height 11
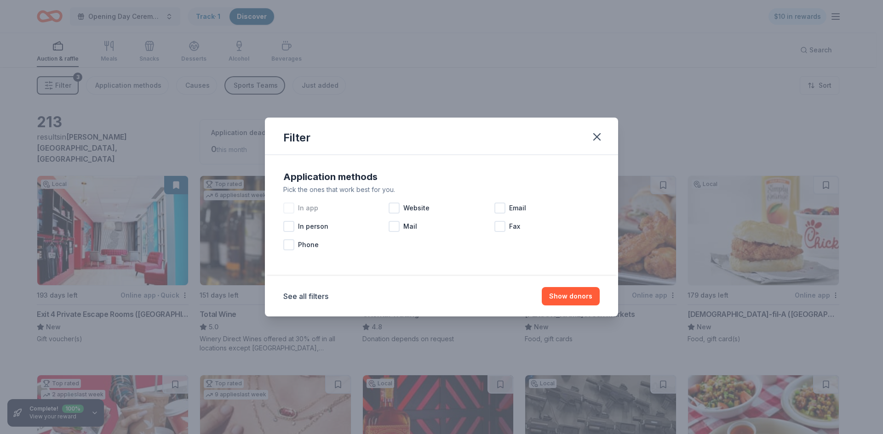
click at [315, 212] on span "In app" at bounding box center [308, 208] width 20 height 11
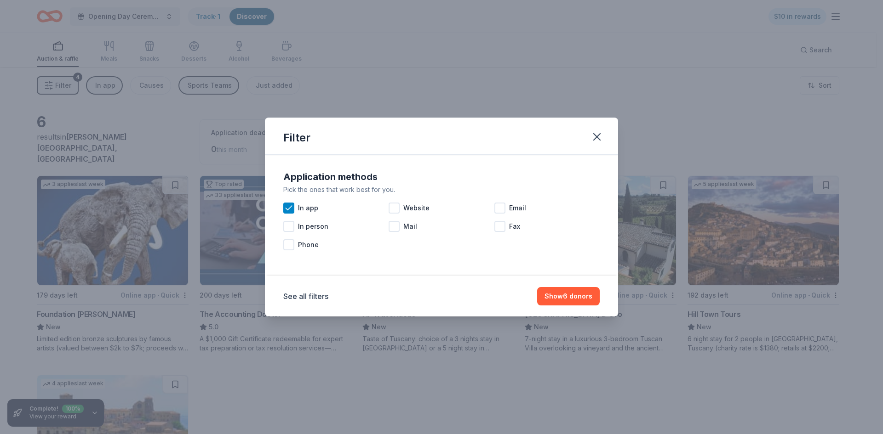
click at [482, 63] on div "Filter Application methods Pick the ones that work best for you. In app Website…" at bounding box center [441, 217] width 883 height 434
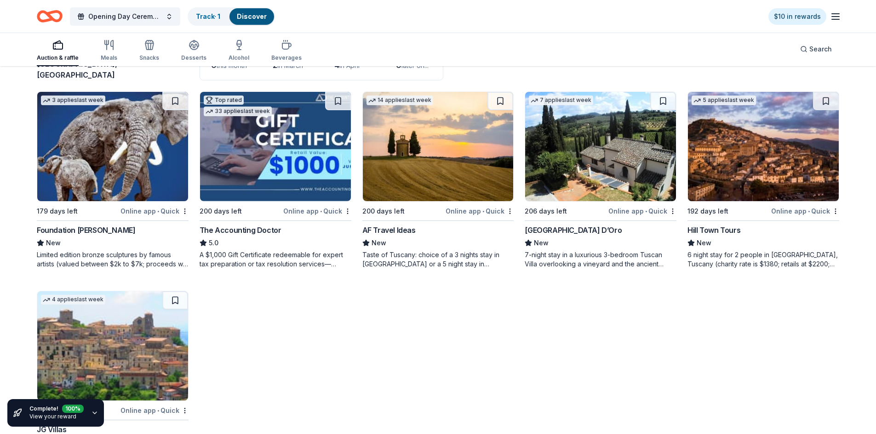
scroll to position [130, 0]
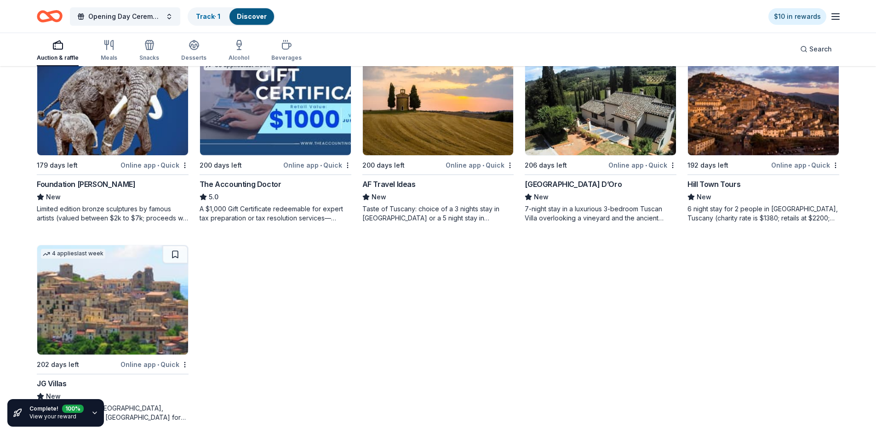
click at [96, 415] on icon "button" at bounding box center [94, 413] width 7 height 7
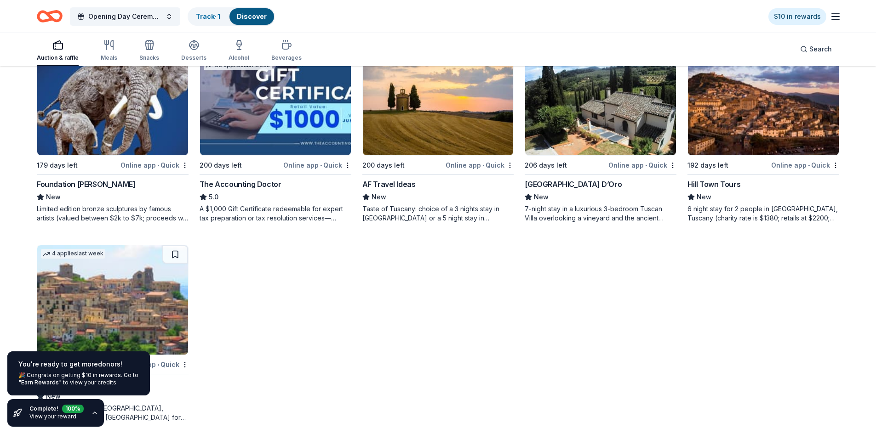
click at [96, 415] on icon "button" at bounding box center [94, 413] width 7 height 7
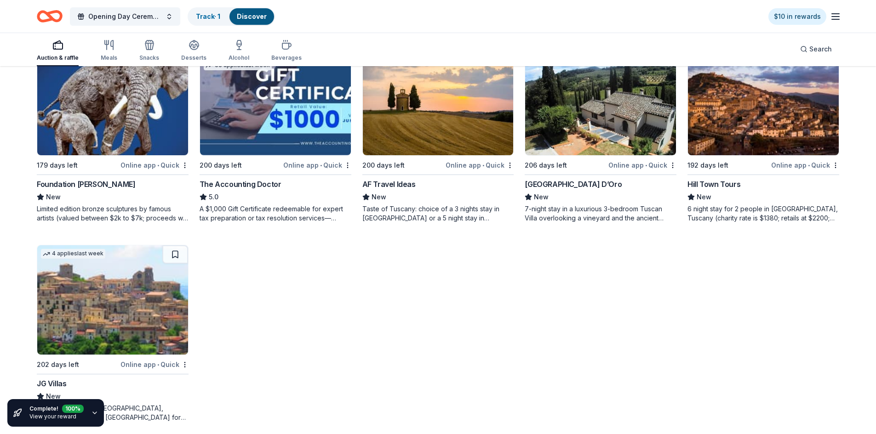
click at [49, 412] on div "Complete! 100 %" at bounding box center [56, 409] width 54 height 8
click at [270, 371] on div "3 applies last week 179 days left Online app • Quick Foundation [PERSON_NAME] N…" at bounding box center [438, 234] width 802 height 377
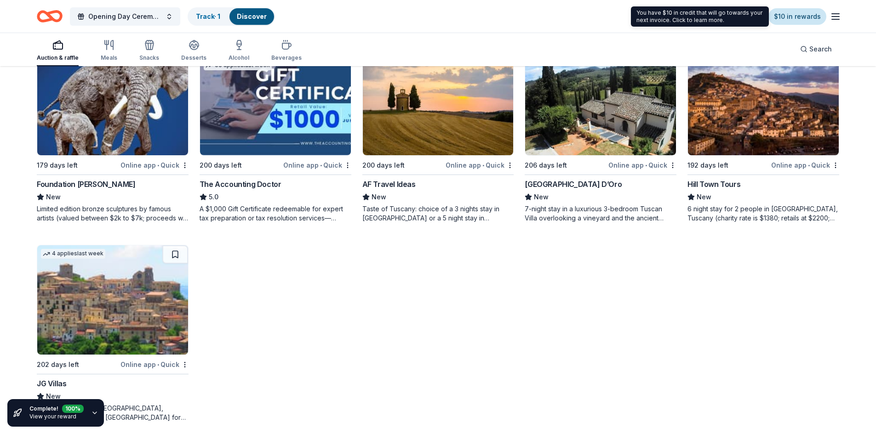
click at [794, 16] on link "$10 in rewards" at bounding box center [797, 16] width 58 height 17
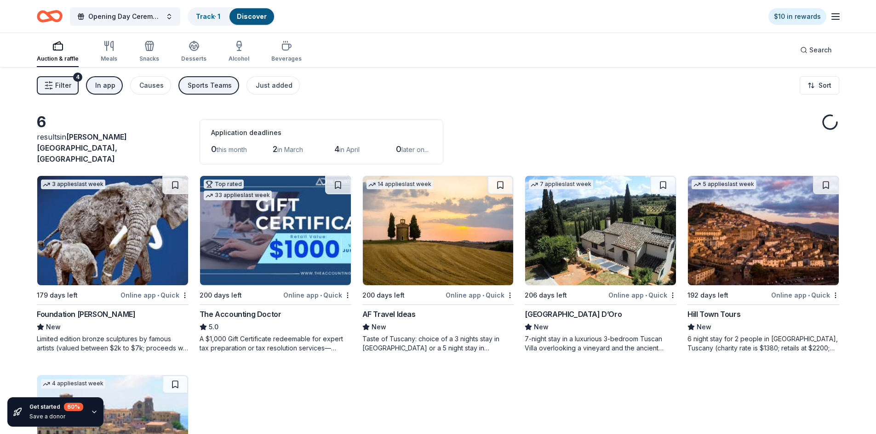
scroll to position [130, 0]
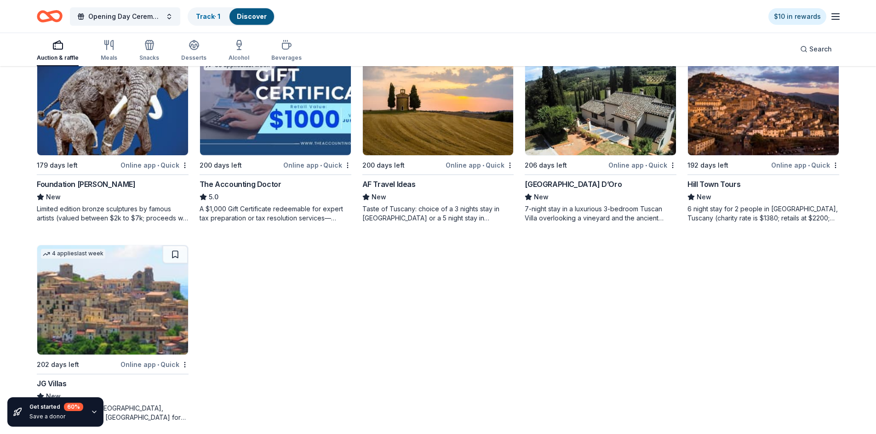
click at [841, 17] on div "Opening Day Ceremony - [DATE] Track · 1 Discover $10 in rewards" at bounding box center [438, 16] width 876 height 33
click at [834, 15] on icon "button" at bounding box center [835, 16] width 11 height 11
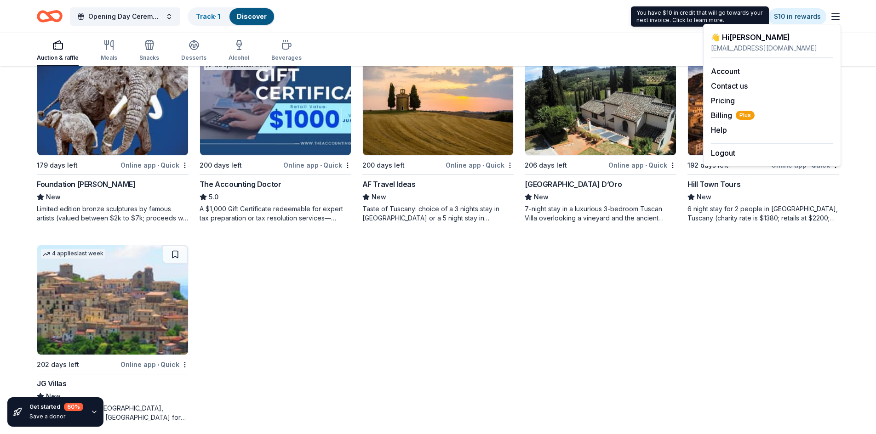
drag, startPoint x: 713, startPoint y: 18, endPoint x: 697, endPoint y: 21, distance: 15.9
click at [713, 19] on div "You have $10 in credit that will go towards your next invoice. Click to learn m…" at bounding box center [700, 16] width 138 height 20
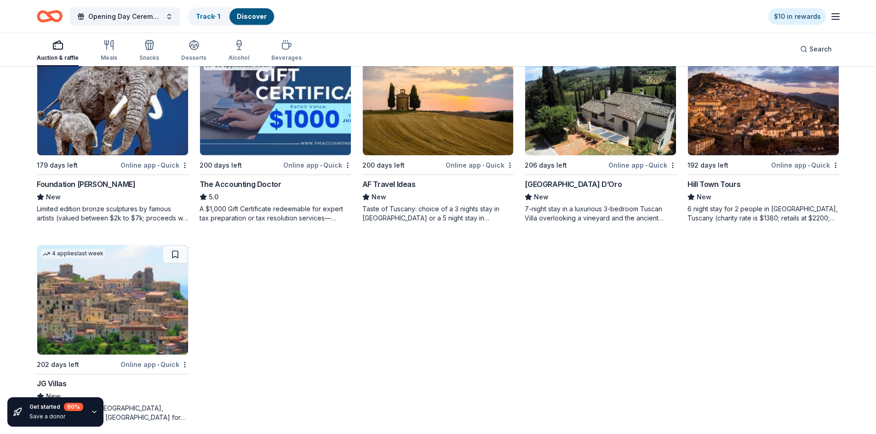
click at [76, 407] on div "60 %" at bounding box center [73, 407] width 19 height 8
click at [20, 411] on icon at bounding box center [17, 412] width 9 height 9
click at [73, 406] on div "60 %" at bounding box center [73, 407] width 19 height 8
click at [52, 416] on div "Save a donor" at bounding box center [56, 416] width 54 height 7
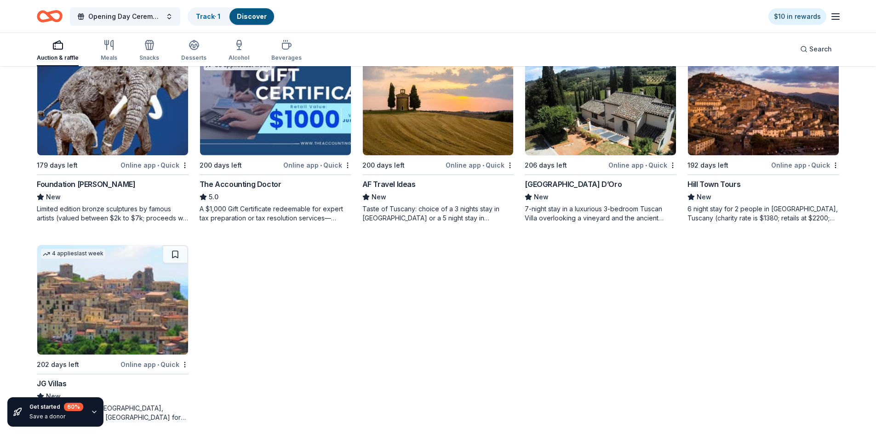
click at [96, 411] on icon "button" at bounding box center [94, 412] width 7 height 7
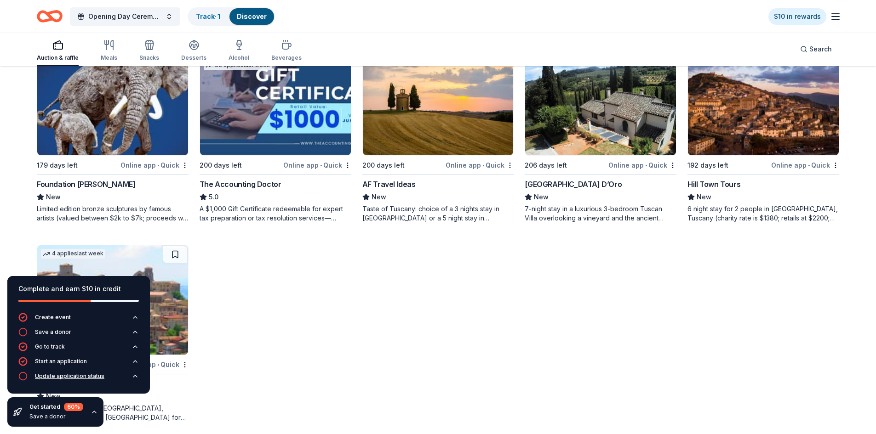
click at [137, 378] on icon "button" at bounding box center [134, 376] width 7 height 7
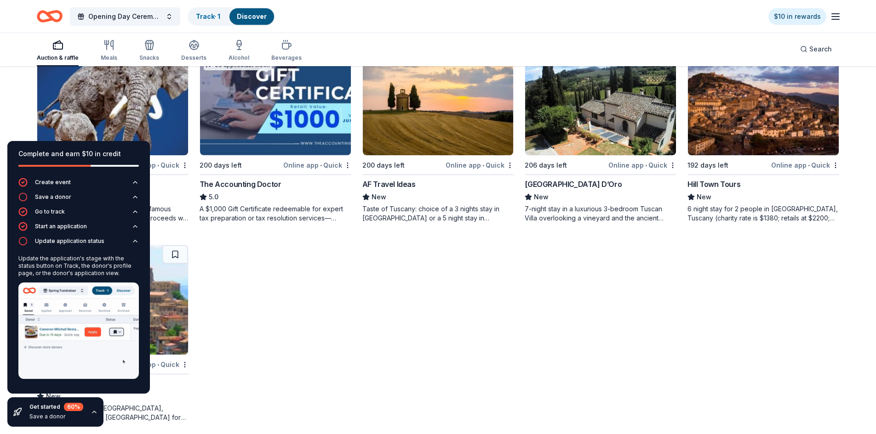
click at [45, 269] on div "Update the application's stage with the status button on Track, the donor's pro…" at bounding box center [78, 266] width 120 height 22
click at [23, 242] on icon "button" at bounding box center [22, 241] width 9 height 9
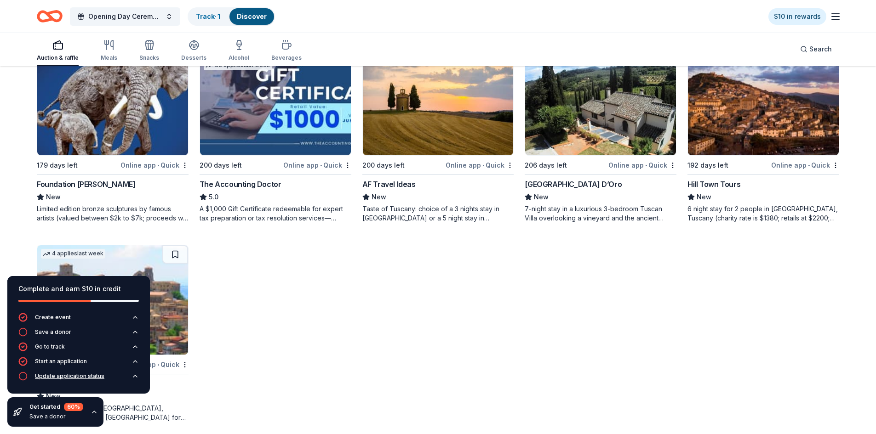
click at [68, 373] on div "Update application status" at bounding box center [69, 376] width 69 height 7
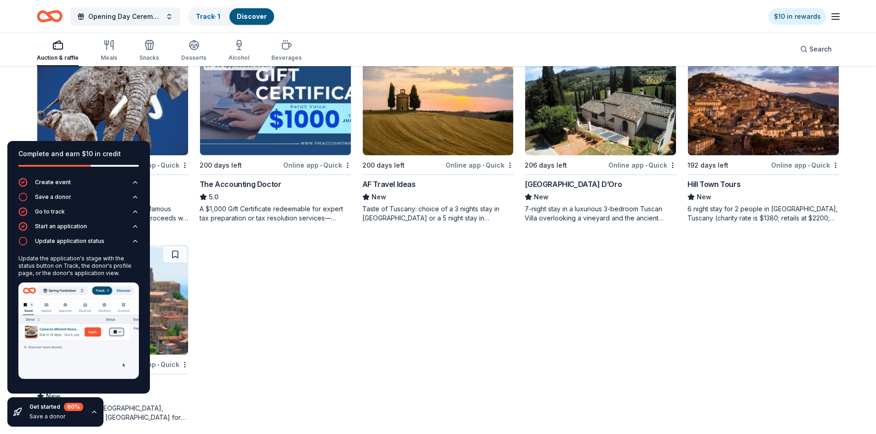
click at [308, 312] on div "3 applies last week 179 days left Online app • Quick Foundation Michelangelo Ne…" at bounding box center [438, 234] width 802 height 377
click at [208, 19] on link "Track · 1" at bounding box center [208, 16] width 24 height 8
click at [215, 10] on div "Track · 1" at bounding box center [208, 16] width 39 height 17
click at [259, 19] on link "Discover" at bounding box center [252, 16] width 30 height 8
click at [89, 412] on div "Get started 60 % Save a donor" at bounding box center [55, 412] width 96 height 29
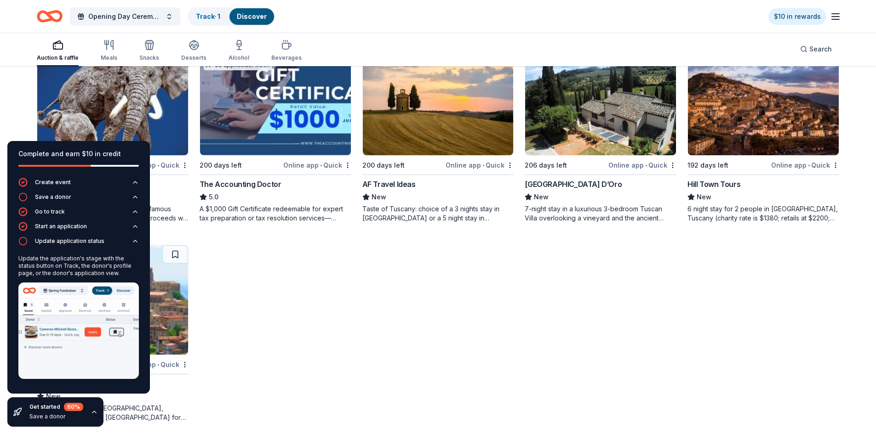
scroll to position [0, 0]
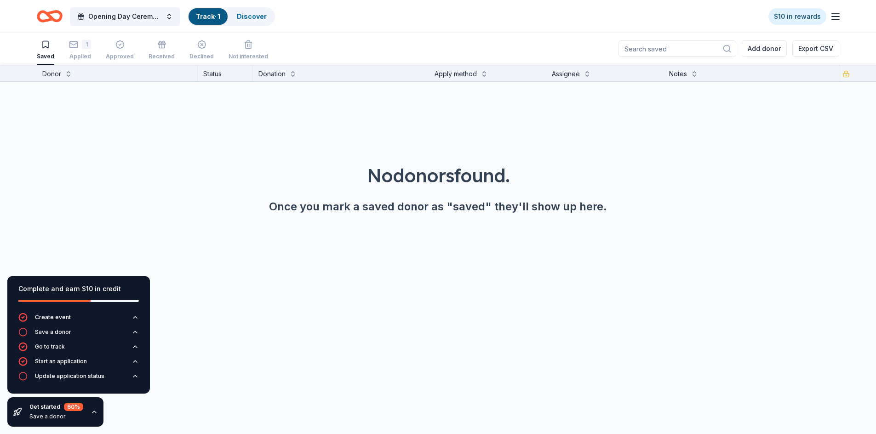
click at [94, 412] on icon "button" at bounding box center [94, 412] width 7 height 7
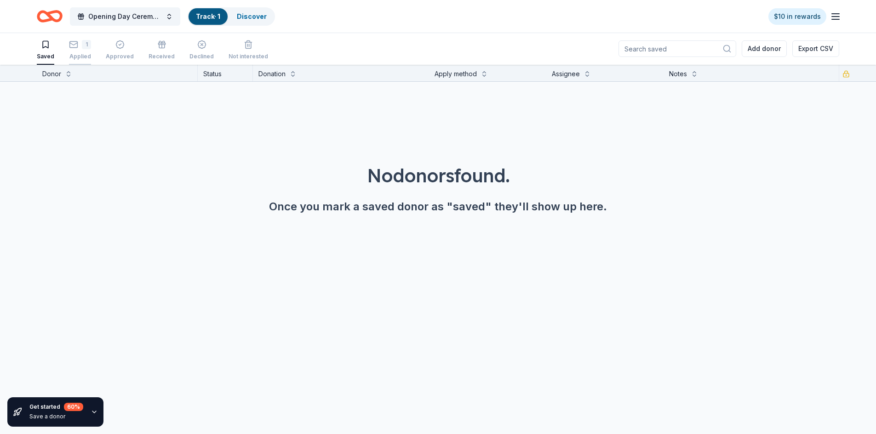
click at [70, 43] on div "Saved 1 Applied Approved Received Declined Not interested" at bounding box center [152, 50] width 231 height 29
click at [71, 43] on icon "button" at bounding box center [73, 44] width 9 height 9
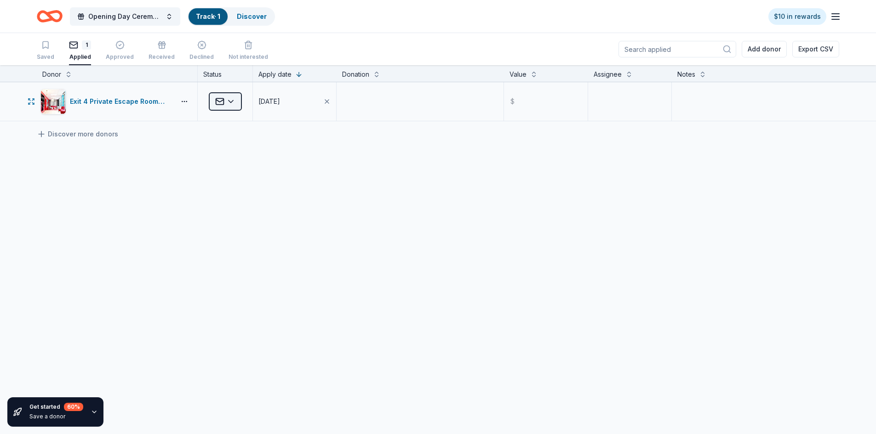
click at [229, 105] on html "Opening Day Ceremony - April 2026 Track · 1 Discover $10 in rewards Saved 1 App…" at bounding box center [438, 217] width 876 height 434
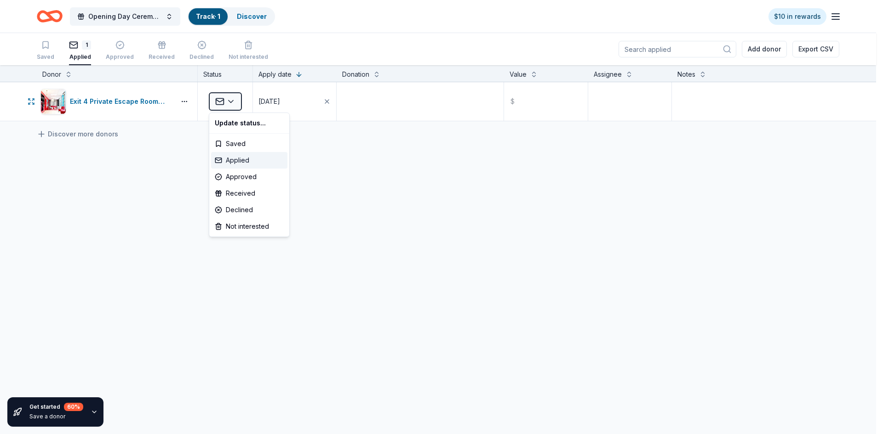
click at [242, 162] on div "Applied" at bounding box center [249, 160] width 76 height 17
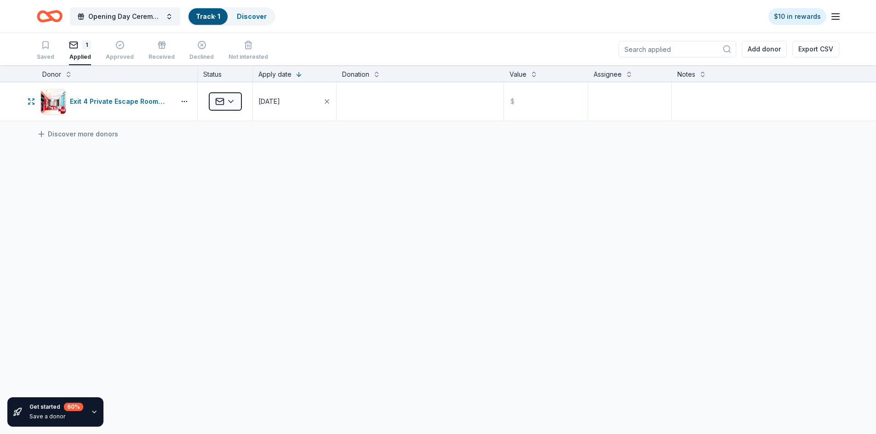
click at [365, 152] on div "Exit 4 Private Escape Rooms (Toms River NJ) Applied 09/16/2025 $ Discover more …" at bounding box center [438, 188] width 876 height 212
click at [515, 184] on div "Exit 4 Private Escape Rooms (Toms River NJ) Applied 09/16/2025 $ Discover more …" at bounding box center [438, 188] width 876 height 212
click at [256, 13] on link "Discover" at bounding box center [252, 16] width 30 height 8
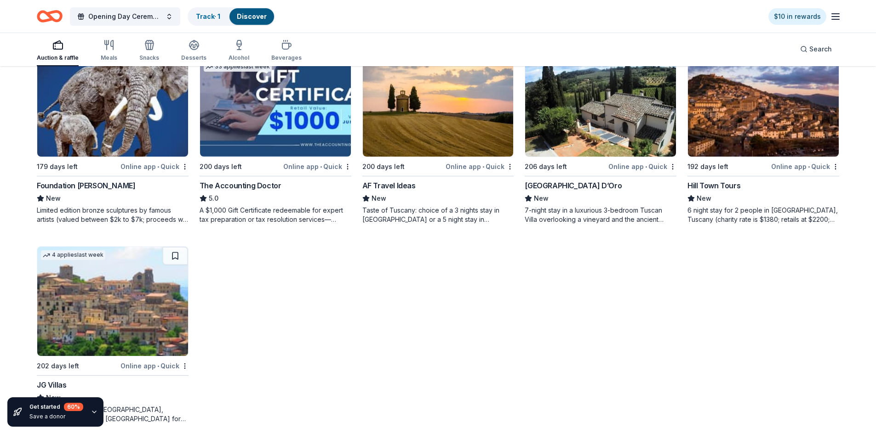
scroll to position [130, 0]
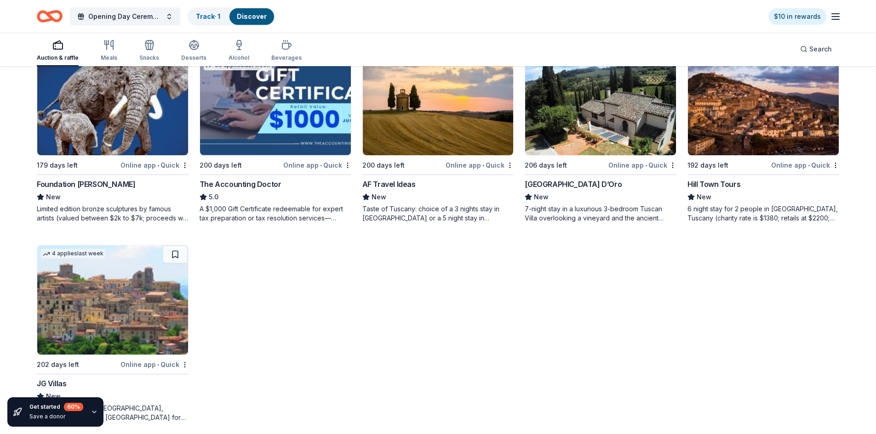
click at [115, 319] on img at bounding box center [112, 300] width 151 height 109
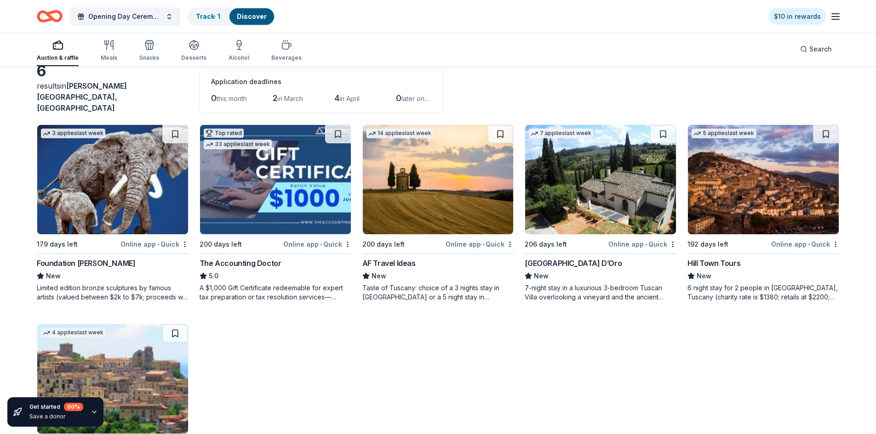
scroll to position [0, 0]
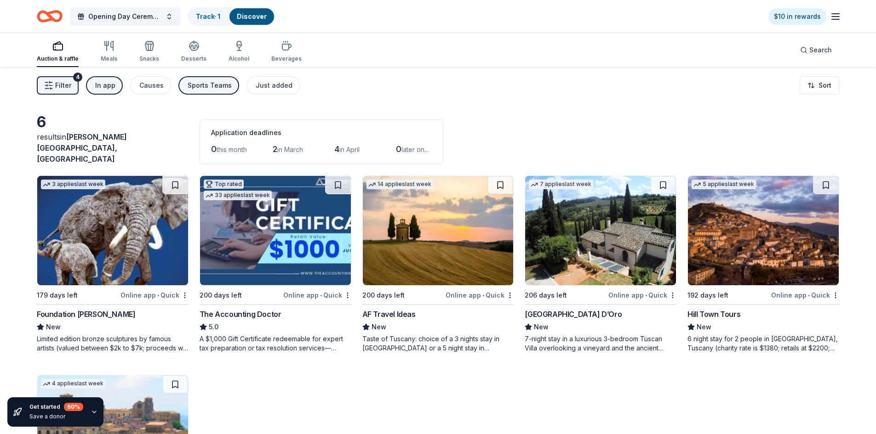
click at [109, 86] on div "In app" at bounding box center [105, 85] width 20 height 11
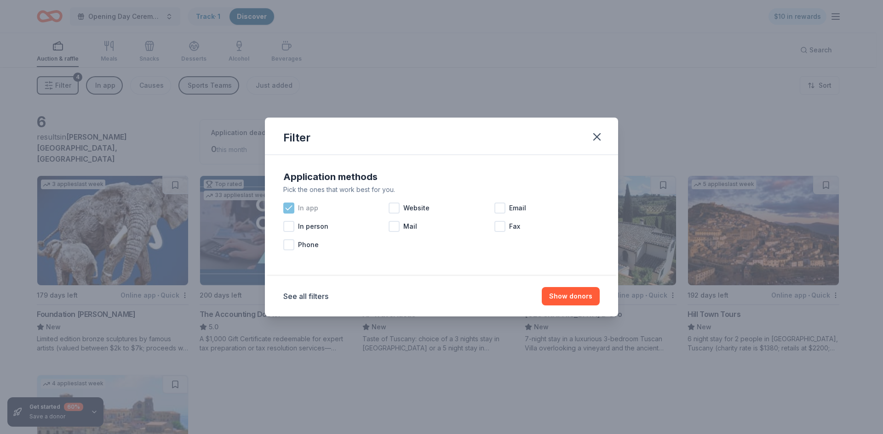
click at [289, 207] on icon at bounding box center [288, 208] width 9 height 9
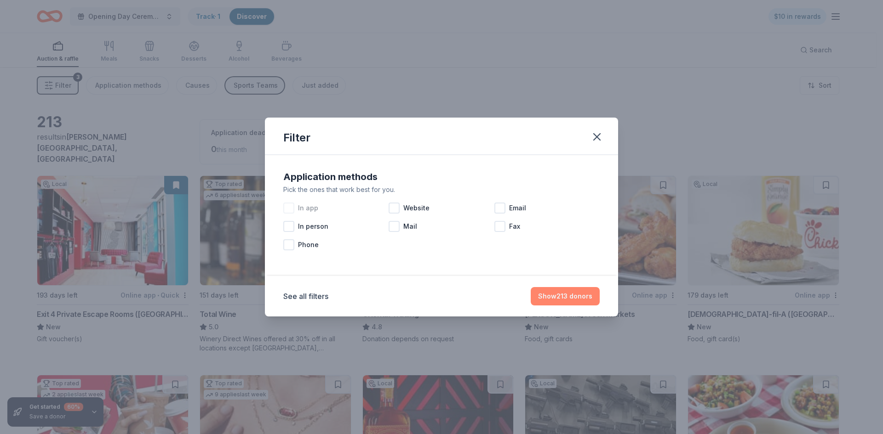
click at [576, 296] on button "Show 213 donors" at bounding box center [565, 296] width 69 height 18
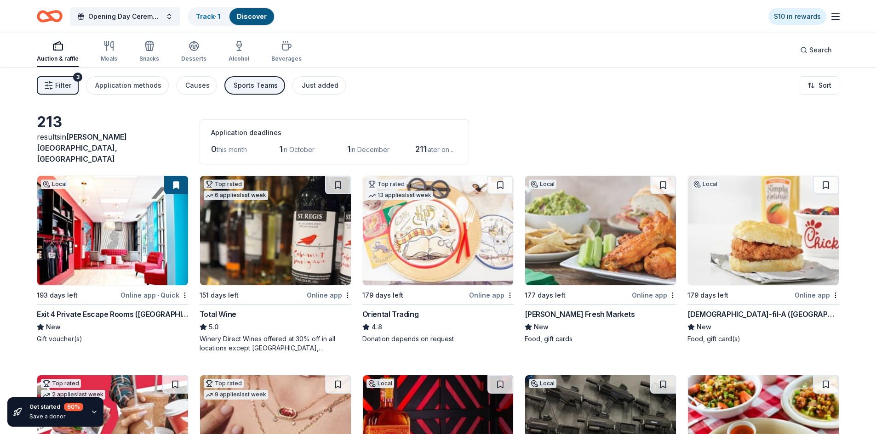
click at [56, 85] on span "Filter" at bounding box center [63, 85] width 16 height 11
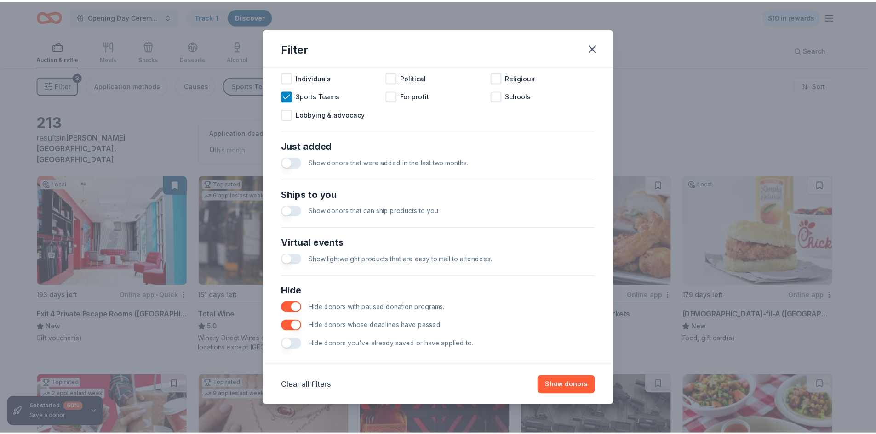
scroll to position [306, 0]
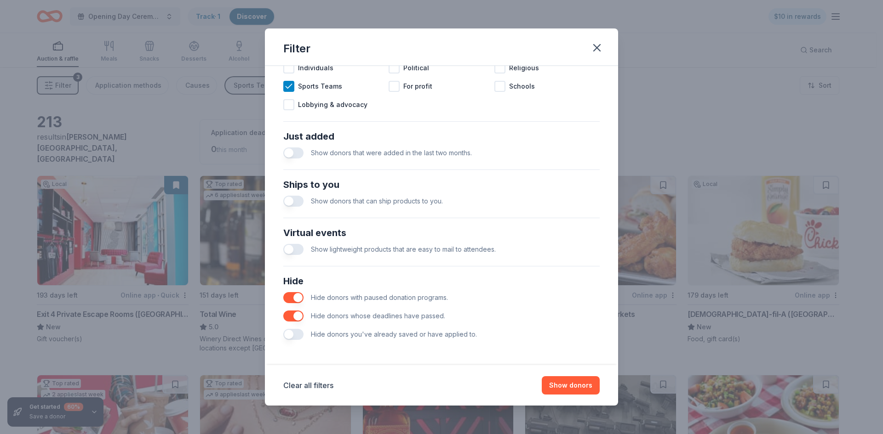
click at [294, 206] on button "button" at bounding box center [293, 201] width 20 height 11
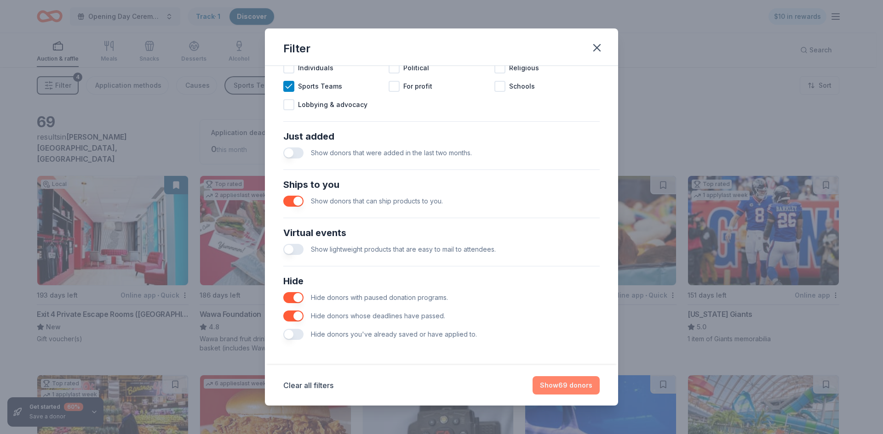
click at [577, 380] on button "Show 69 donors" at bounding box center [565, 386] width 67 height 18
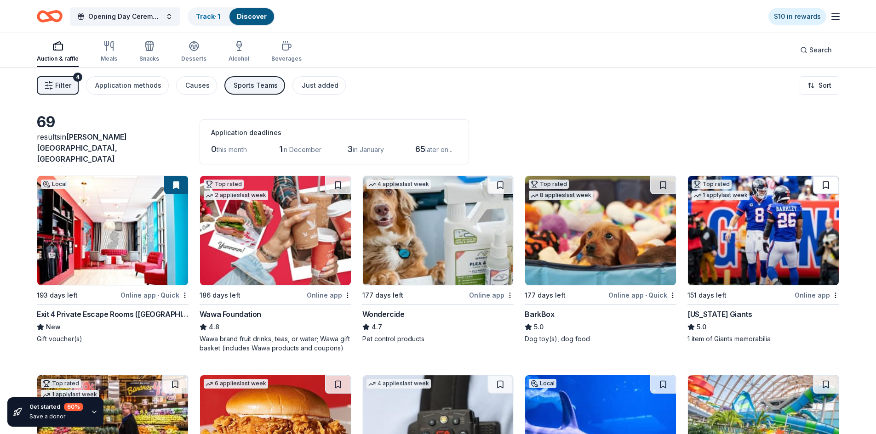
click at [823, 178] on button at bounding box center [826, 185] width 26 height 18
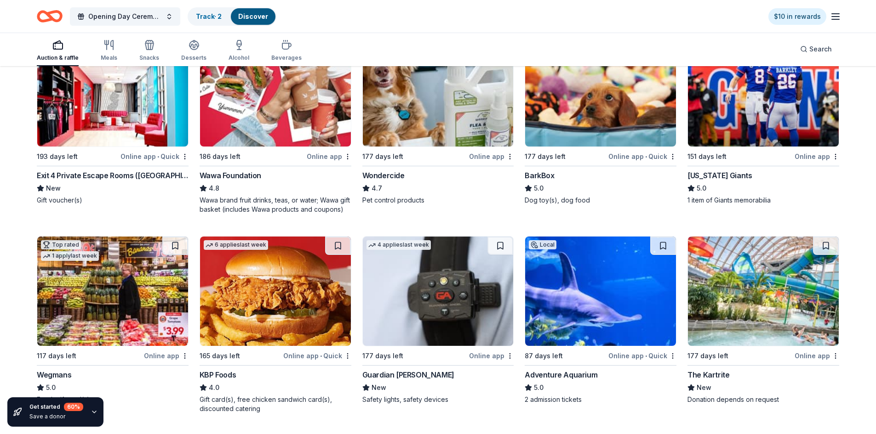
scroll to position [184, 0]
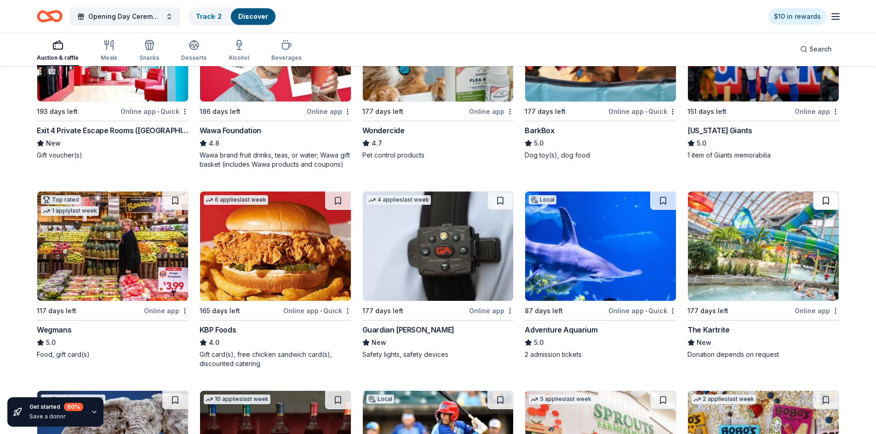
click at [823, 193] on button at bounding box center [826, 201] width 26 height 18
click at [663, 195] on button at bounding box center [663, 201] width 26 height 18
click at [169, 192] on button at bounding box center [175, 201] width 26 height 18
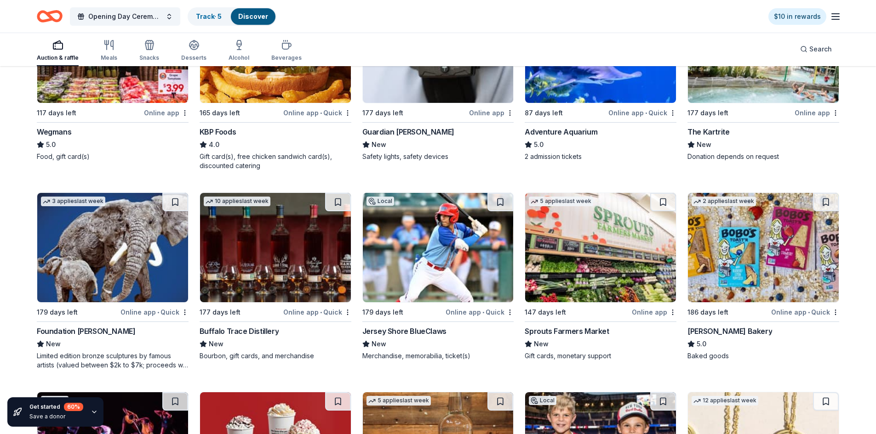
scroll to position [414, 0]
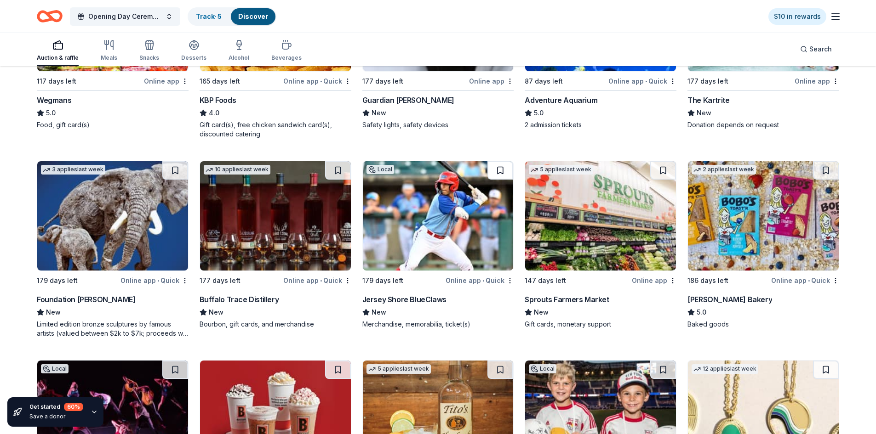
click at [496, 163] on button at bounding box center [500, 170] width 26 height 18
click at [825, 161] on button at bounding box center [826, 170] width 26 height 18
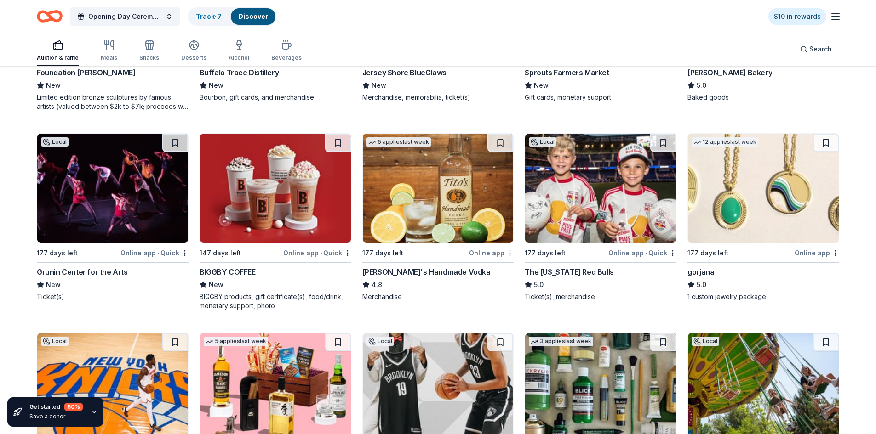
scroll to position [644, 0]
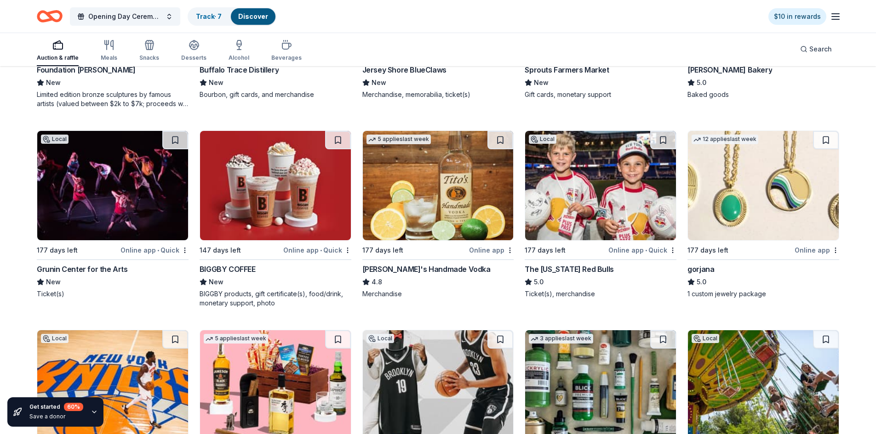
click at [663, 133] on button at bounding box center [663, 140] width 26 height 18
click at [339, 139] on button at bounding box center [338, 140] width 26 height 18
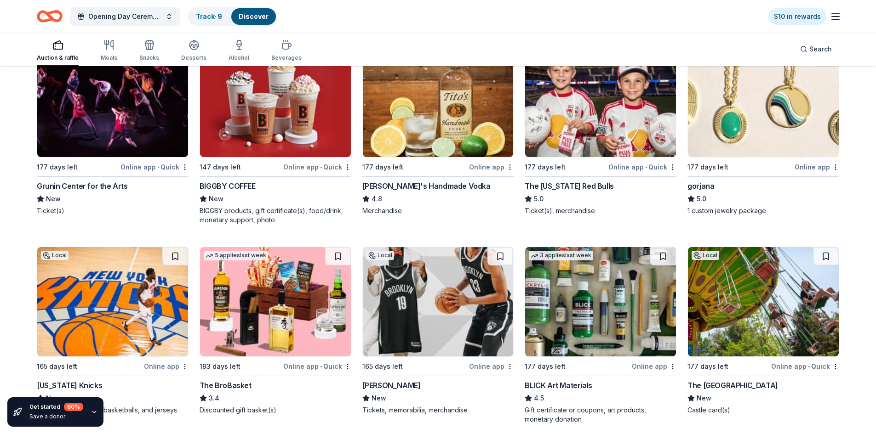
scroll to position [736, 0]
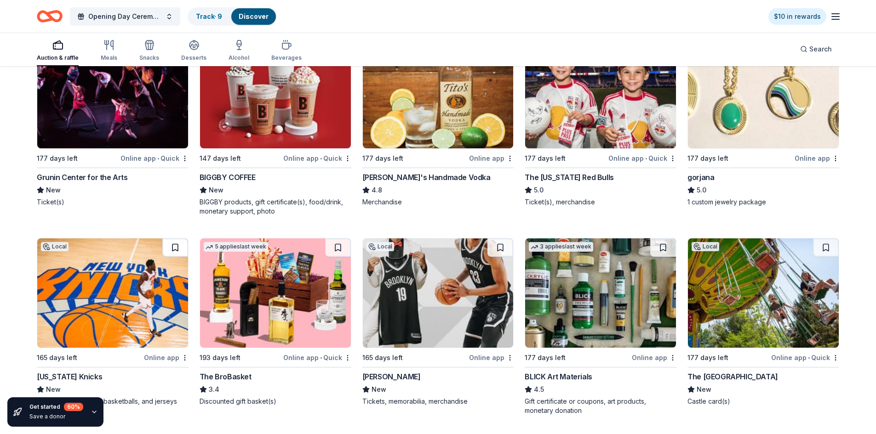
click at [175, 242] on button at bounding box center [175, 248] width 26 height 18
click at [499, 240] on button at bounding box center [500, 248] width 26 height 18
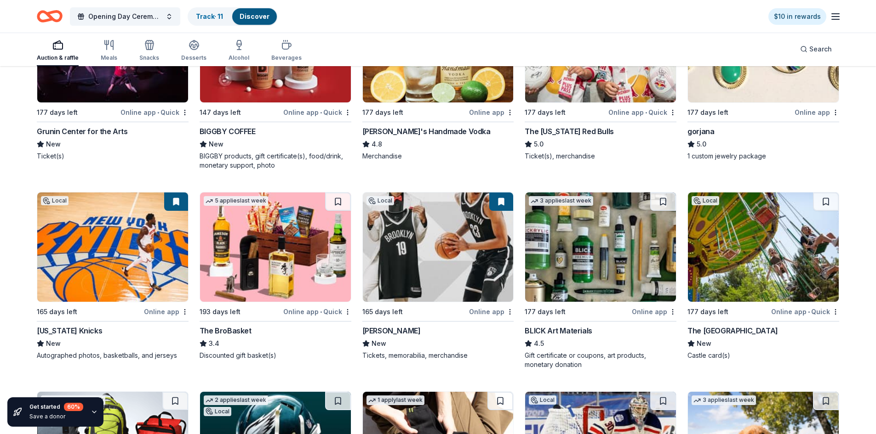
scroll to position [828, 0]
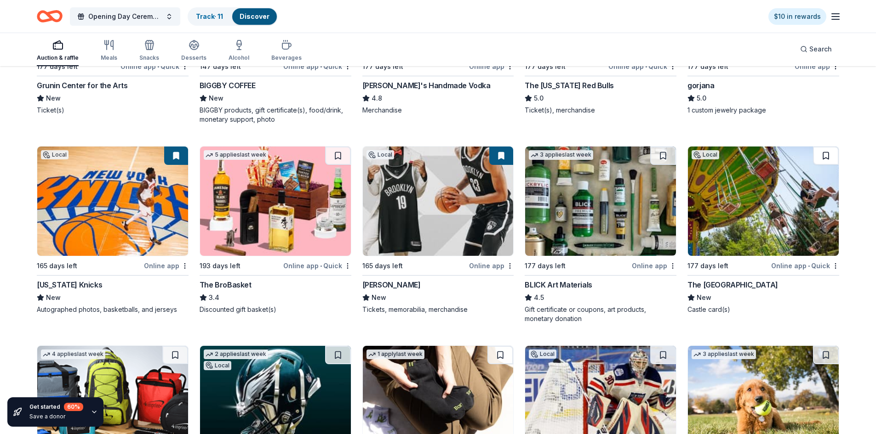
click at [826, 150] on button at bounding box center [826, 156] width 26 height 18
click at [336, 147] on button at bounding box center [338, 156] width 26 height 18
click at [338, 149] on button at bounding box center [339, 156] width 24 height 18
click at [335, 149] on button at bounding box center [339, 156] width 24 height 18
click at [338, 151] on button at bounding box center [339, 156] width 24 height 18
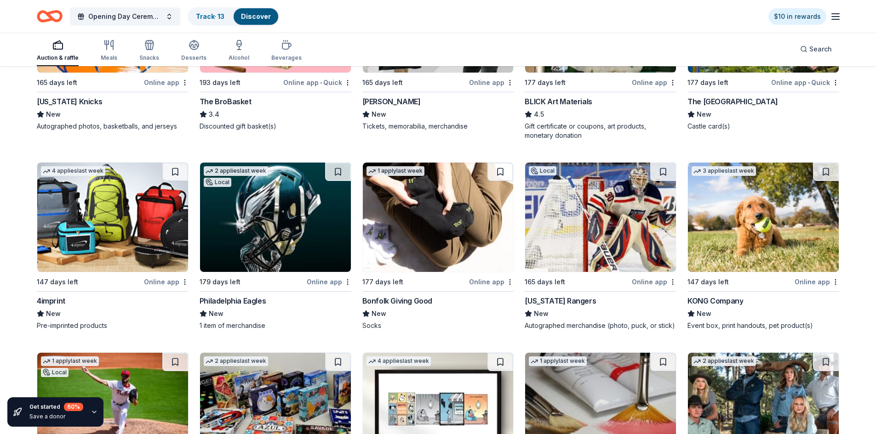
scroll to position [1012, 0]
click at [662, 165] on button at bounding box center [663, 171] width 26 height 18
click at [337, 166] on button at bounding box center [338, 171] width 26 height 18
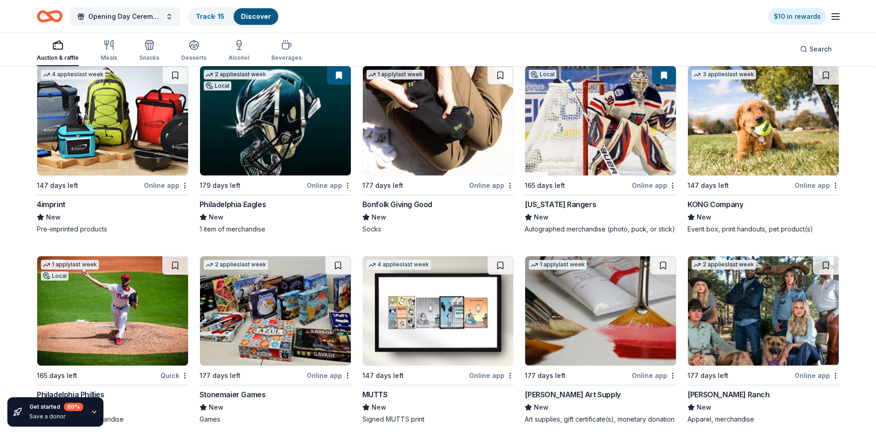
scroll to position [1195, 0]
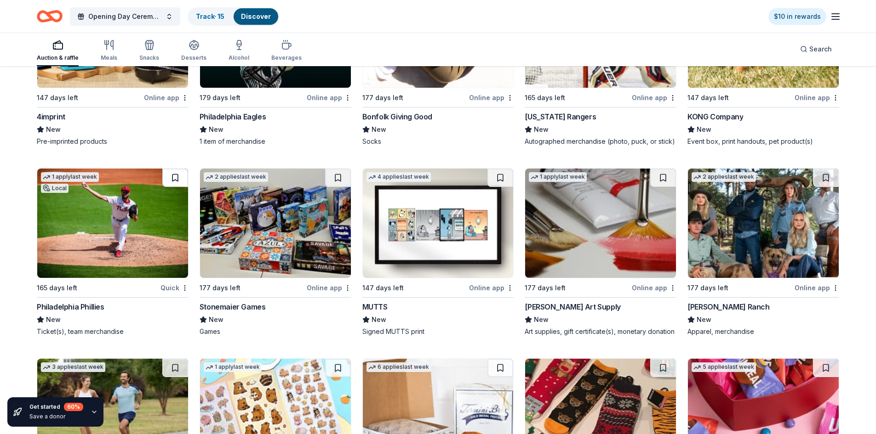
click at [175, 171] on button at bounding box center [175, 178] width 26 height 18
click at [338, 171] on button at bounding box center [338, 178] width 26 height 18
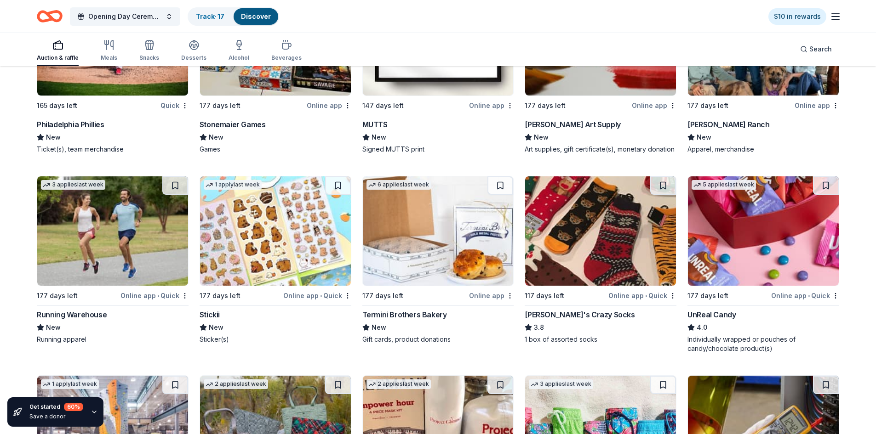
scroll to position [1425, 0]
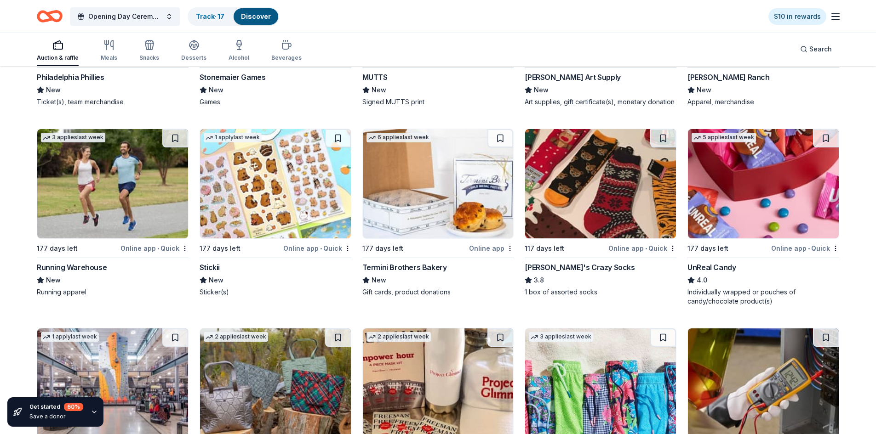
click at [827, 133] on button at bounding box center [826, 138] width 26 height 18
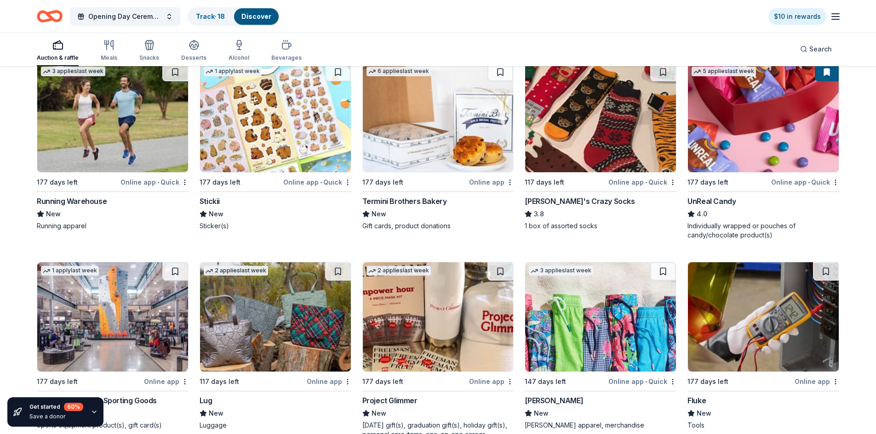
scroll to position [1609, 0]
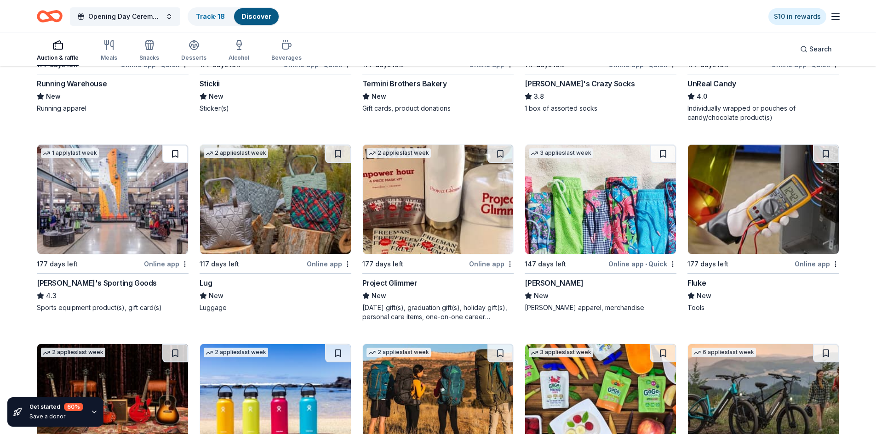
click at [173, 145] on button at bounding box center [175, 154] width 26 height 18
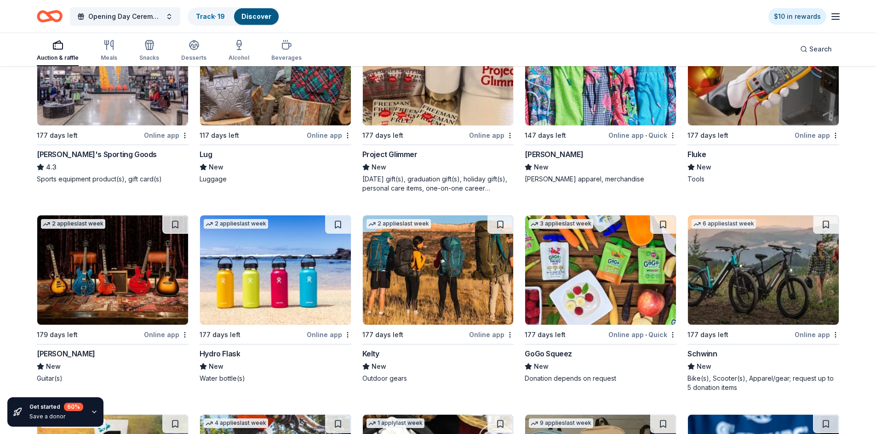
scroll to position [1747, 0]
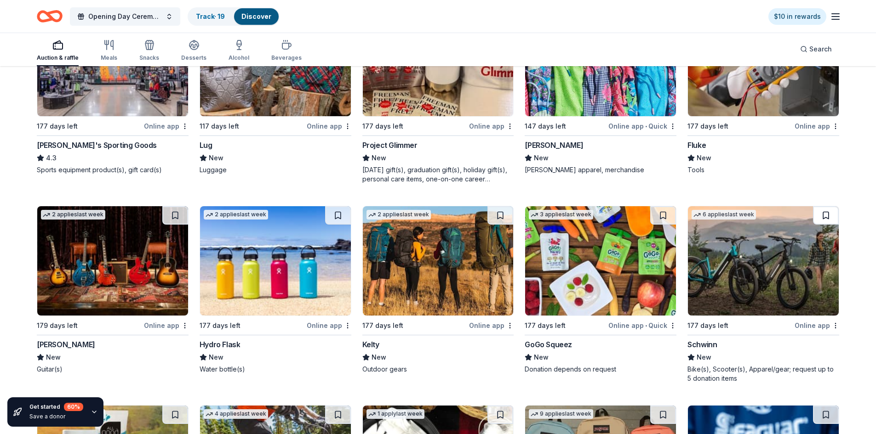
click at [828, 211] on button at bounding box center [826, 215] width 26 height 18
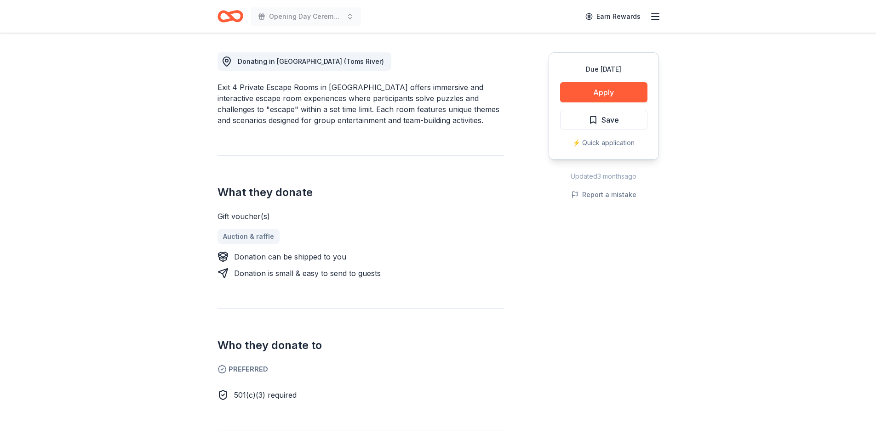
scroll to position [276, 0]
drag, startPoint x: 243, startPoint y: 246, endPoint x: 410, endPoint y: 236, distance: 167.2
click at [410, 251] on div "Donation can be shipped to you Donation is small & easy to send to guests" at bounding box center [360, 265] width 287 height 28
click at [406, 267] on div "Donation is small & easy to send to guests" at bounding box center [360, 272] width 287 height 11
click at [373, 267] on div "Donation is small & easy to send to guests" at bounding box center [307, 272] width 147 height 11
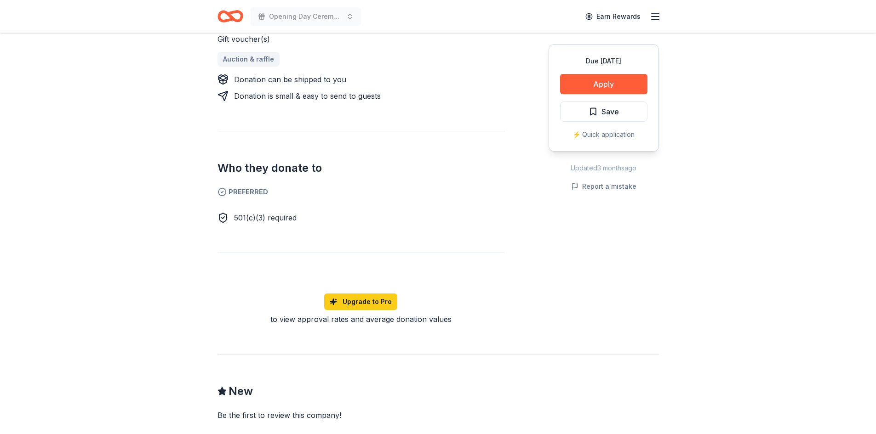
scroll to position [460, 0]
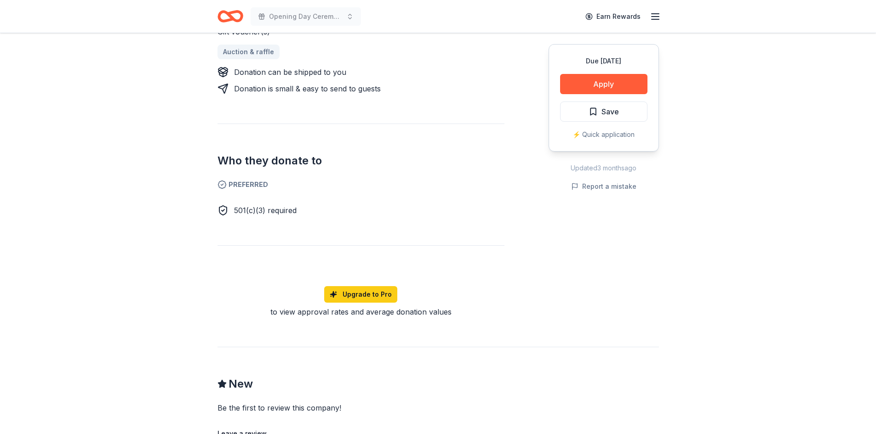
drag, startPoint x: 152, startPoint y: 119, endPoint x: 400, endPoint y: 187, distance: 256.9
click at [397, 183] on div "Due [DATE] Share Exit 4 Private Escape Rooms ([GEOGRAPHIC_DATA]) New Share Dona…" at bounding box center [438, 162] width 876 height 1178
click at [400, 205] on div "501(c)(3) required" at bounding box center [360, 210] width 287 height 11
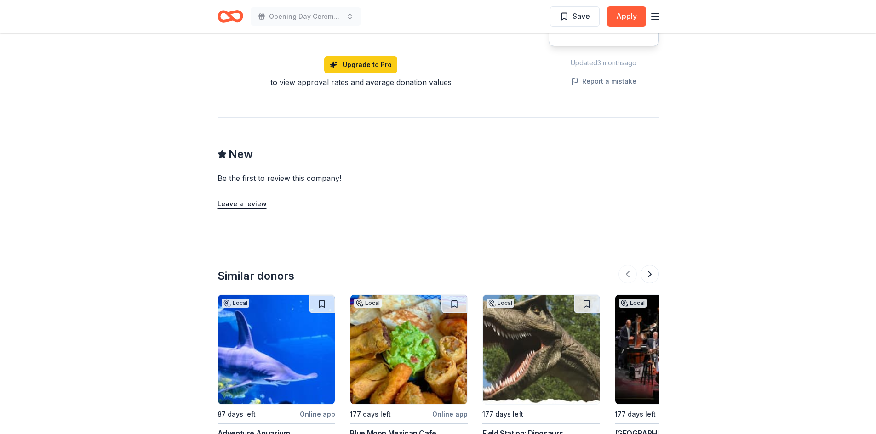
scroll to position [506, 0]
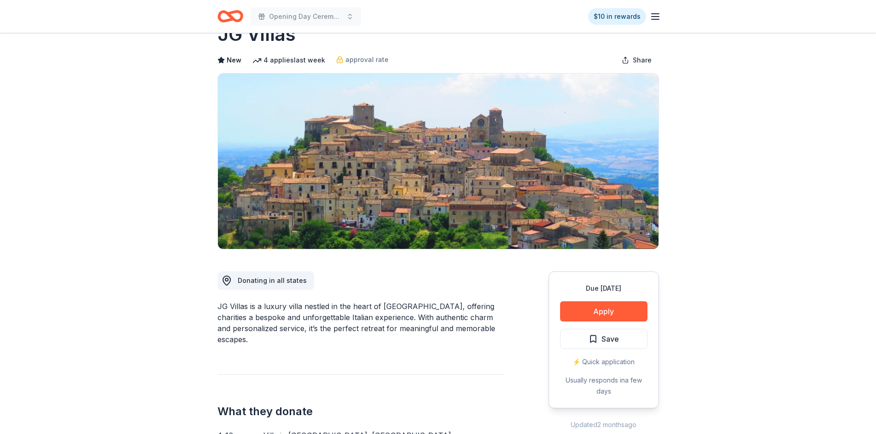
scroll to position [46, 0]
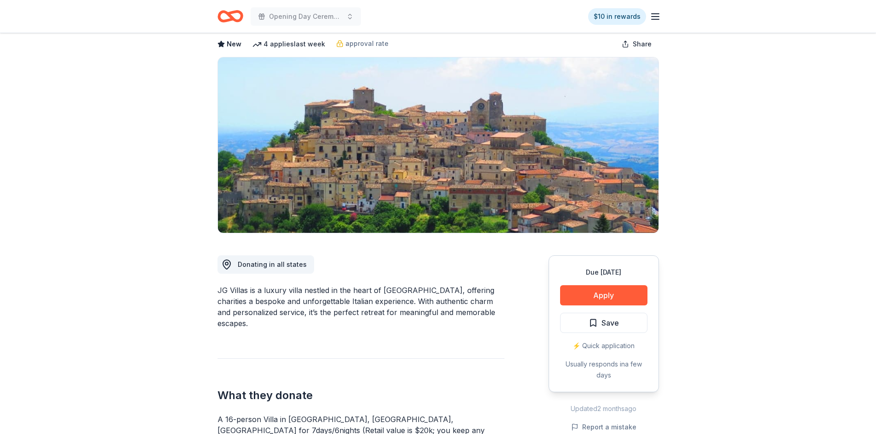
click at [402, 303] on div "JG Villas is a luxury villa nestled in the heart of [GEOGRAPHIC_DATA], offering…" at bounding box center [360, 307] width 287 height 44
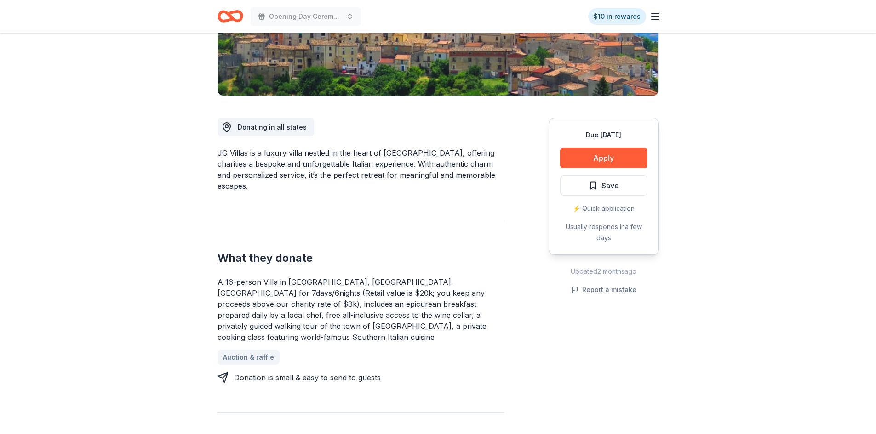
scroll to position [184, 0]
